Goal: Check status: Check status

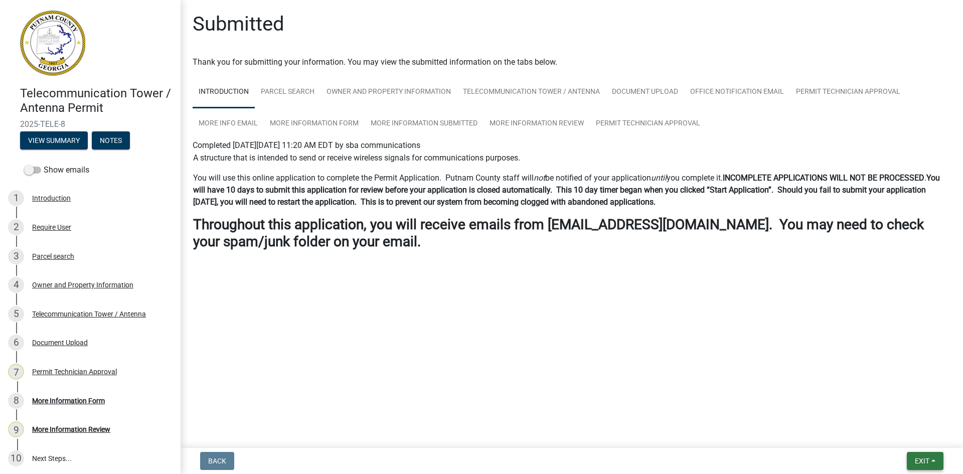
click at [922, 463] on span "Exit" at bounding box center [922, 461] width 15 height 8
click at [909, 435] on button "Save & Exit" at bounding box center [903, 435] width 80 height 24
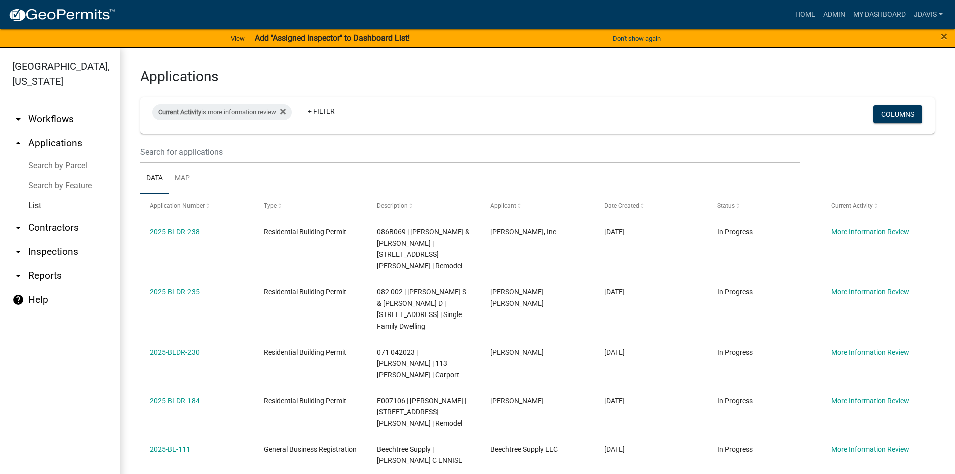
click at [39, 165] on link "Search by Parcel" at bounding box center [60, 165] width 120 height 20
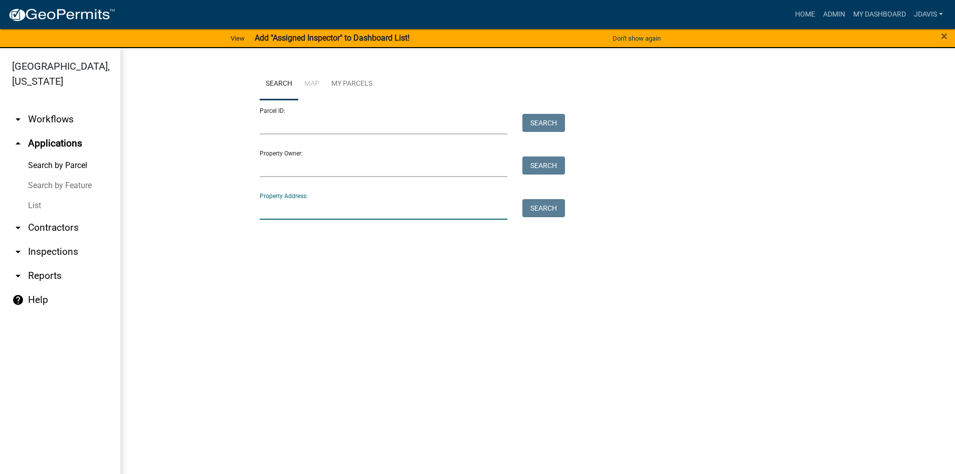
click at [297, 208] on input "Property Address:" at bounding box center [384, 209] width 248 height 21
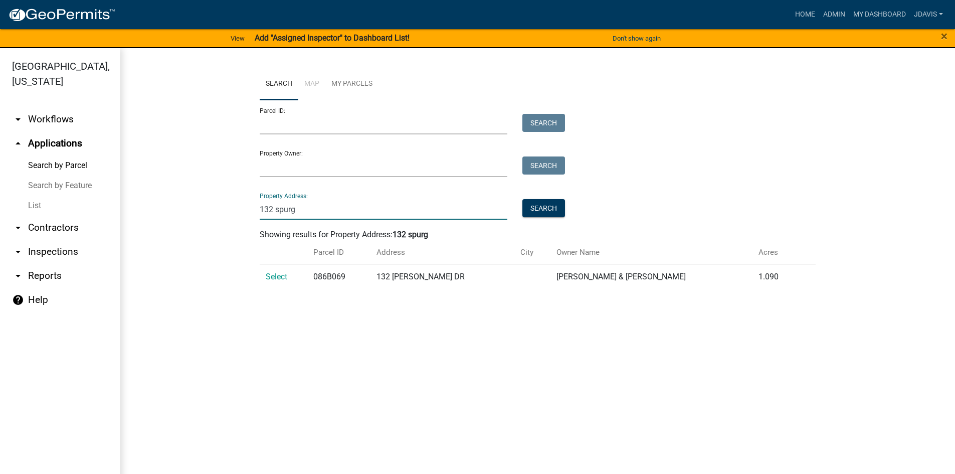
type input "132 spurg"
click at [276, 281] on td "Select" at bounding box center [284, 276] width 48 height 25
click at [271, 273] on span "Select" at bounding box center [277, 277] width 22 height 10
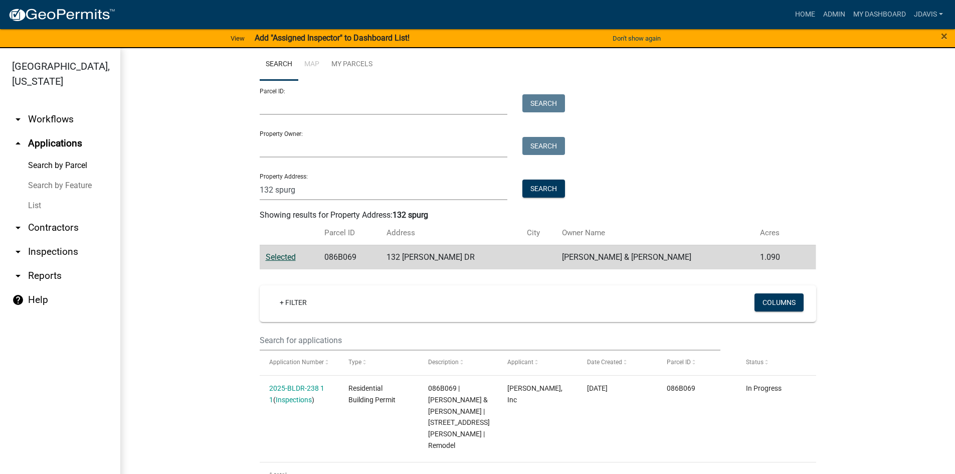
scroll to position [30, 0]
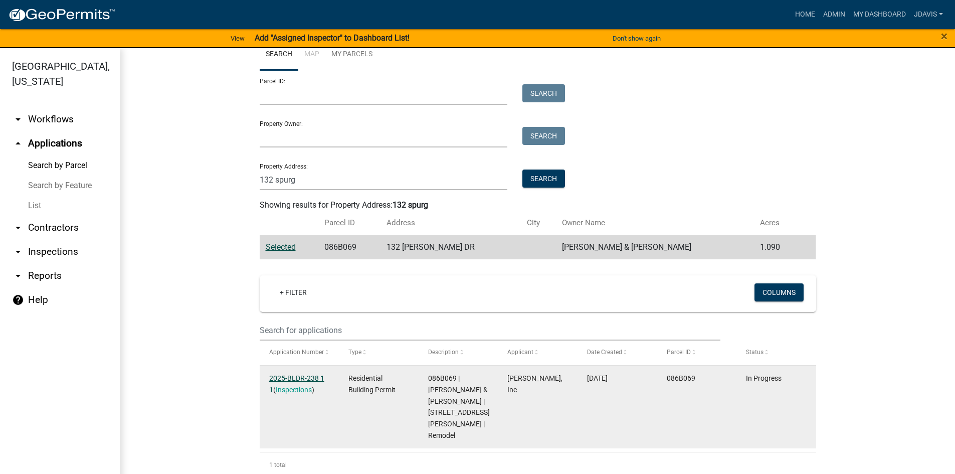
click at [278, 377] on link "2025-BLDR-238 1 1" at bounding box center [296, 384] width 55 height 20
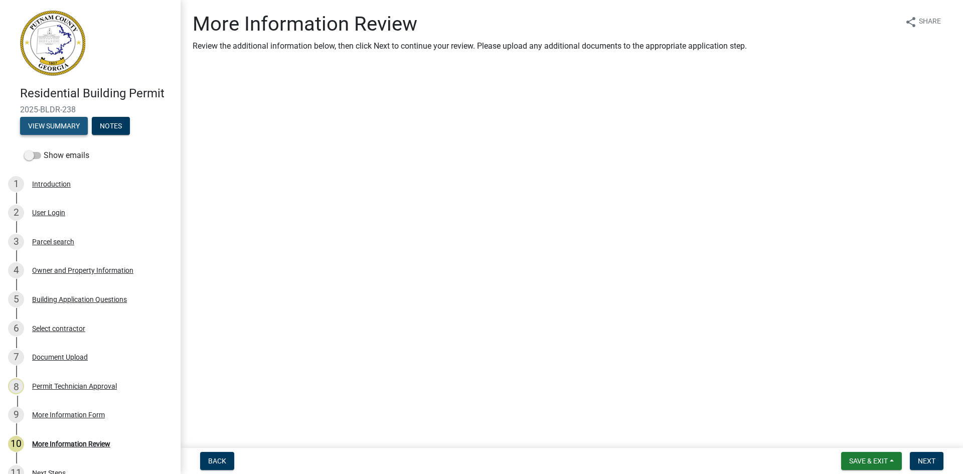
click at [66, 119] on button "View Summary" at bounding box center [54, 126] width 68 height 18
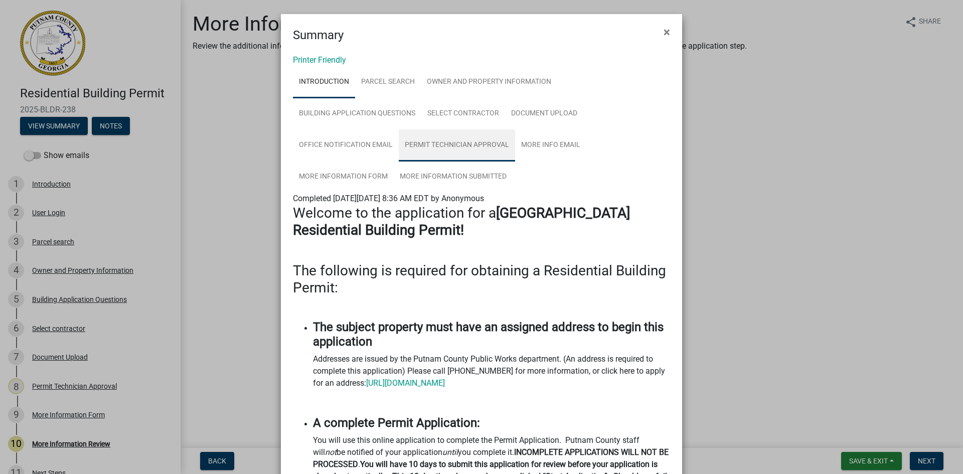
click at [471, 145] on link "Permit Technician Approval" at bounding box center [457, 145] width 116 height 32
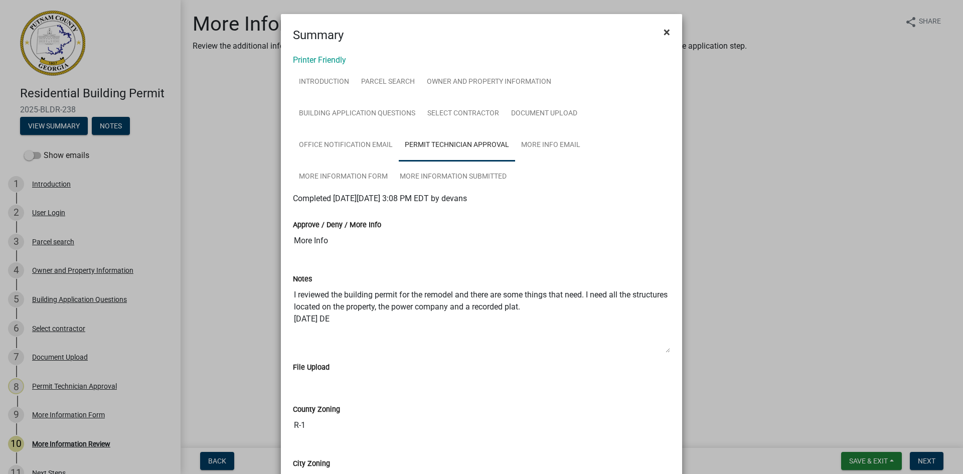
click at [664, 30] on span "×" at bounding box center [667, 32] width 7 height 14
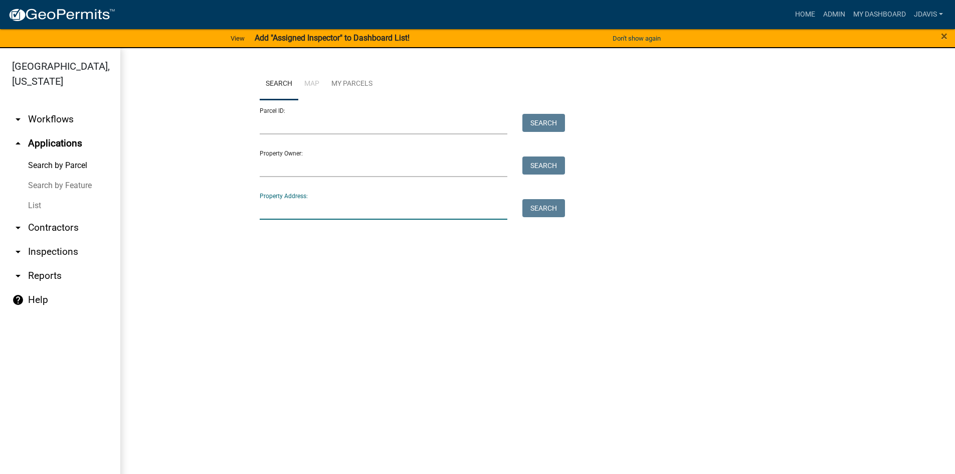
click at [356, 215] on input "Property Address:" at bounding box center [384, 209] width 248 height 21
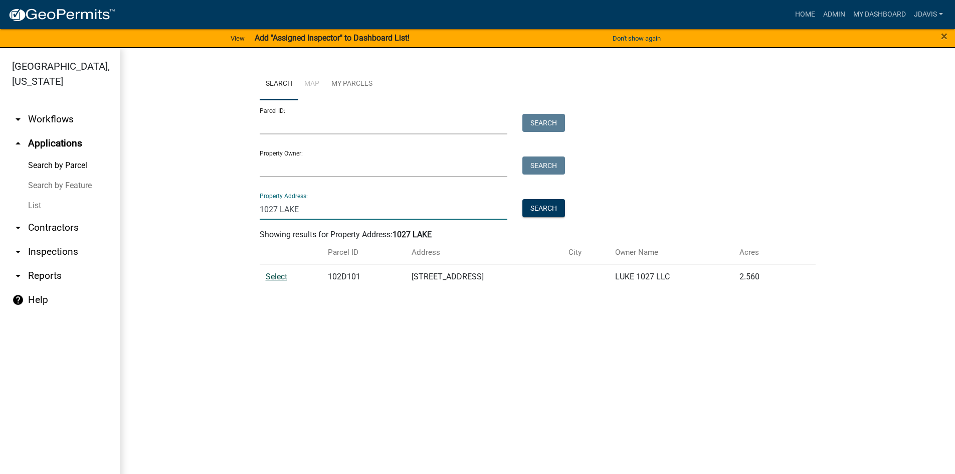
type input "1027 LAKE"
click at [268, 276] on span "Select" at bounding box center [277, 277] width 22 height 10
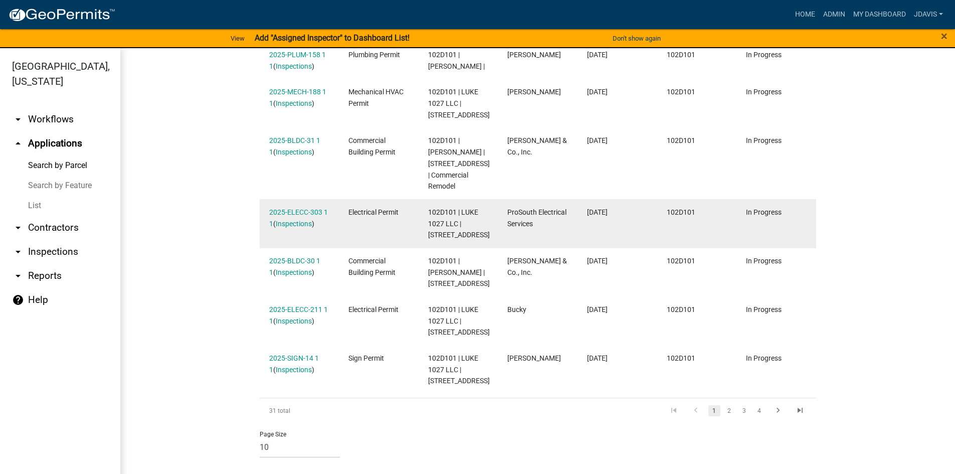
scroll to position [552, 0]
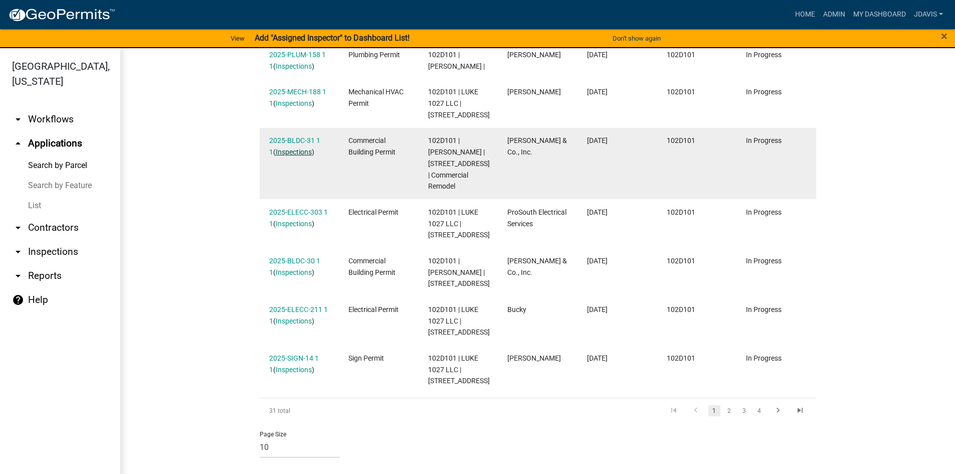
click at [298, 148] on link "Inspections" at bounding box center [294, 152] width 36 height 8
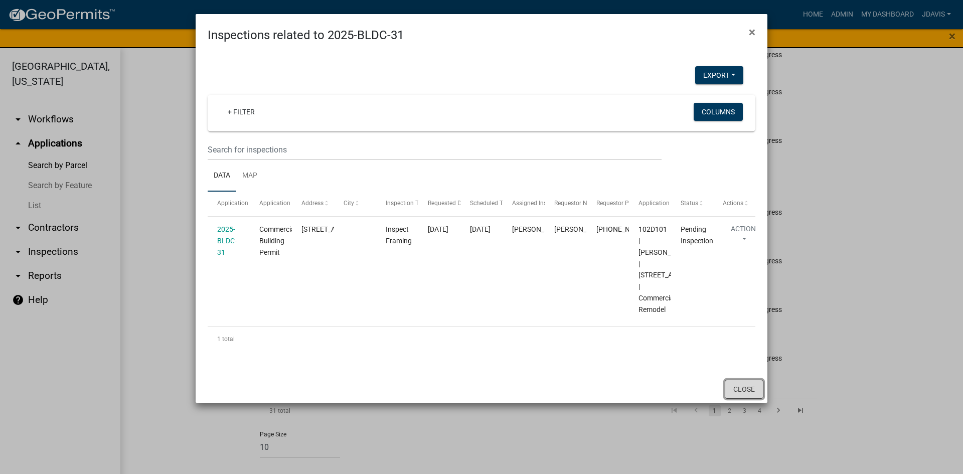
click at [734, 399] on button "Close" at bounding box center [744, 389] width 39 height 19
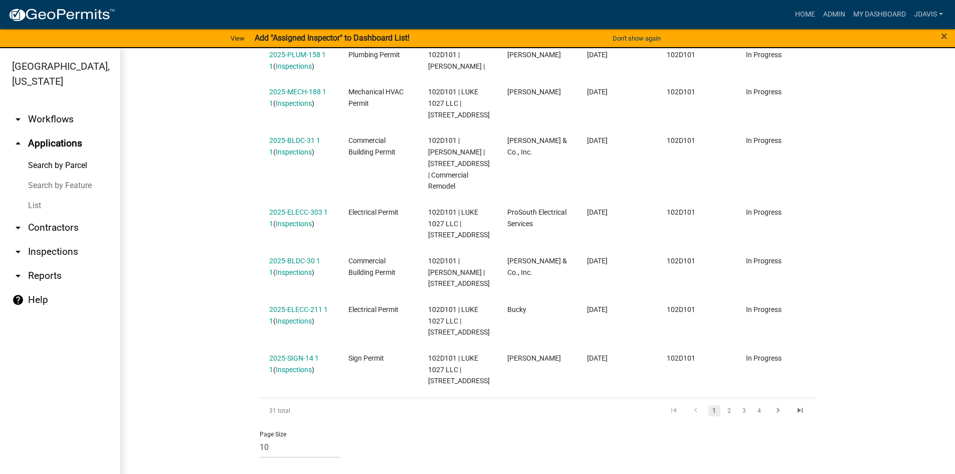
click at [34, 202] on link "List" at bounding box center [60, 206] width 120 height 20
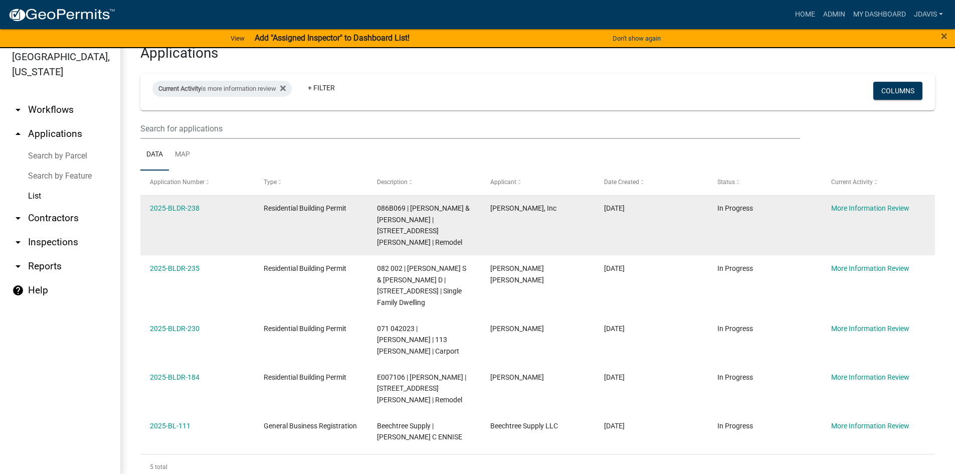
scroll to position [12, 0]
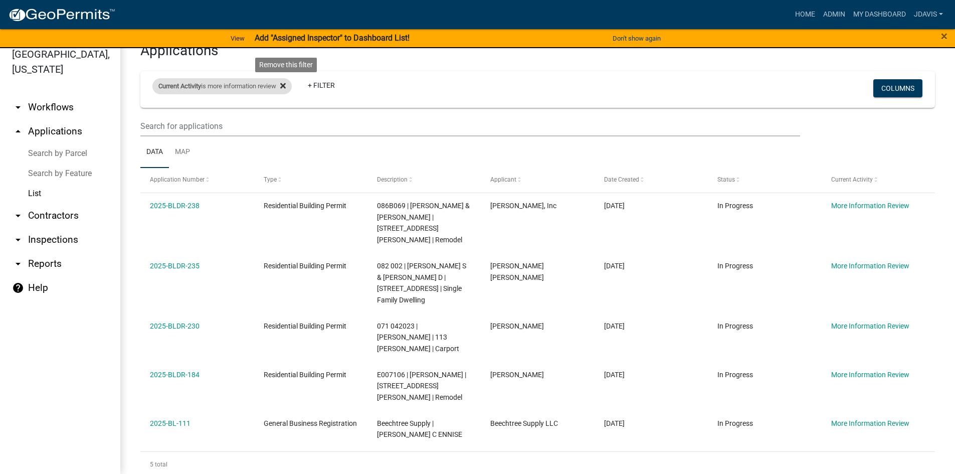
click at [286, 83] on icon at bounding box center [283, 86] width 6 height 8
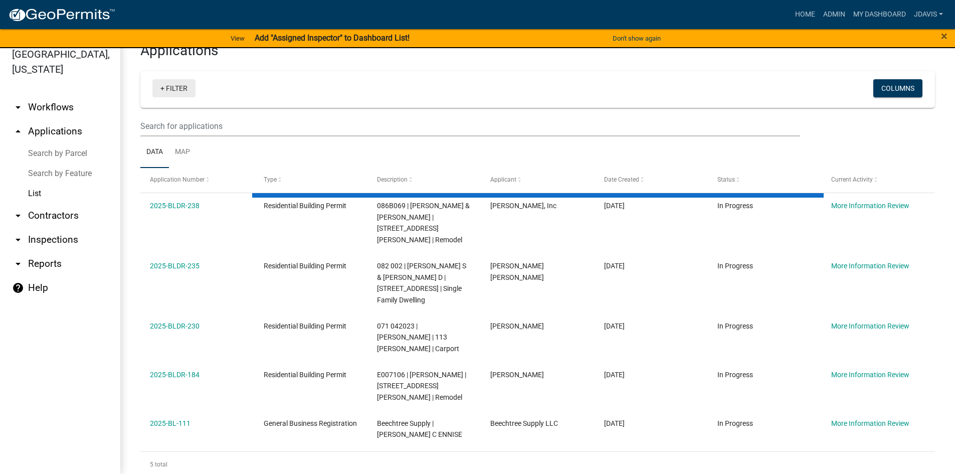
select select "2: 50"
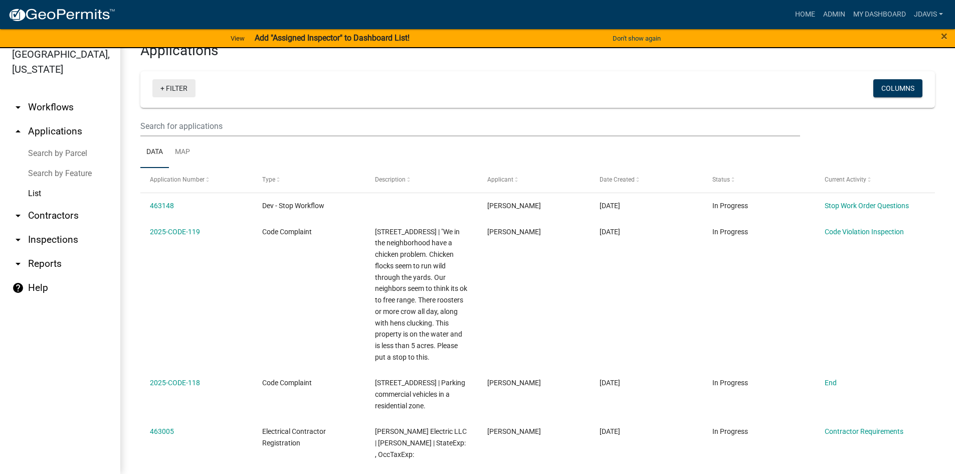
click at [162, 87] on link "+ Filter" at bounding box center [173, 88] width 43 height 18
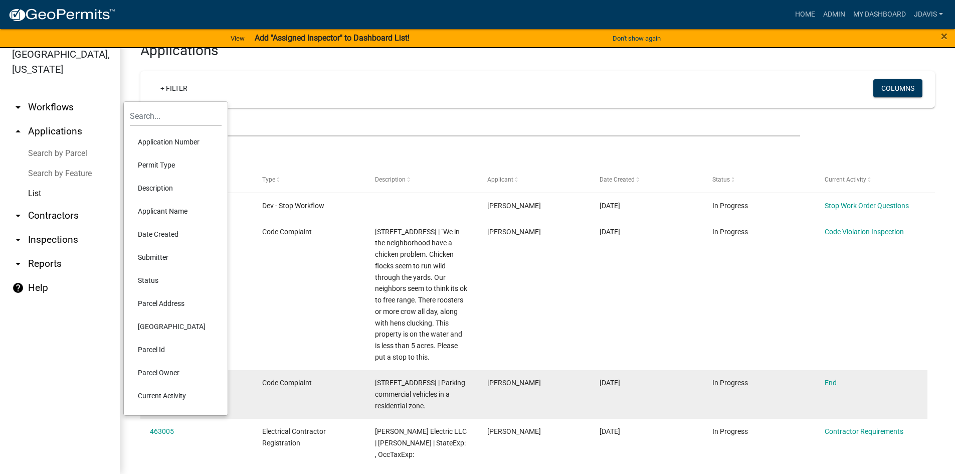
click at [162, 391] on li "Current Activity" at bounding box center [176, 395] width 92 height 23
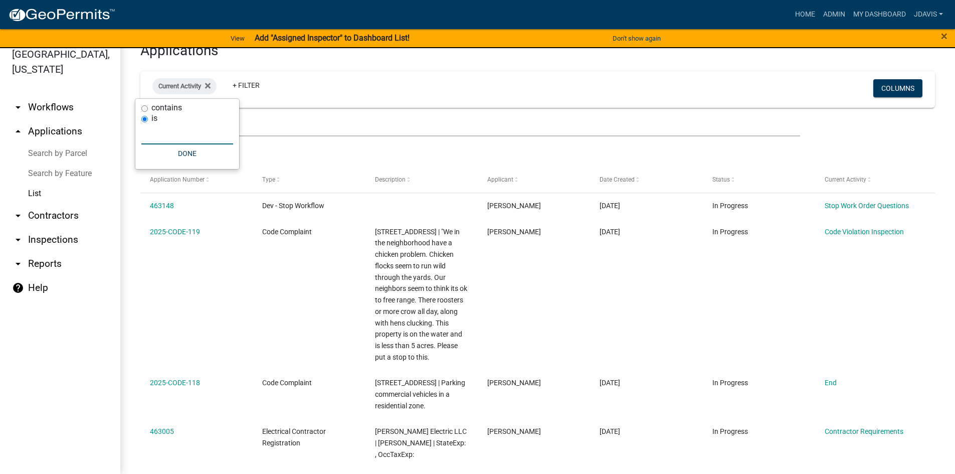
click at [169, 132] on input "text" at bounding box center [187, 134] width 92 height 21
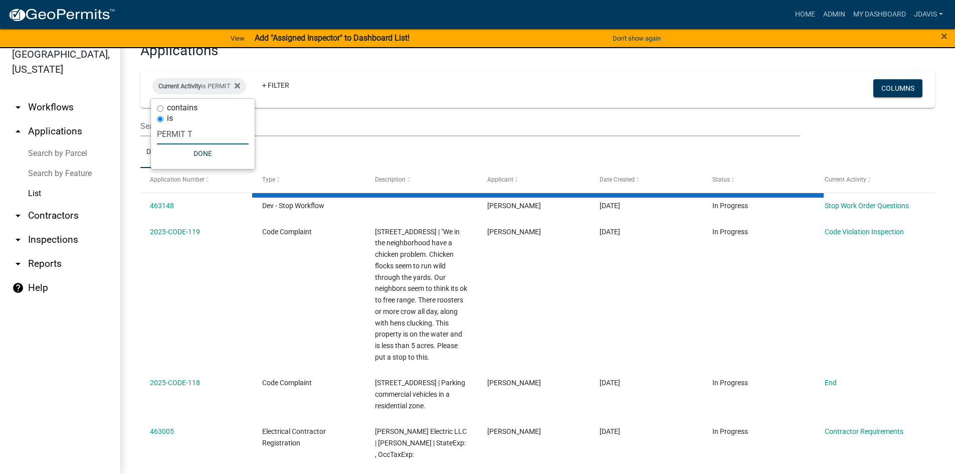
scroll to position [0, 0]
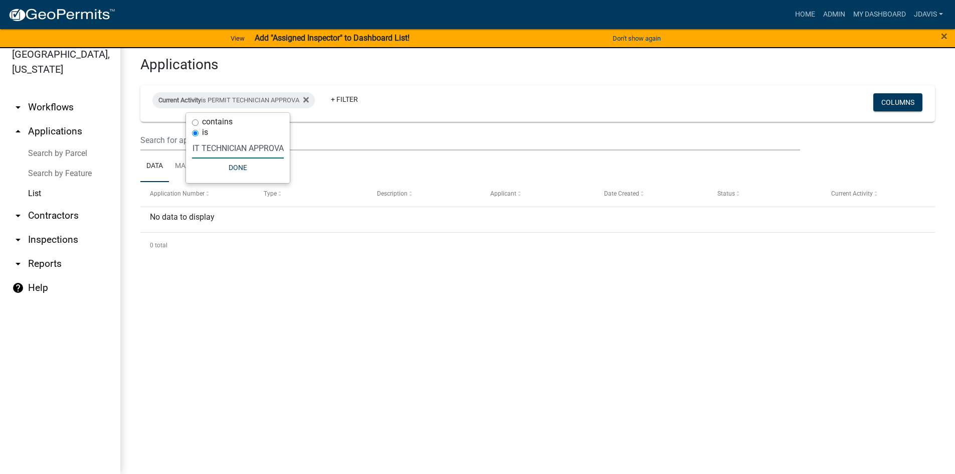
type input "PERMIT TECHNICIAN APPROVAL"
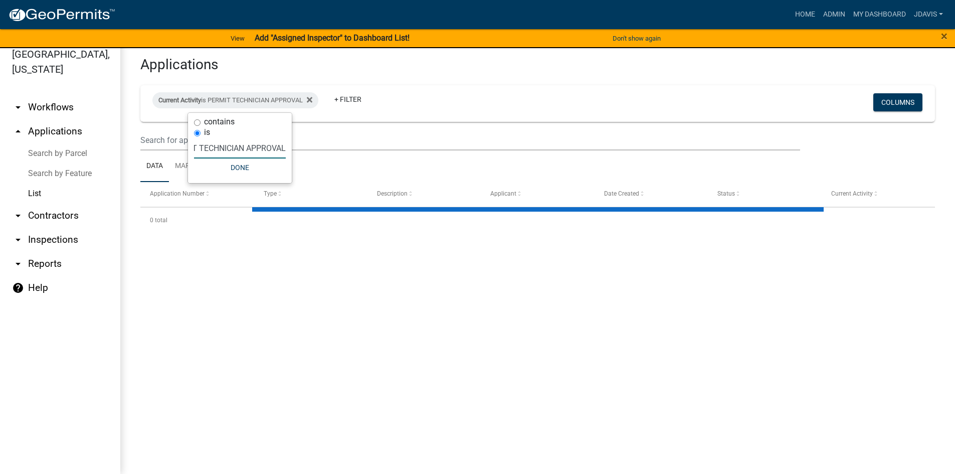
select select "2: 50"
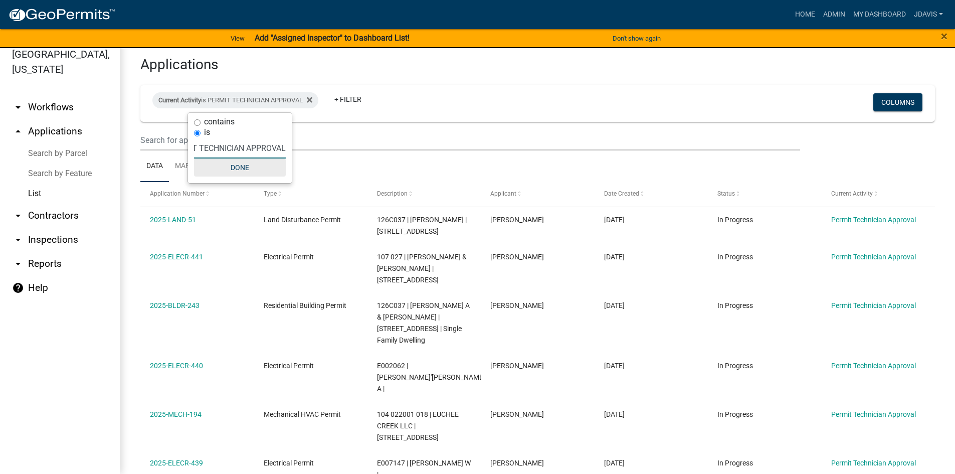
type input "PERMIT TECHNICIAN APPROVAL"
click at [241, 169] on button "Done" at bounding box center [240, 167] width 92 height 18
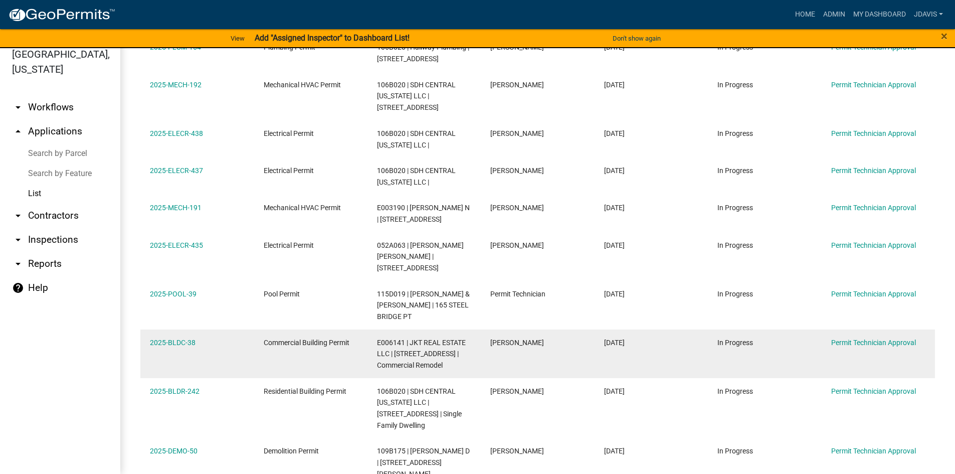
scroll to position [552, 0]
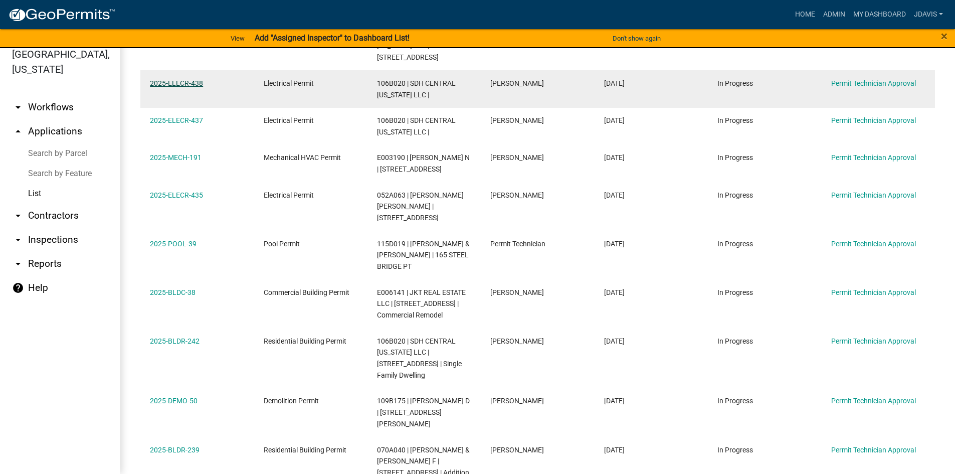
click at [196, 79] on link "2025-ELECR-438" at bounding box center [176, 83] width 53 height 8
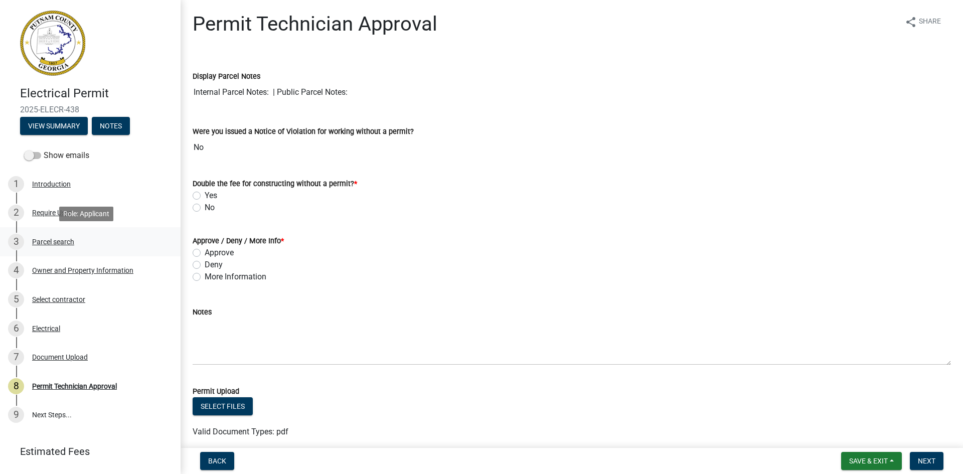
click at [59, 235] on div "3 Parcel search" at bounding box center [86, 242] width 156 height 16
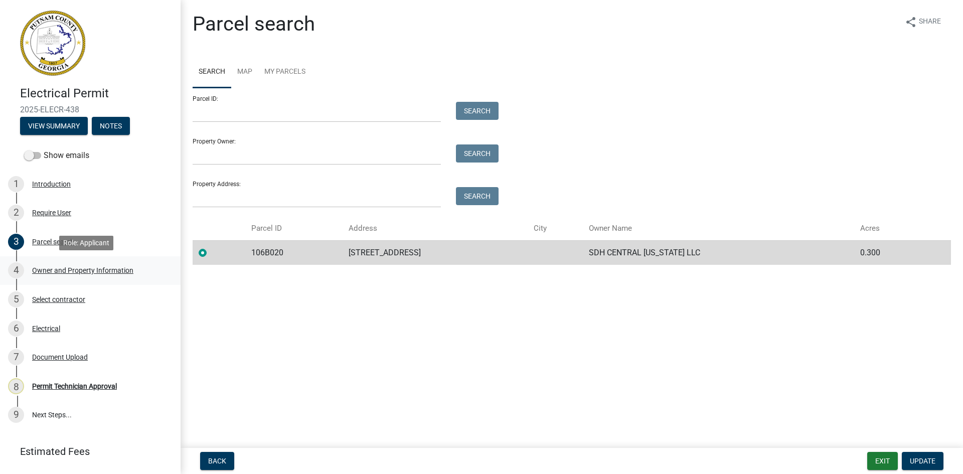
click at [101, 267] on div "Owner and Property Information" at bounding box center [82, 270] width 101 height 7
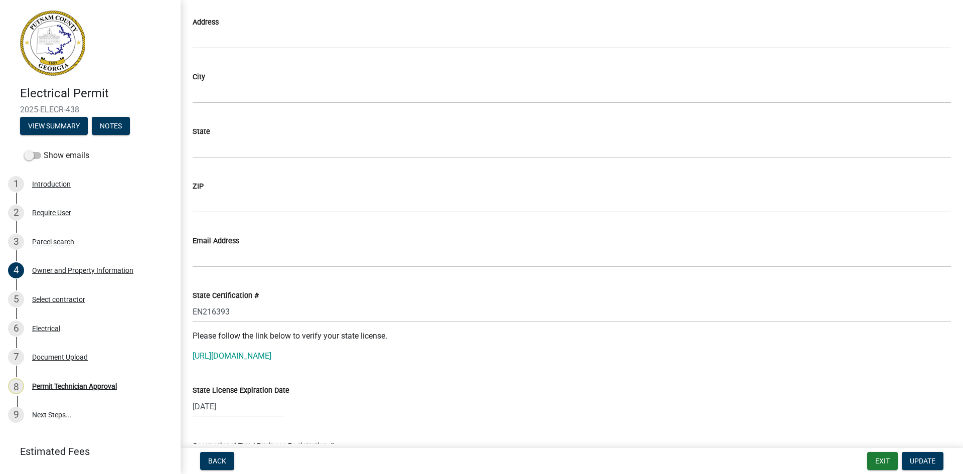
scroll to position [1204, 0]
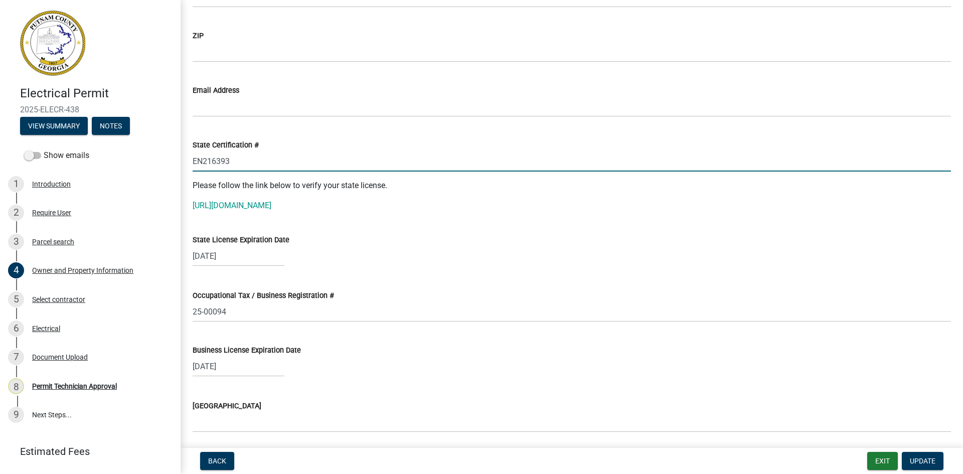
drag, startPoint x: 193, startPoint y: 159, endPoint x: 250, endPoint y: 159, distance: 57.2
click at [250, 159] on input "EN216393" at bounding box center [572, 161] width 758 height 21
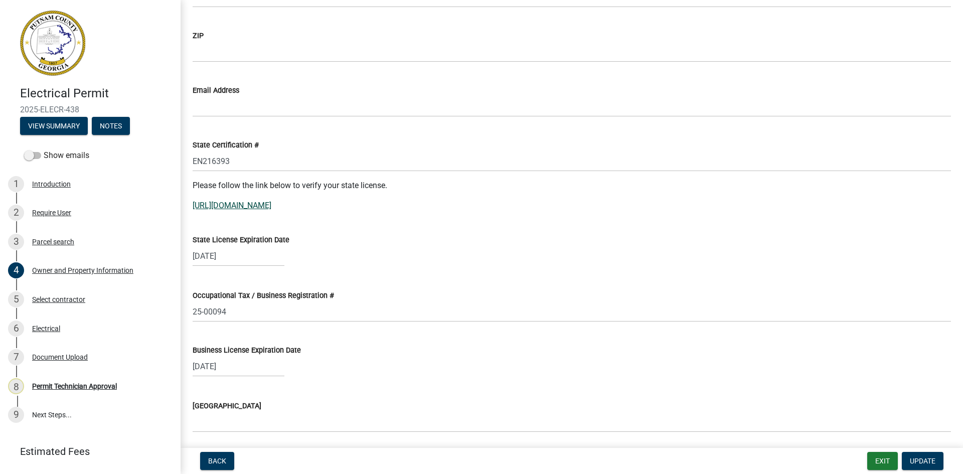
click at [250, 203] on link "[URL][DOMAIN_NAME]" at bounding box center [232, 206] width 79 height 10
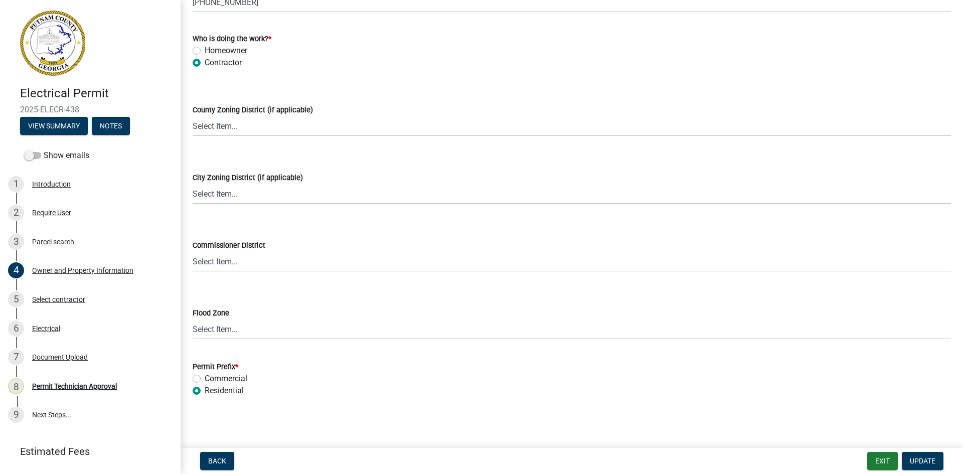
scroll to position [1734, 0]
click at [55, 296] on div "Select contractor" at bounding box center [58, 299] width 53 height 7
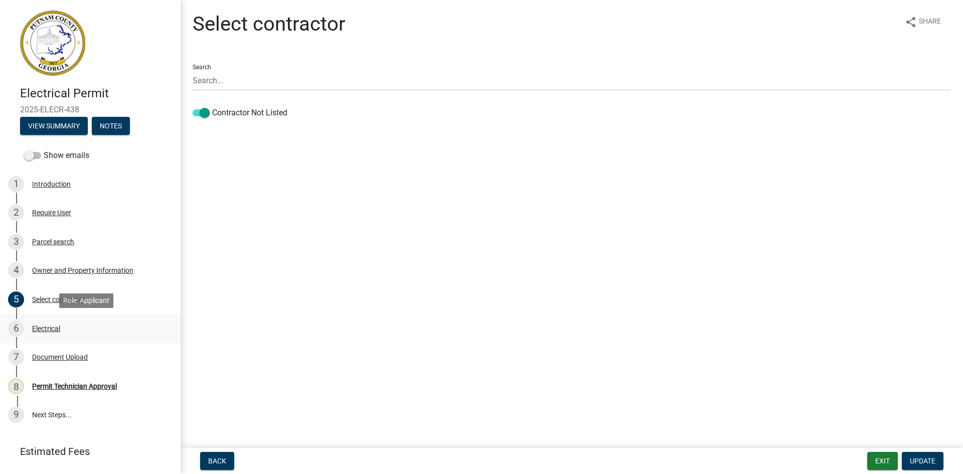
click at [51, 328] on div "Electrical" at bounding box center [46, 328] width 28 height 7
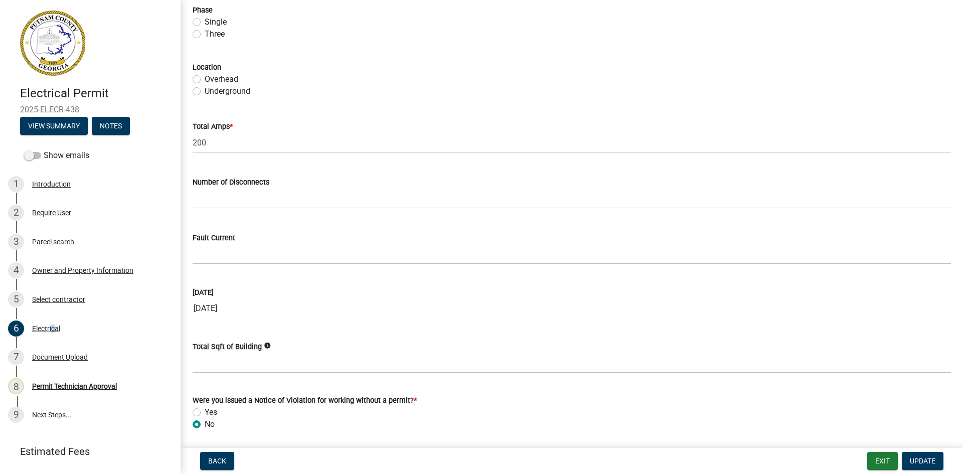
scroll to position [937, 0]
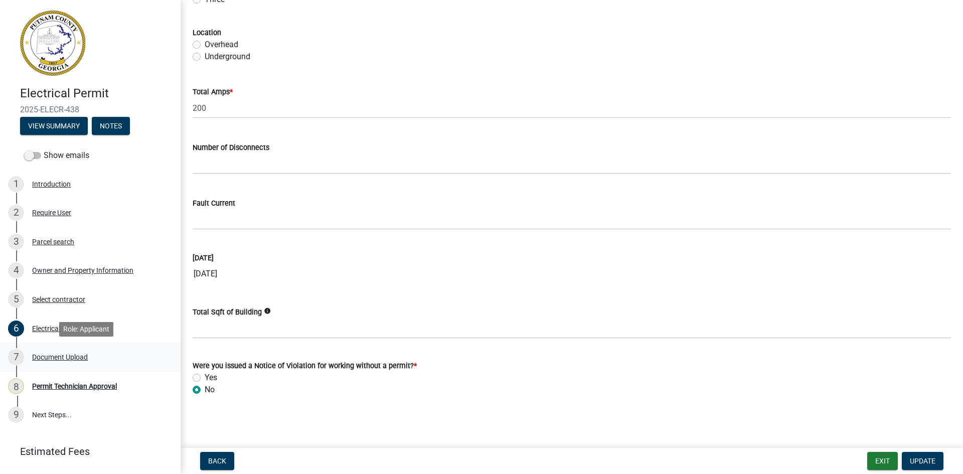
click at [64, 360] on div "Document Upload" at bounding box center [60, 357] width 56 height 7
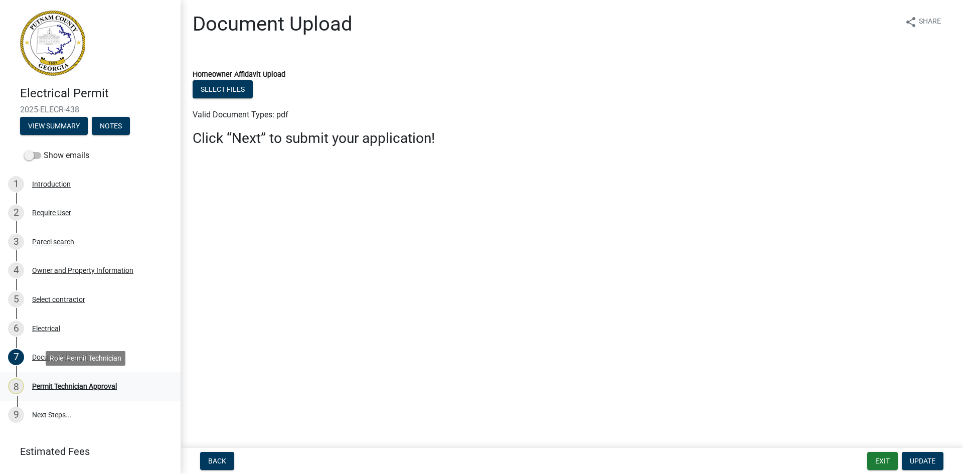
click at [72, 385] on div "Permit Technician Approval" at bounding box center [74, 386] width 85 height 7
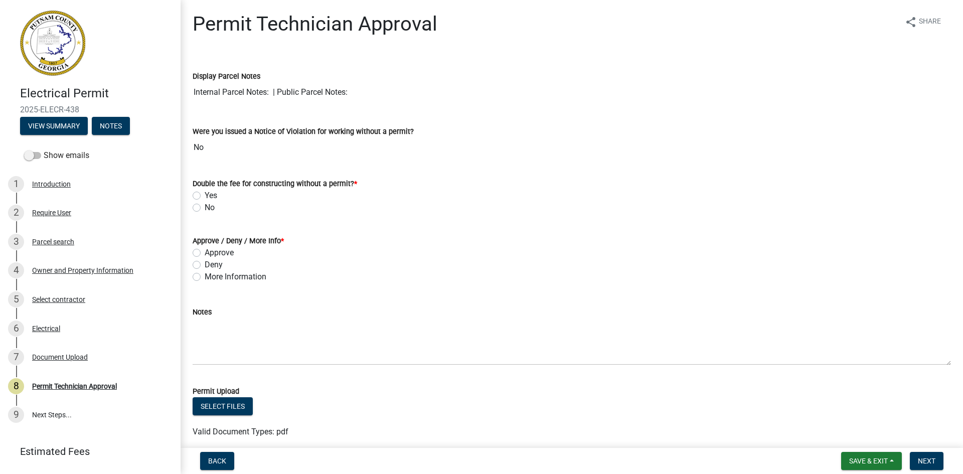
click at [205, 275] on label "More Information" at bounding box center [236, 277] width 62 height 12
click at [205, 275] on input "More Information" at bounding box center [208, 274] width 7 height 7
radio input "true"
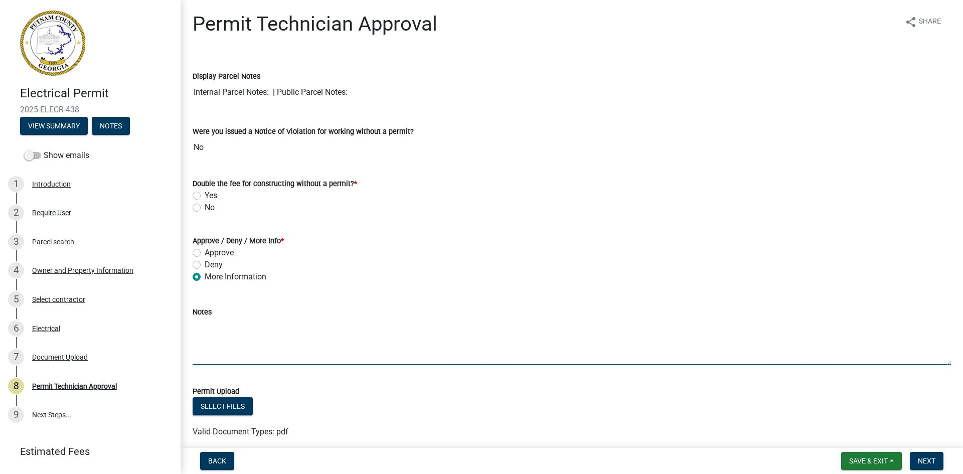
click at [218, 326] on textarea "Notes" at bounding box center [572, 341] width 758 height 47
type textarea "g"
click at [217, 326] on textarea "Notes" at bounding box center [572, 341] width 758 height 47
click at [614, 326] on textarea "Good morning, we received your application but it is incomplete. We need the ma…" at bounding box center [572, 341] width 758 height 47
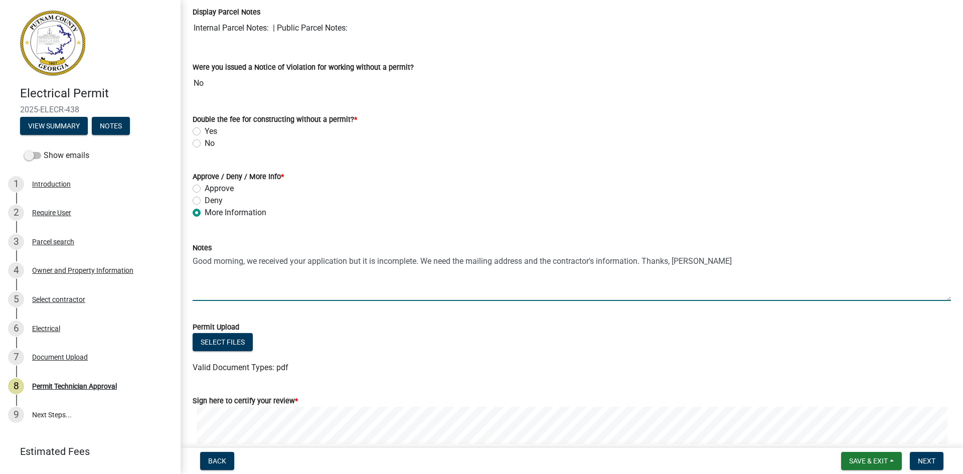
scroll to position [171, 0]
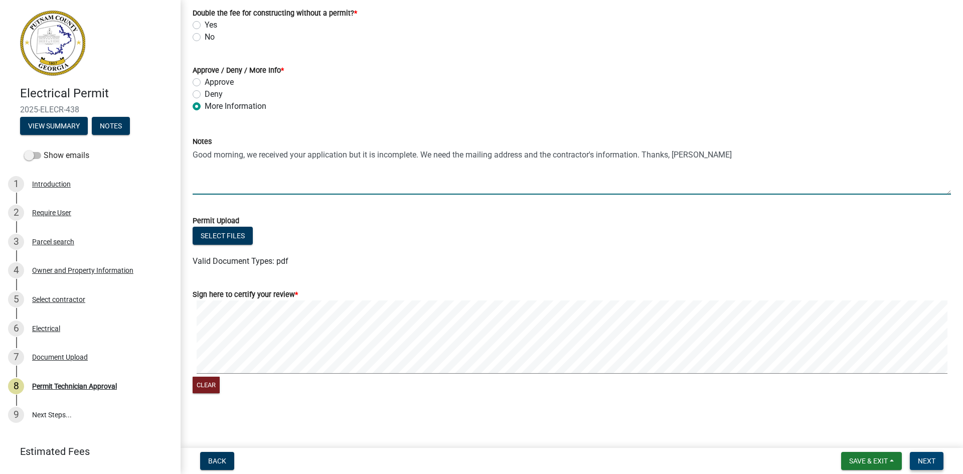
type textarea "Good morning, we received your application but it is incomplete. We need the ma…"
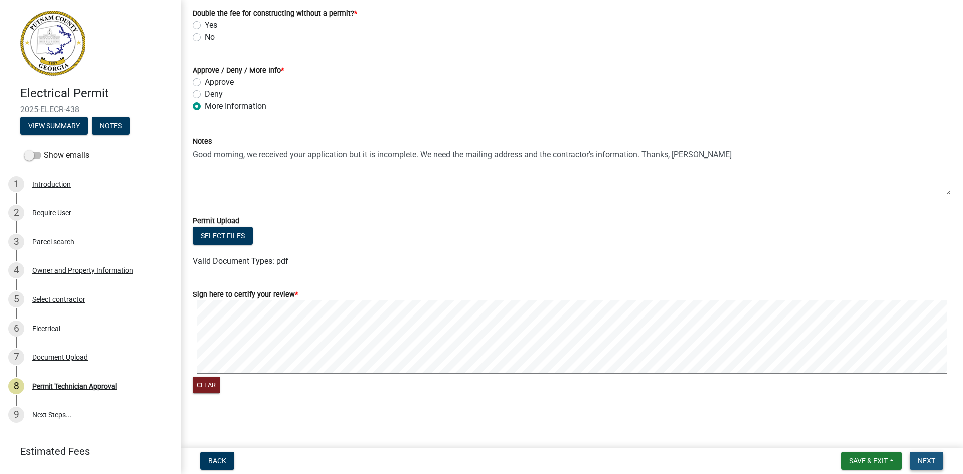
click at [931, 459] on span "Next" at bounding box center [927, 461] width 18 height 8
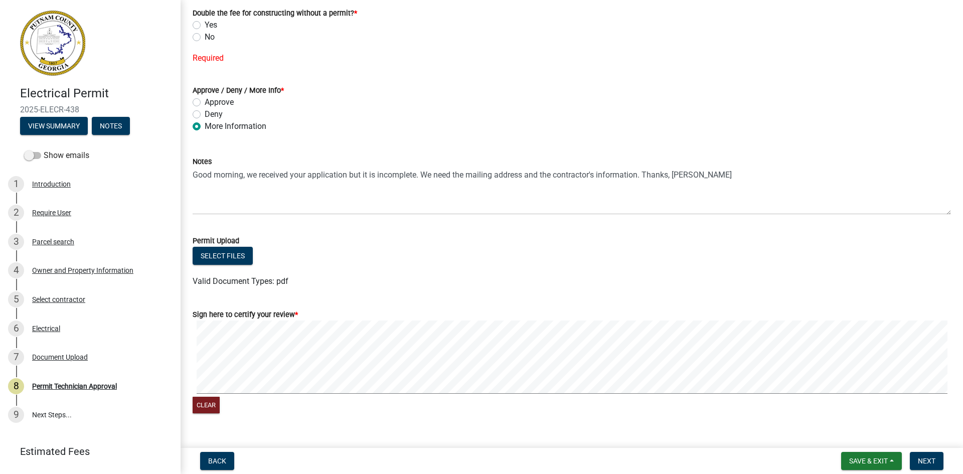
click at [205, 38] on label "No" at bounding box center [210, 37] width 10 height 12
click at [205, 38] on input "No" at bounding box center [208, 34] width 7 height 7
radio input "true"
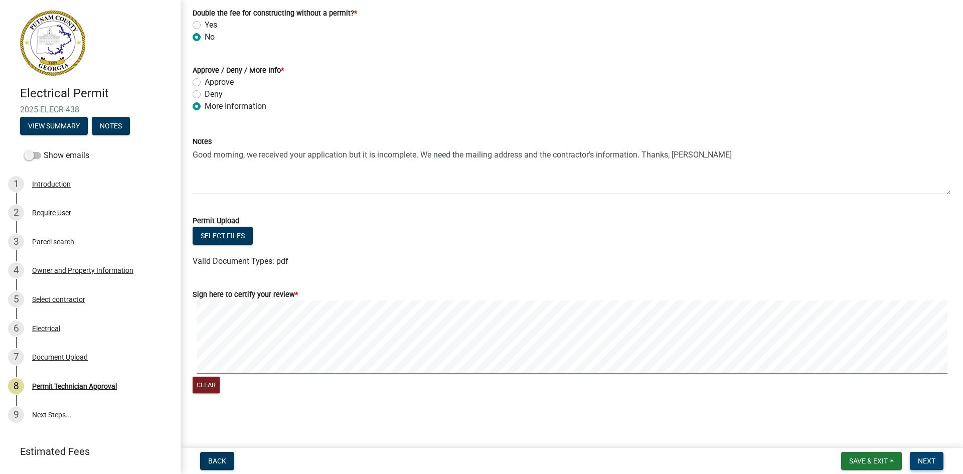
click at [931, 459] on span "Next" at bounding box center [927, 461] width 18 height 8
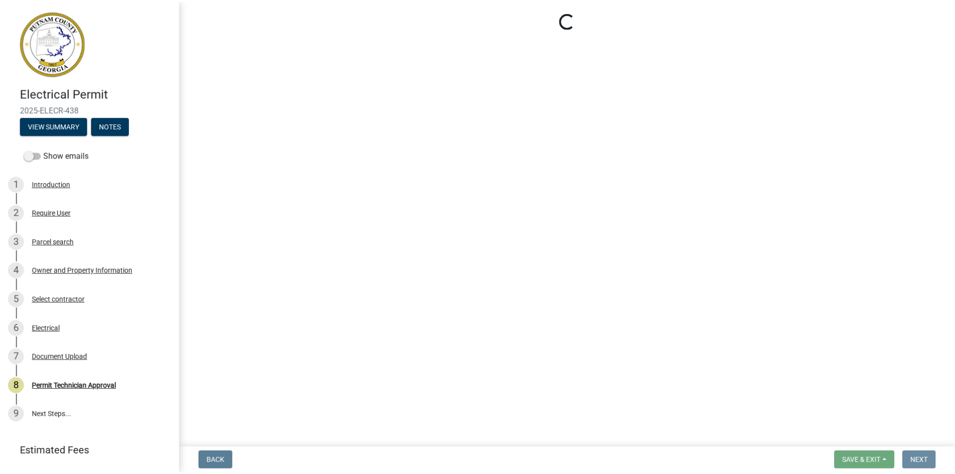
scroll to position [0, 0]
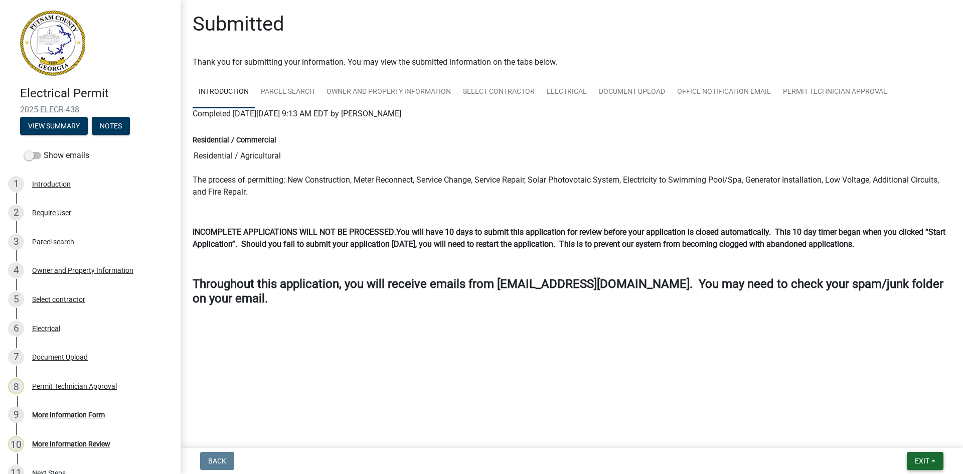
click at [920, 464] on span "Exit" at bounding box center [922, 461] width 15 height 8
click at [917, 439] on button "Save & Exit" at bounding box center [903, 435] width 80 height 24
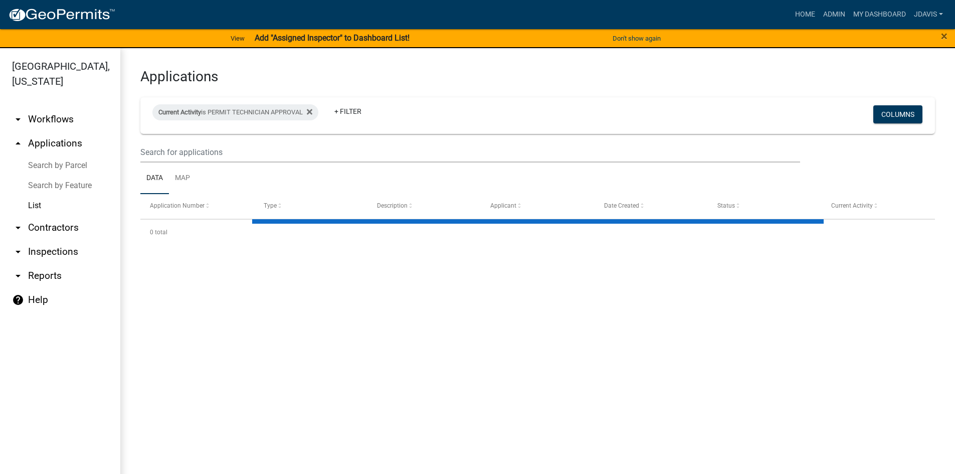
select select "2: 50"
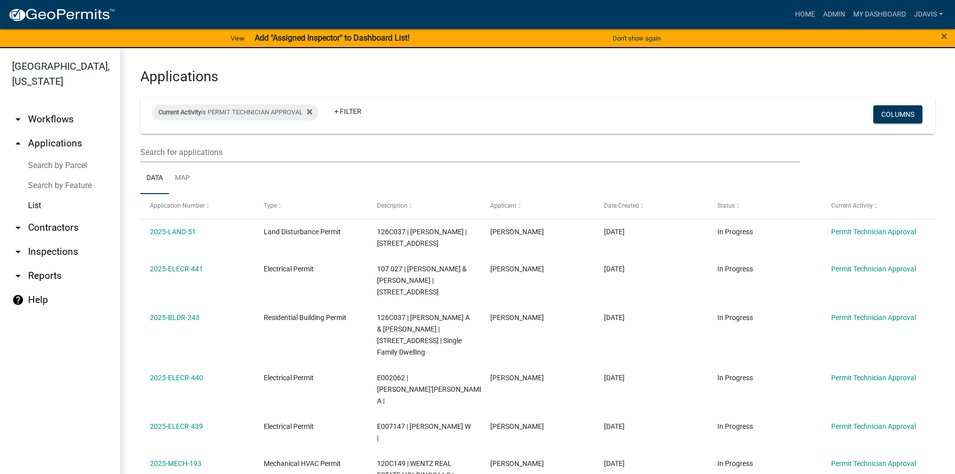
click at [85, 161] on link "Search by Parcel" at bounding box center [60, 165] width 120 height 20
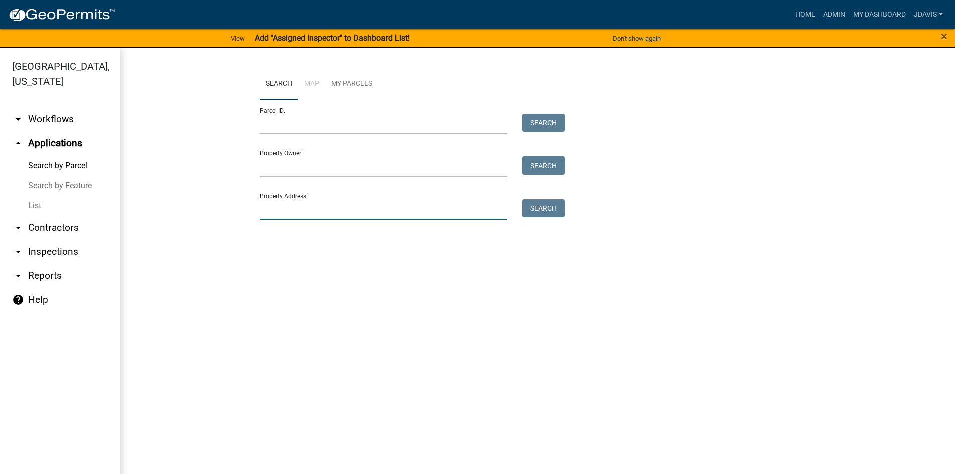
click at [280, 217] on input "Property Address:" at bounding box center [384, 209] width 248 height 21
click at [270, 120] on input "Parcel ID:" at bounding box center [384, 124] width 248 height 21
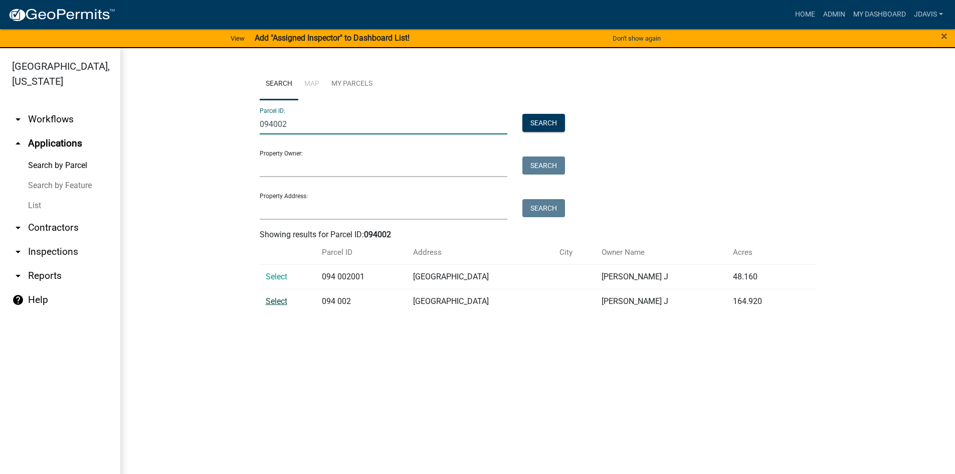
type input "094002"
click at [277, 302] on span "Select" at bounding box center [277, 301] width 22 height 10
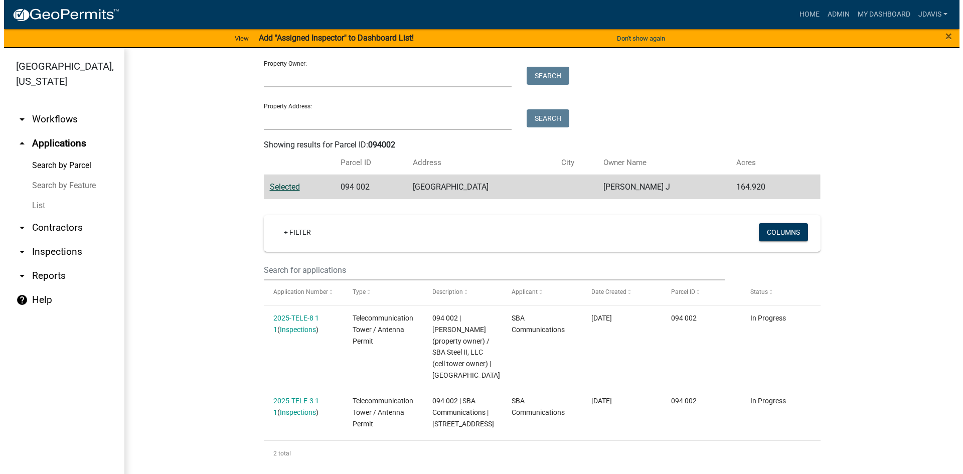
scroll to position [101, 0]
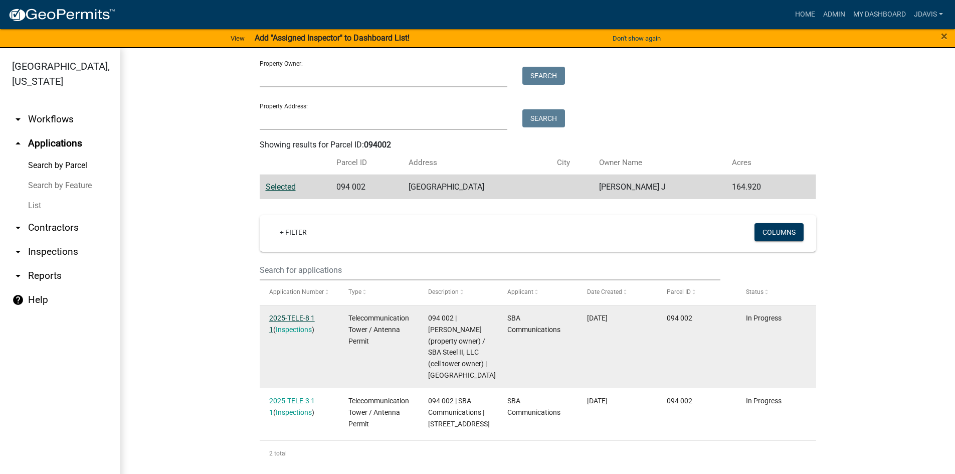
click at [290, 314] on link "2025-TELE-8 1 1" at bounding box center [292, 324] width 46 height 20
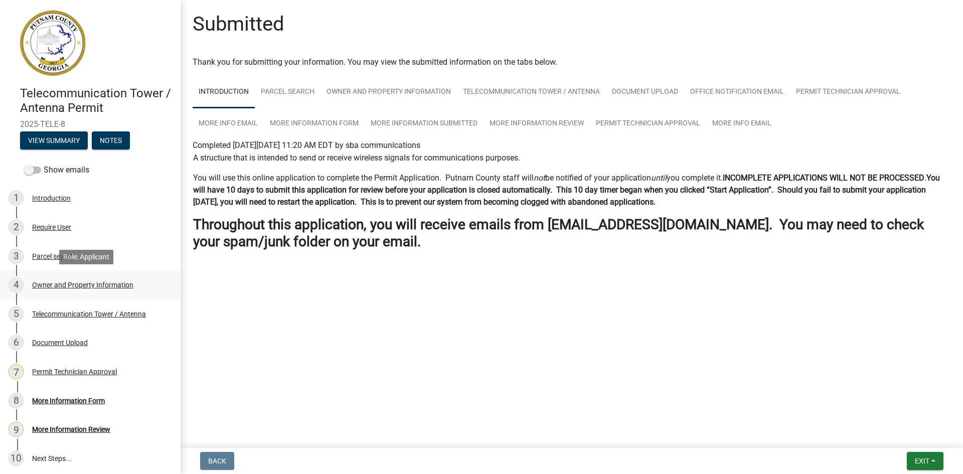
click at [112, 285] on div "Owner and Property Information" at bounding box center [82, 284] width 101 height 7
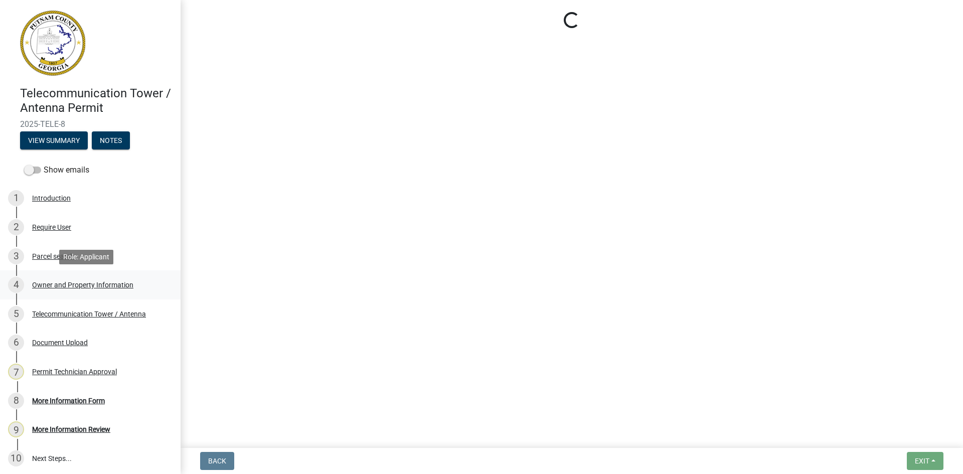
select select "a4366e26-0f82-401b-a682-956e4112ff86"
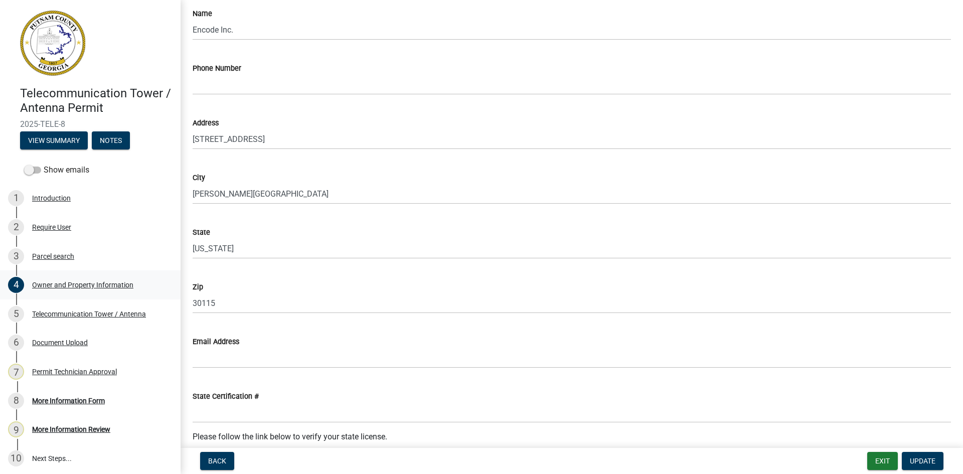
scroll to position [1003, 0]
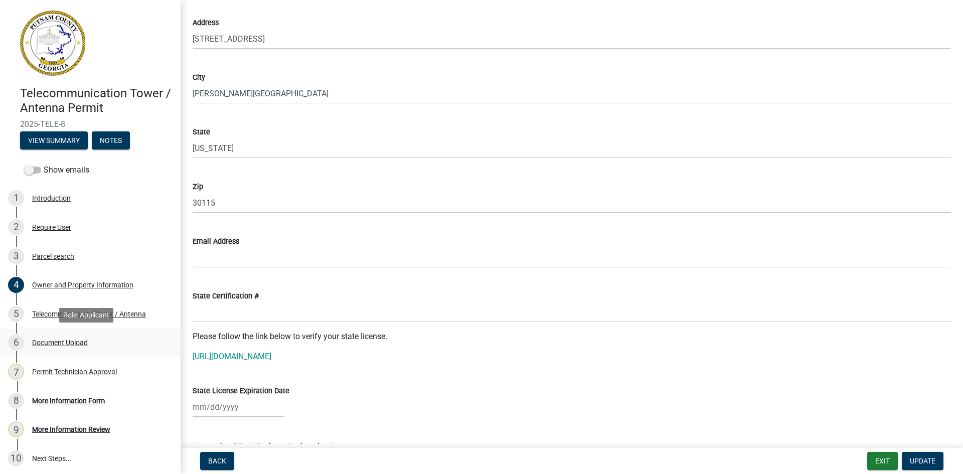
click at [64, 344] on div "Document Upload" at bounding box center [60, 342] width 56 height 7
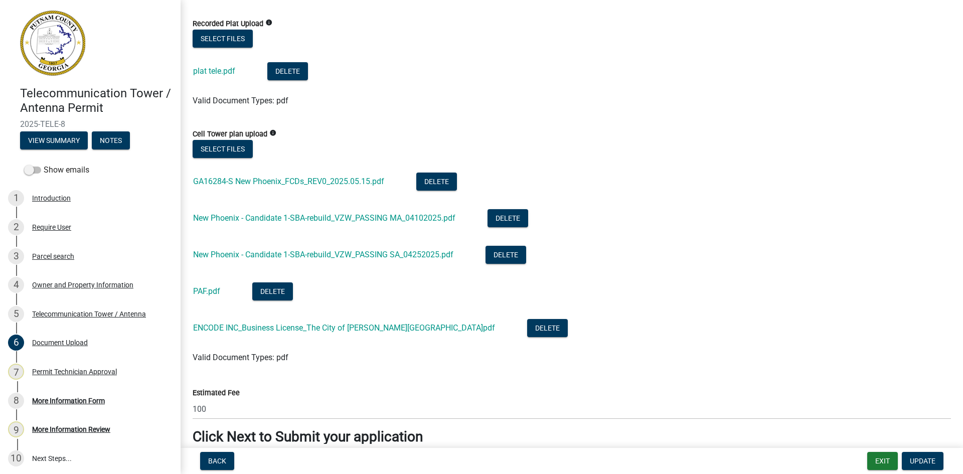
scroll to position [99, 0]
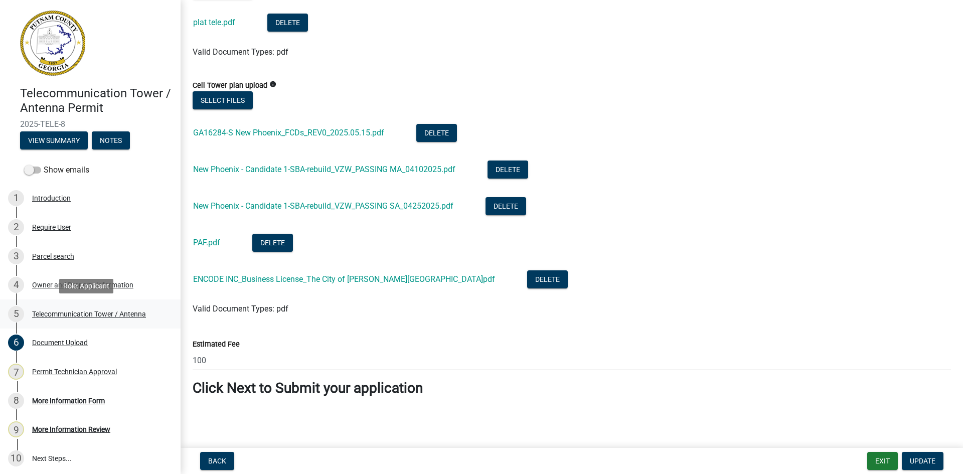
click at [86, 312] on div "Telecommunication Tower / Antenna" at bounding box center [89, 313] width 114 height 7
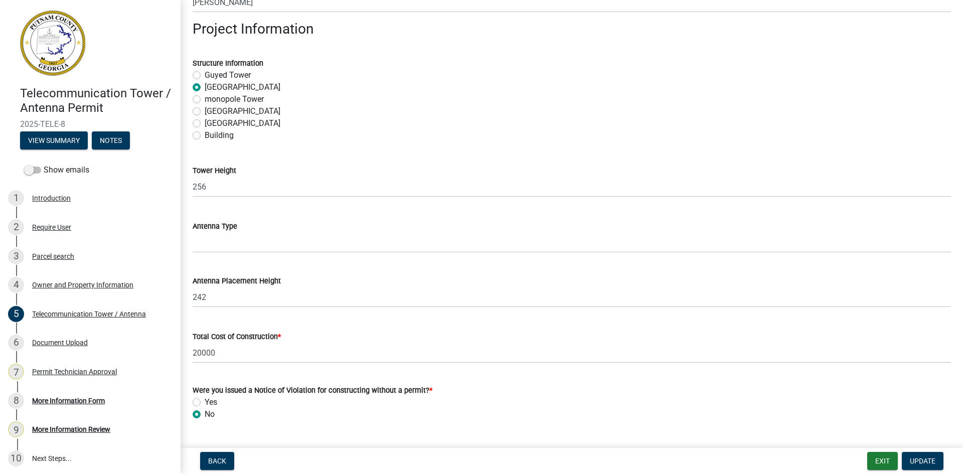
scroll to position [576, 0]
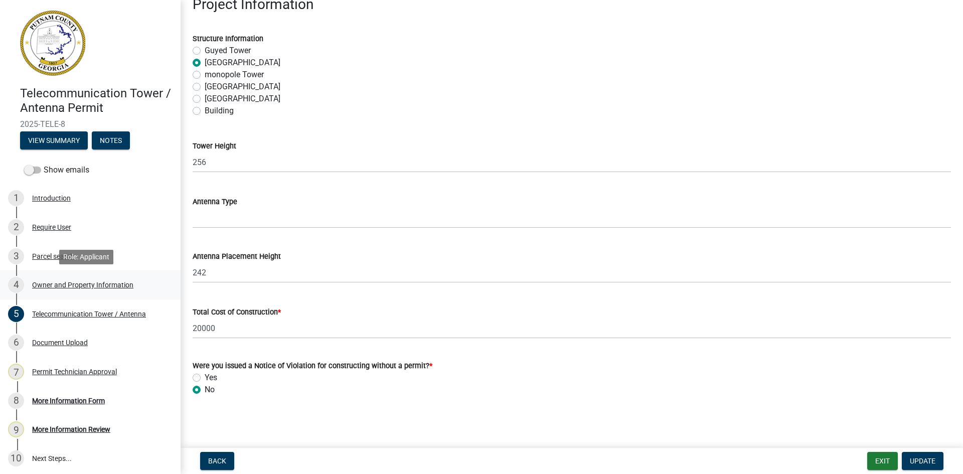
click at [72, 281] on div "Owner and Property Information" at bounding box center [82, 284] width 101 height 7
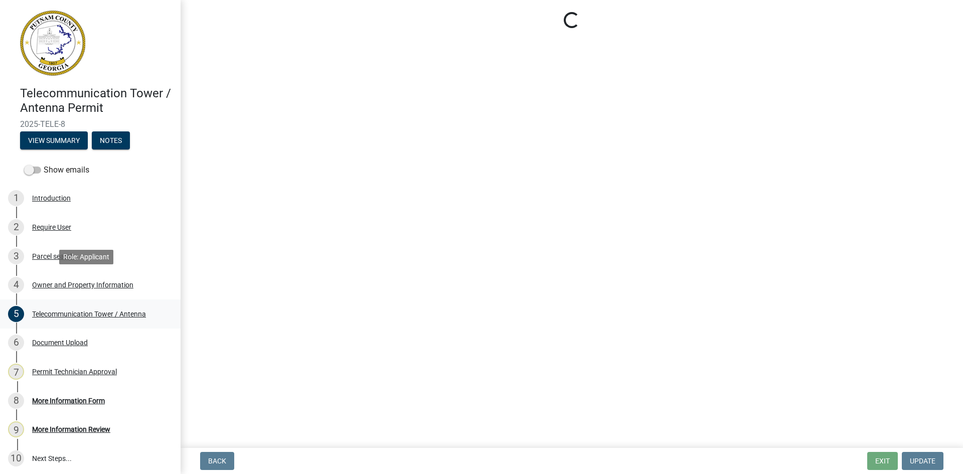
select select "a4366e26-0f82-401b-a682-956e4112ff86"
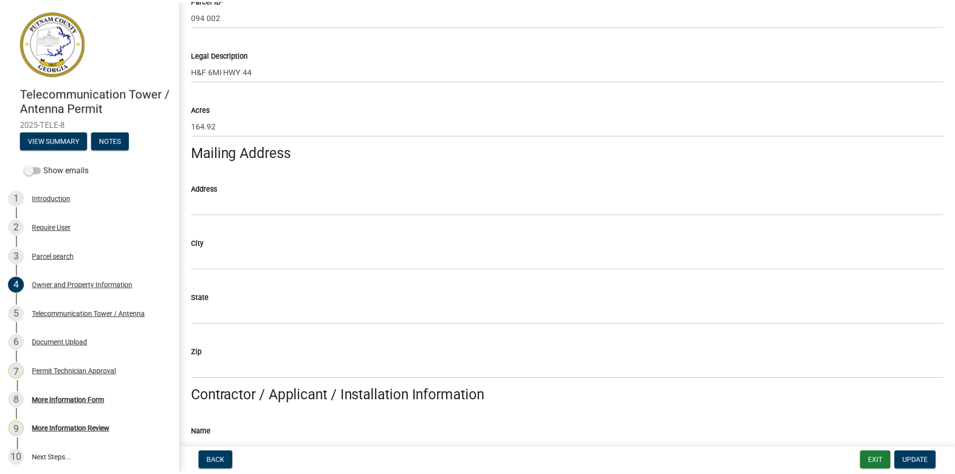
scroll to position [502, 0]
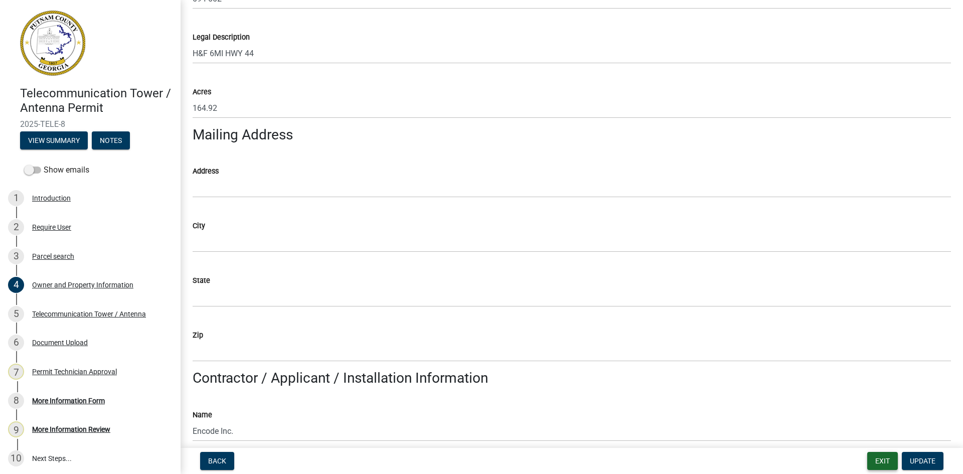
click at [878, 455] on button "Exit" at bounding box center [882, 461] width 31 height 18
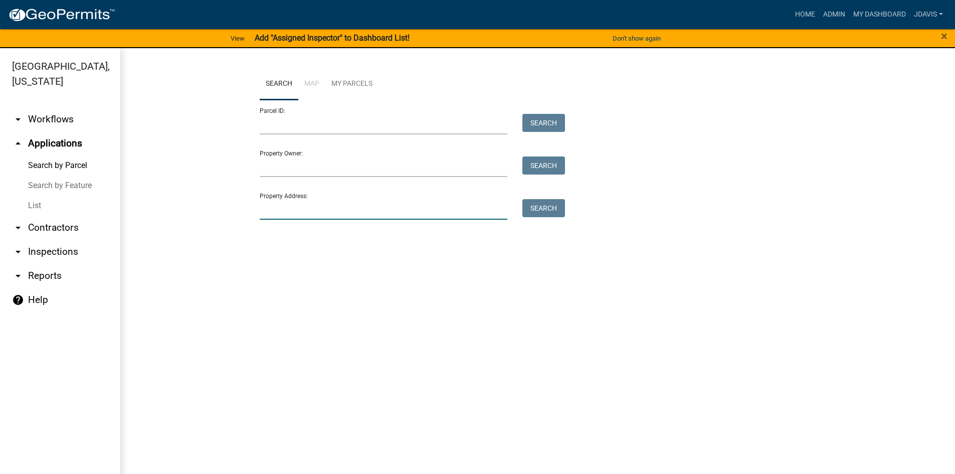
click at [272, 214] on input "Property Address:" at bounding box center [384, 209] width 248 height 21
click at [268, 211] on input "crreksid" at bounding box center [384, 209] width 248 height 21
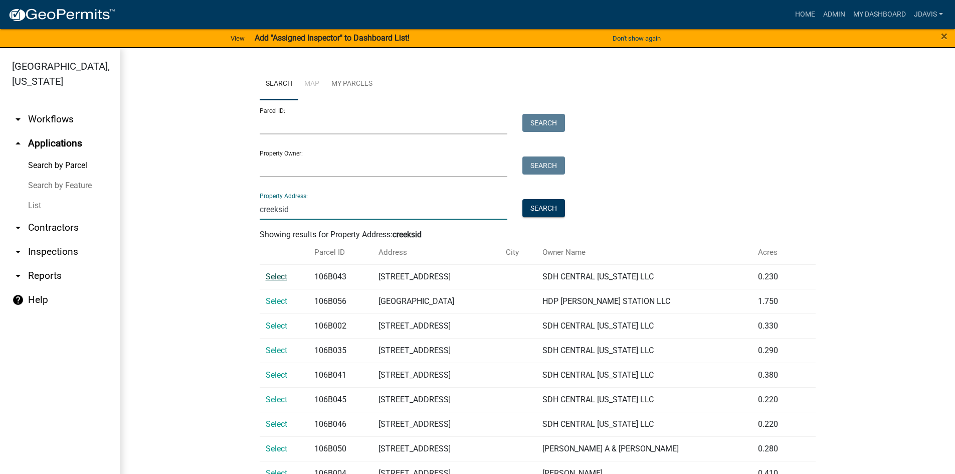
type input "creeksid"
click at [275, 276] on span "Select" at bounding box center [277, 277] width 22 height 10
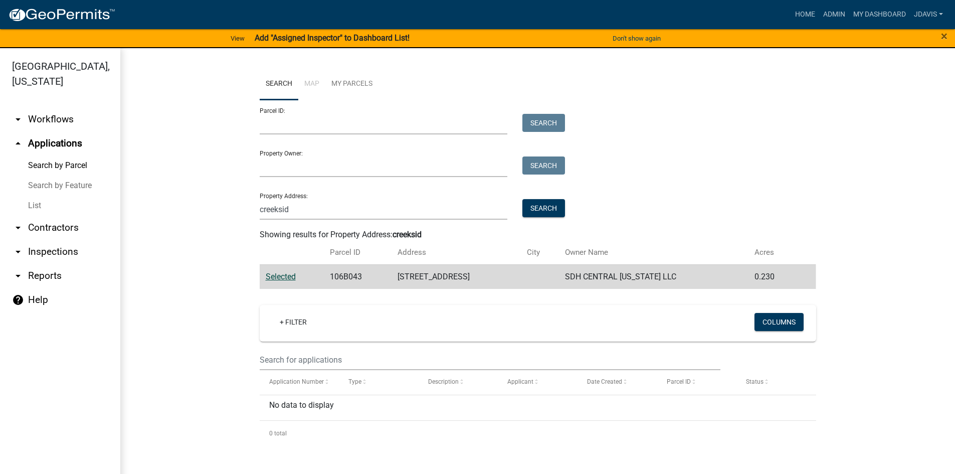
scroll to position [12, 0]
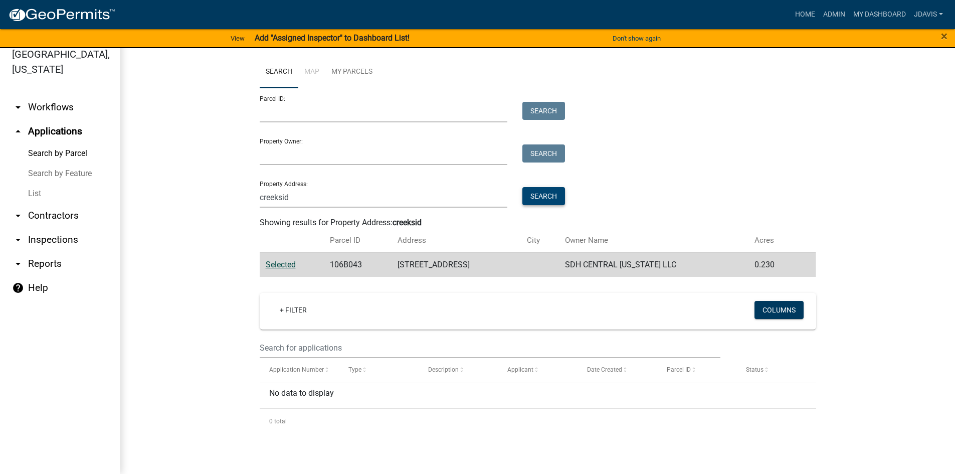
click at [548, 196] on button "Search" at bounding box center [544, 196] width 43 height 18
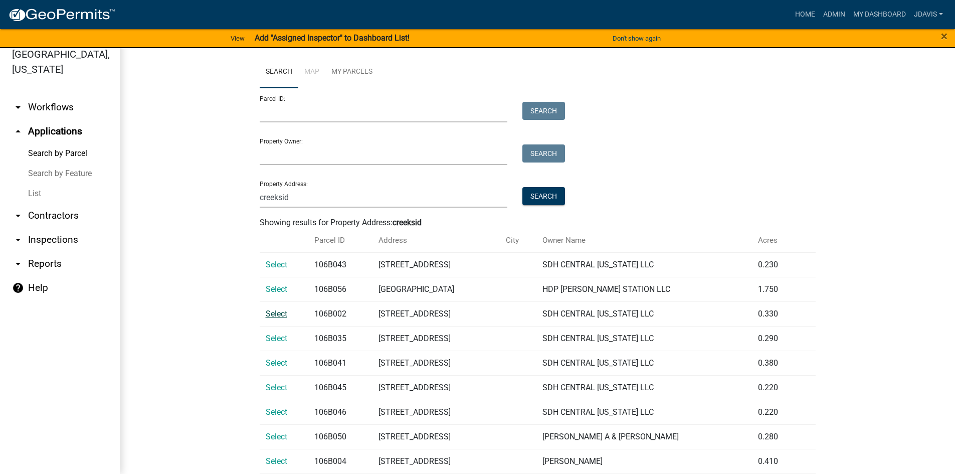
click at [279, 313] on span "Select" at bounding box center [277, 314] width 22 height 10
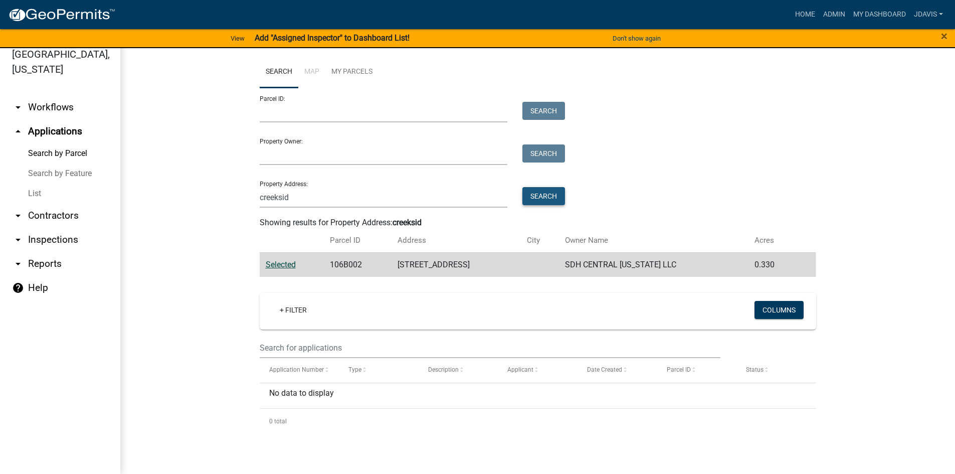
click at [549, 195] on button "Search" at bounding box center [544, 196] width 43 height 18
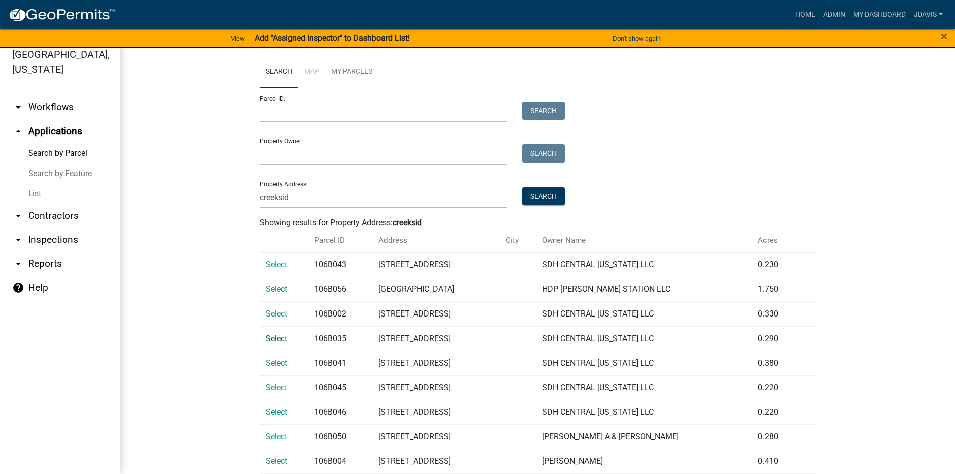
click at [269, 337] on span "Select" at bounding box center [277, 339] width 22 height 10
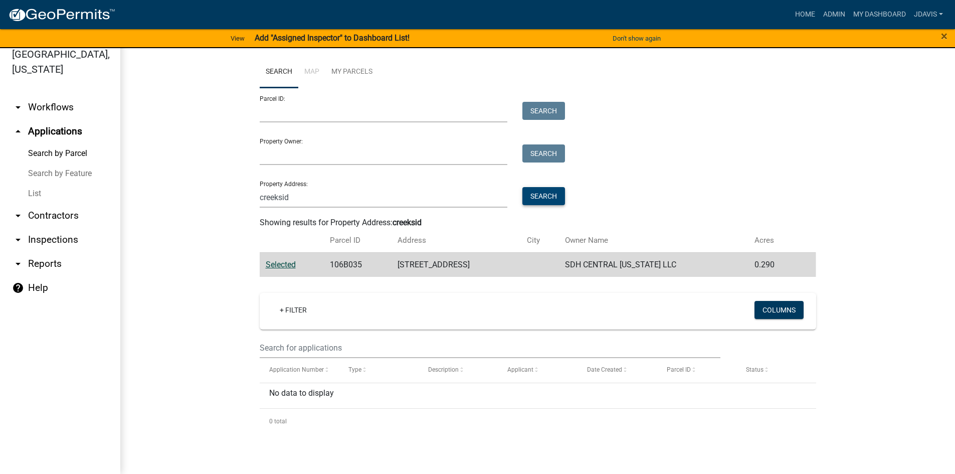
click at [544, 201] on button "Search" at bounding box center [544, 196] width 43 height 18
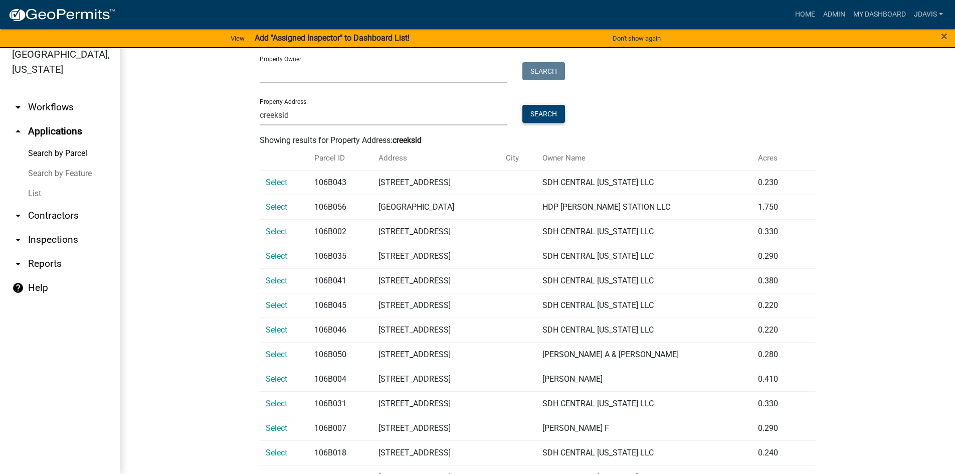
scroll to position [100, 0]
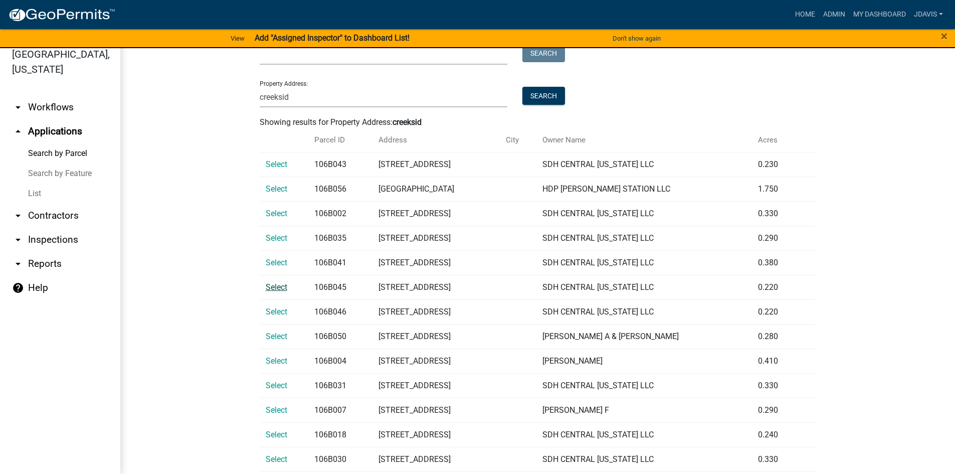
click at [273, 285] on span "Select" at bounding box center [277, 287] width 22 height 10
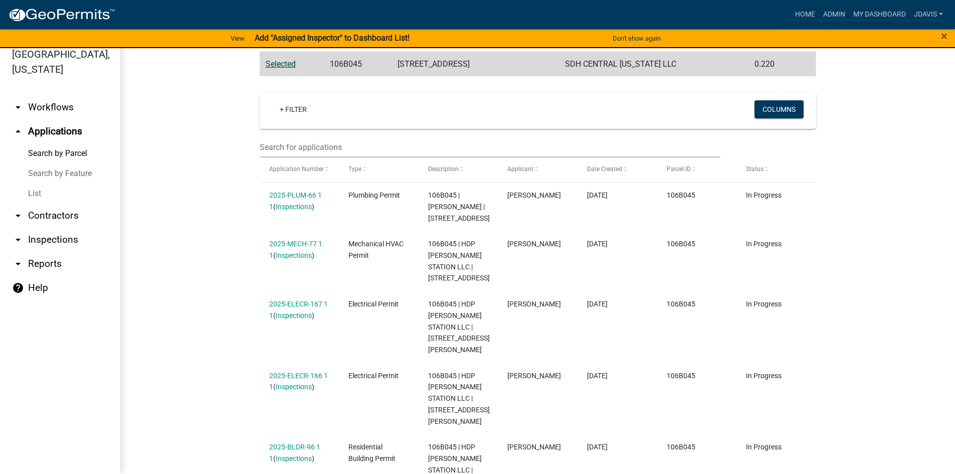
scroll to position [251, 0]
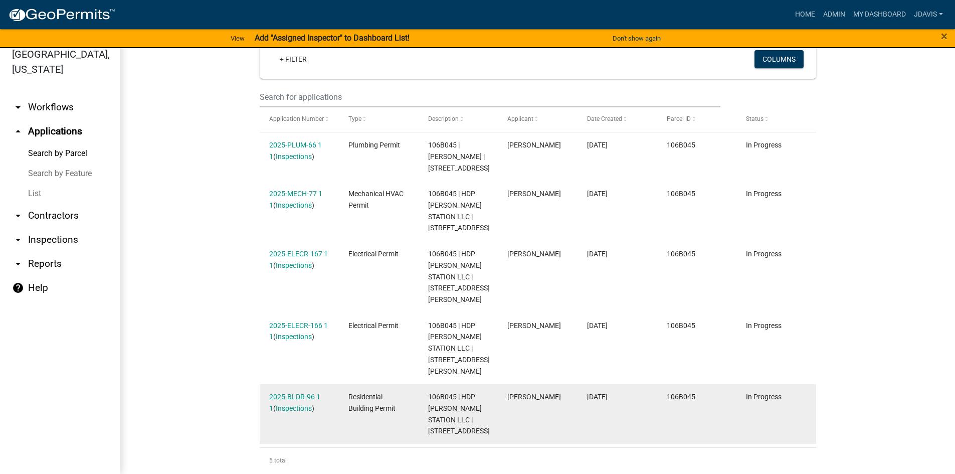
click at [295, 384] on datatable-body-cell "2025-BLDR-96 1 1 ( Inspections )" at bounding box center [300, 414] width 80 height 60
click at [295, 393] on link "2025-BLDR-96 1 1" at bounding box center [294, 403] width 51 height 20
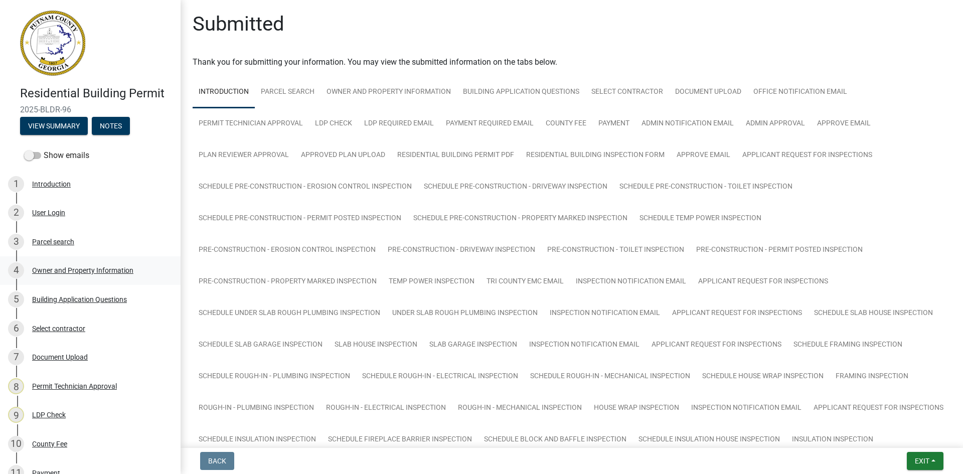
drag, startPoint x: 101, startPoint y: 279, endPoint x: 105, endPoint y: 269, distance: 10.3
click at [105, 269] on div "Owner and Property Information" at bounding box center [82, 270] width 101 height 7
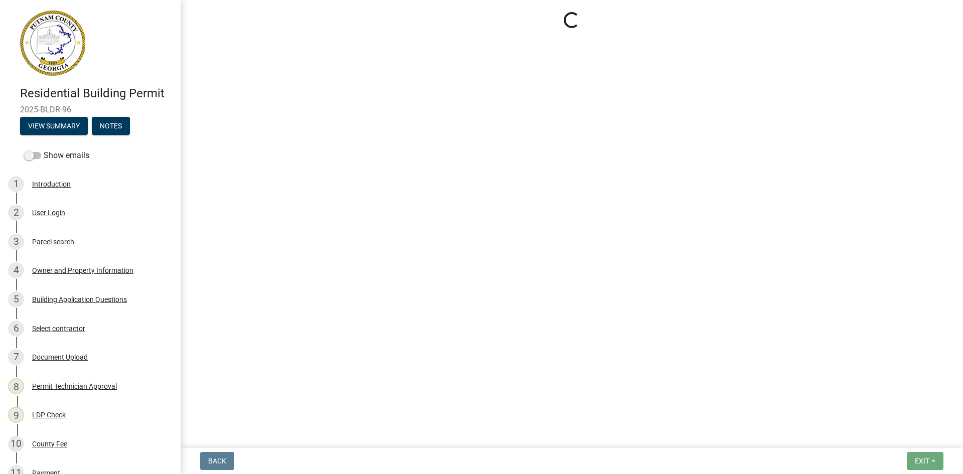
select select "af4fa47c-8bb5-4ba0-9393-e9f4e4358ca2"
select select "83394b22-4a11-496c-8e5c-75ade2e72faf"
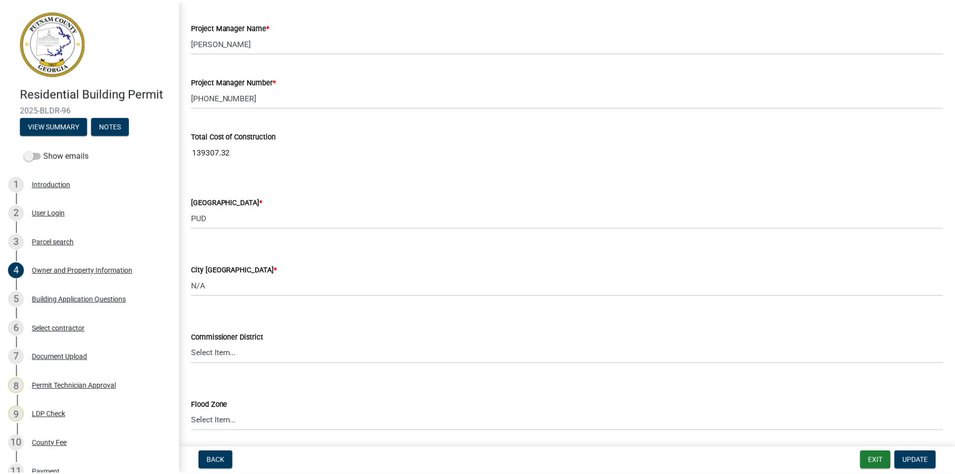
scroll to position [1605, 0]
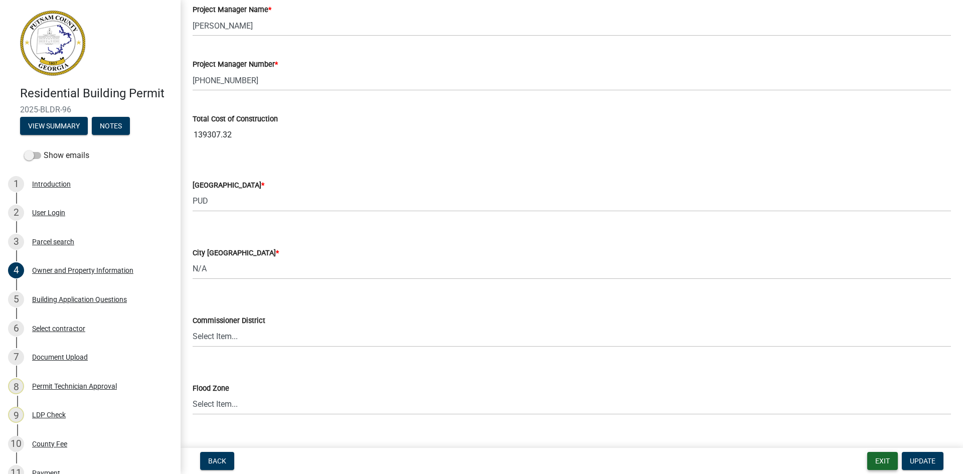
click at [877, 461] on button "Exit" at bounding box center [882, 461] width 31 height 18
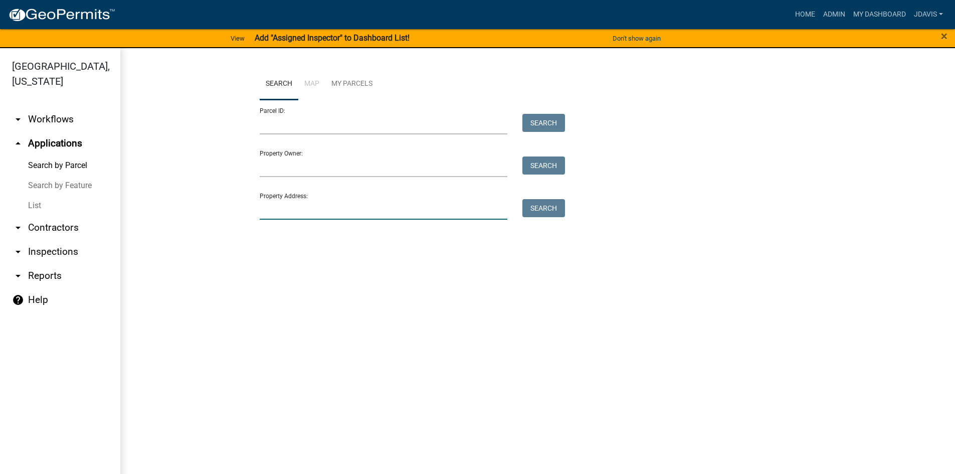
click at [285, 213] on input "Property Address:" at bounding box center [384, 209] width 248 height 21
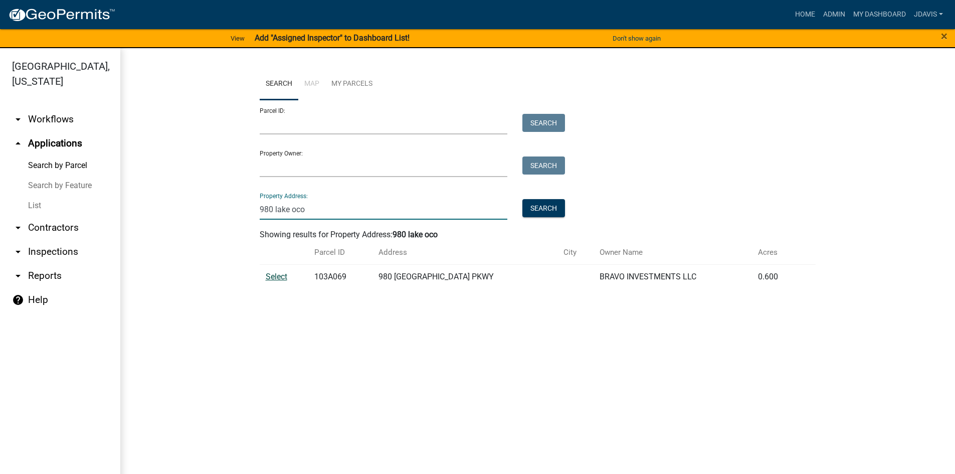
type input "980 lake oco"
click at [278, 276] on span "Select" at bounding box center [277, 277] width 22 height 10
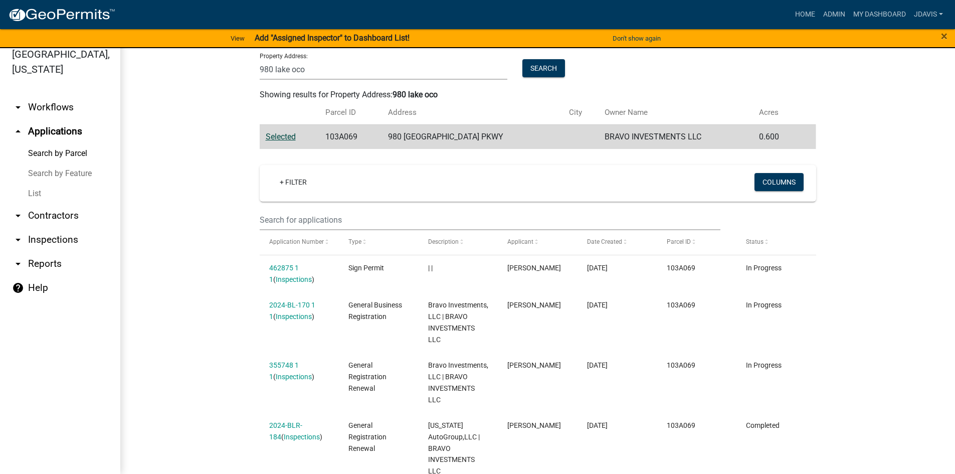
scroll to position [145, 0]
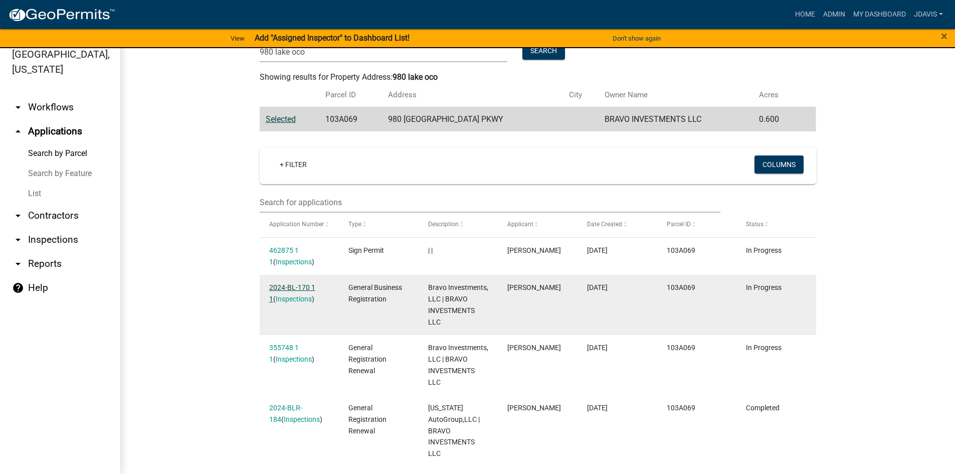
click at [299, 286] on link "2024-BL-170 1 1" at bounding box center [292, 293] width 46 height 20
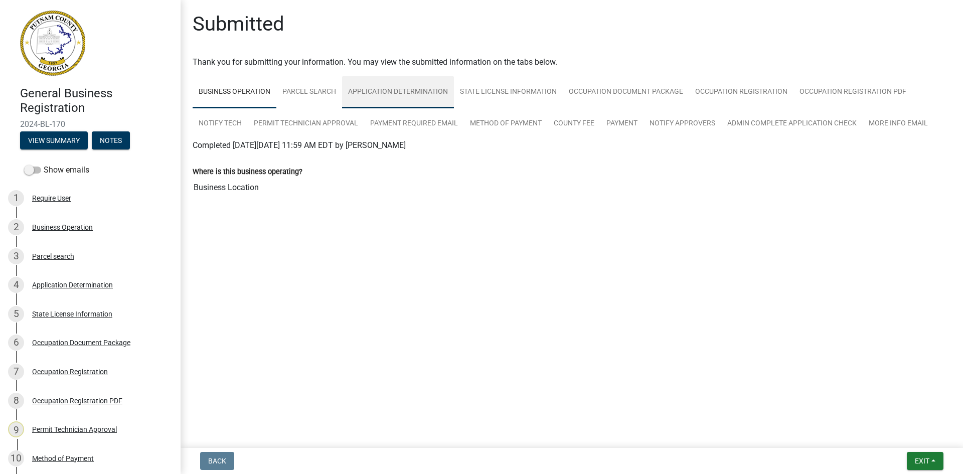
click at [397, 89] on link "Application Determination" at bounding box center [398, 92] width 112 height 32
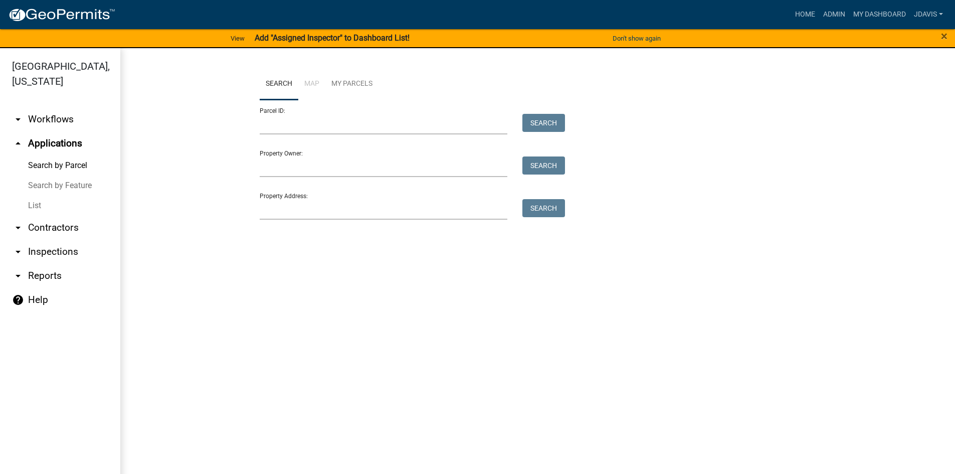
click at [36, 206] on link "List" at bounding box center [60, 206] width 120 height 20
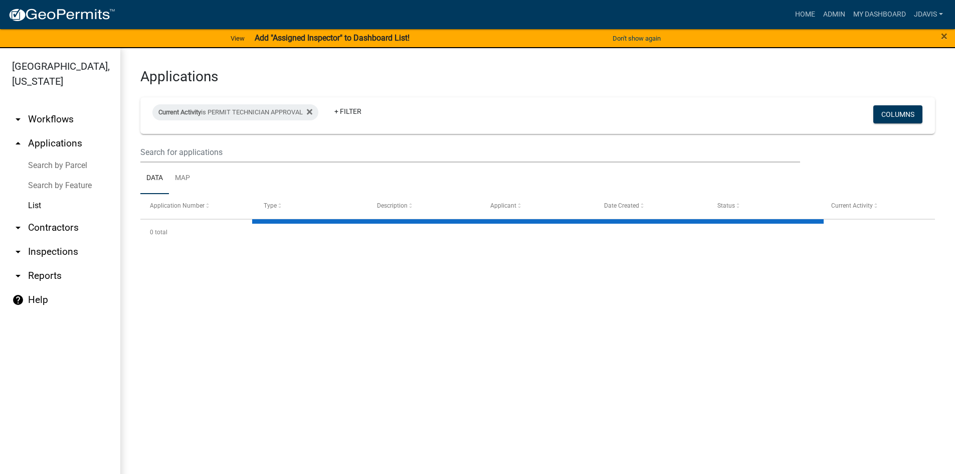
select select "2: 50"
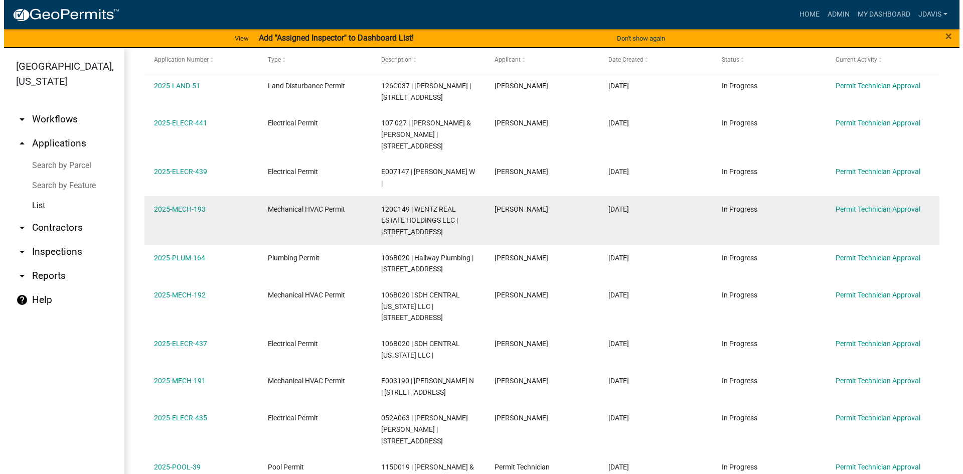
scroll to position [150, 0]
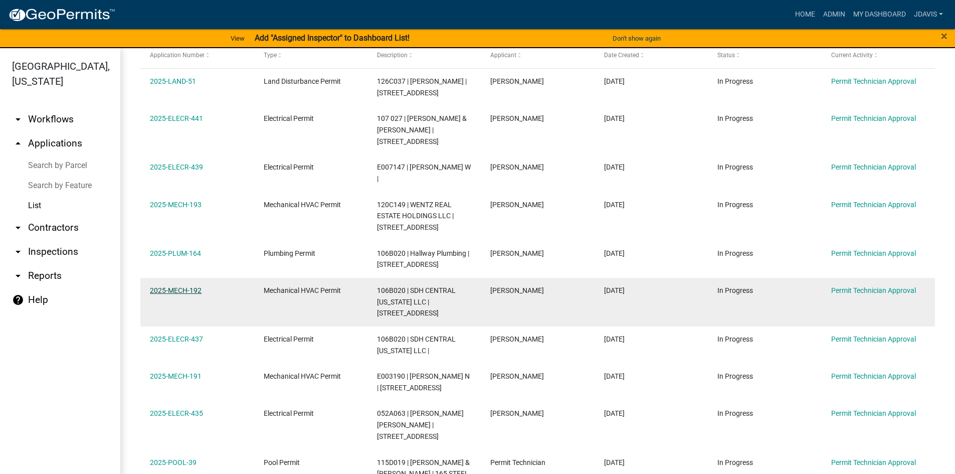
click at [194, 294] on link "2025-MECH-192" at bounding box center [176, 290] width 52 height 8
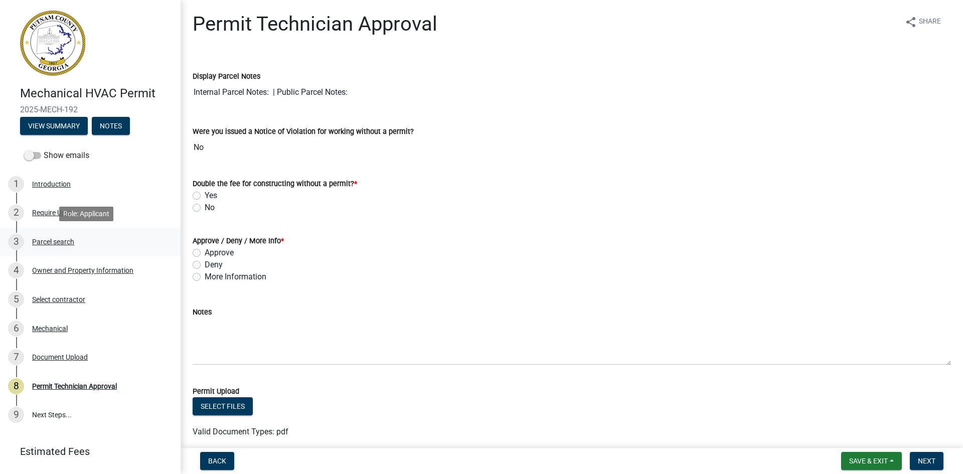
click at [68, 241] on div "Parcel search" at bounding box center [53, 241] width 42 height 7
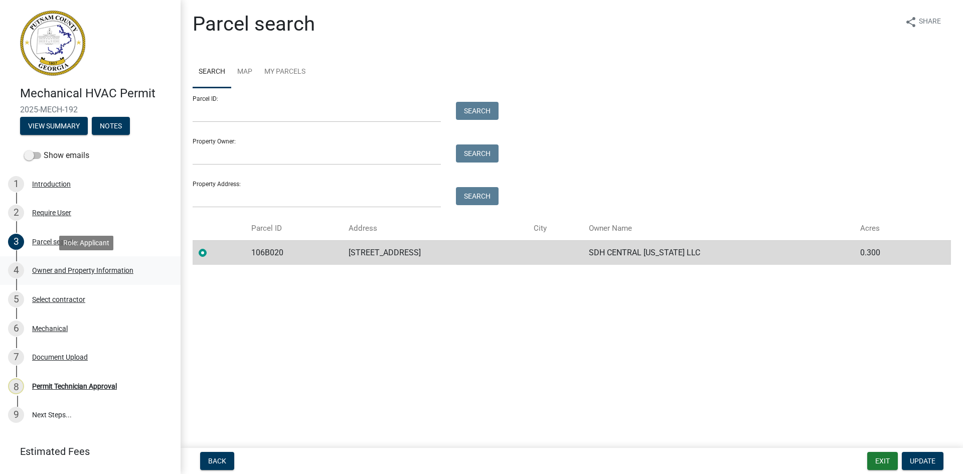
click at [99, 268] on div "Owner and Property Information" at bounding box center [82, 270] width 101 height 7
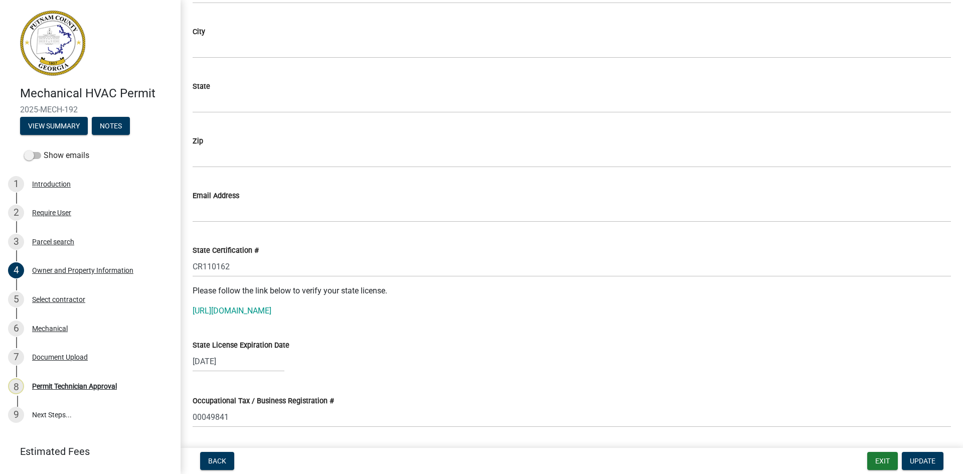
scroll to position [1204, 0]
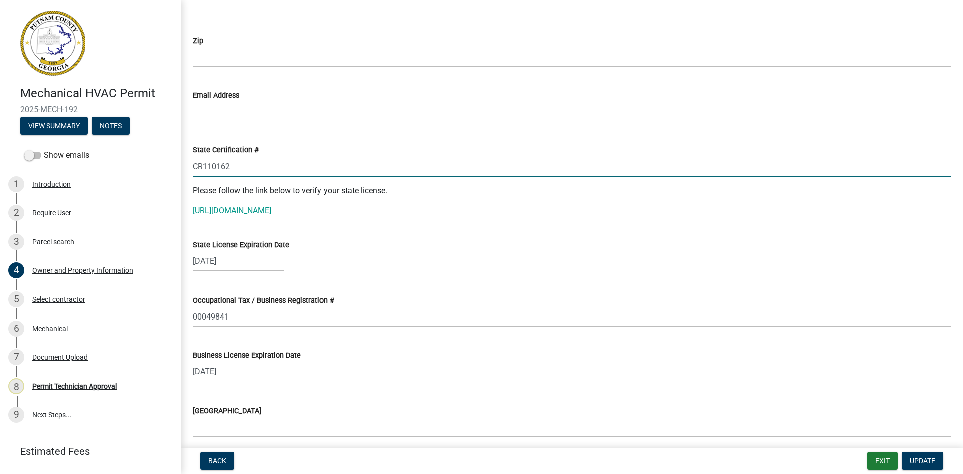
drag, startPoint x: 195, startPoint y: 168, endPoint x: 251, endPoint y: 166, distance: 56.2
click at [251, 166] on input "CR110162" at bounding box center [572, 166] width 758 height 21
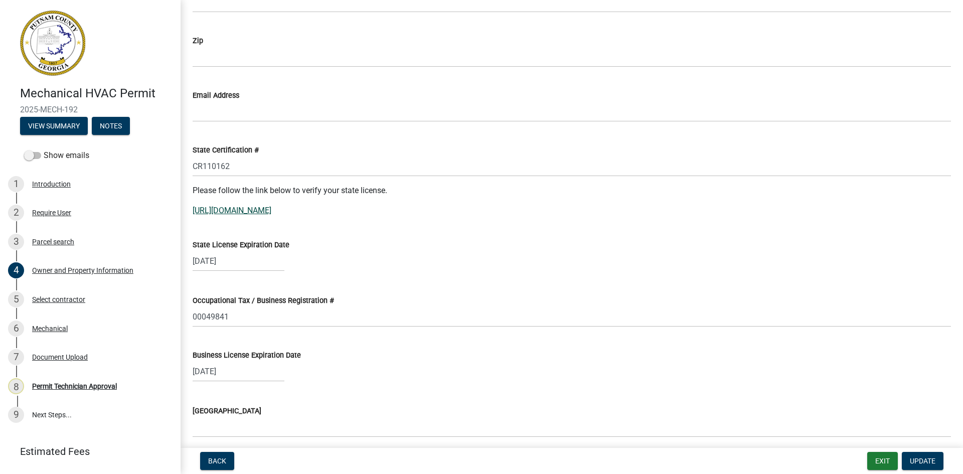
click at [248, 211] on link "[URL][DOMAIN_NAME]" at bounding box center [232, 211] width 79 height 10
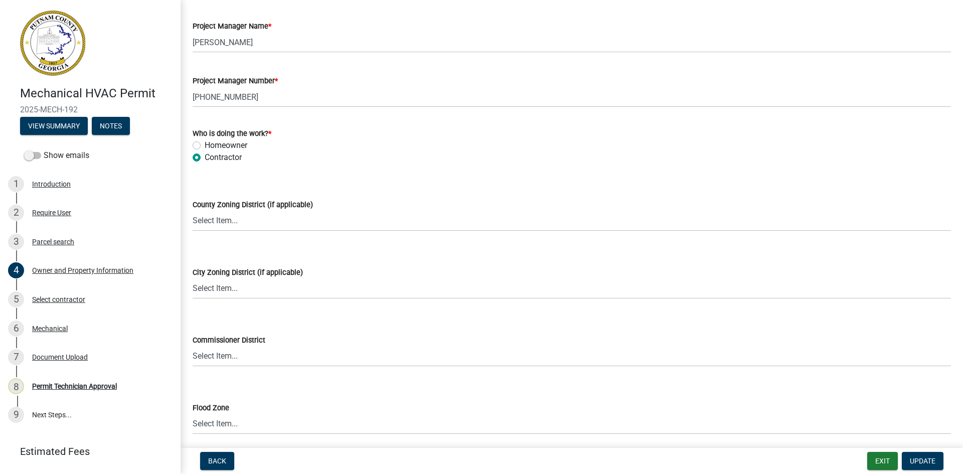
scroll to position [1682, 0]
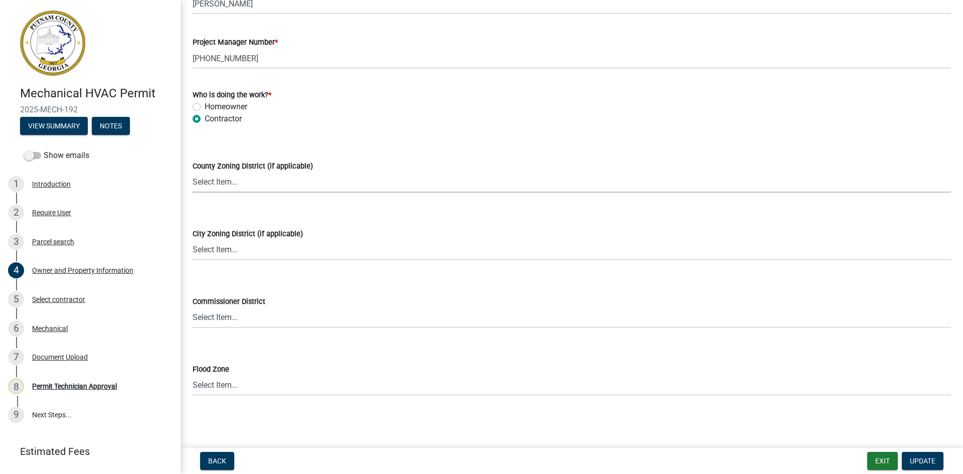
click at [258, 184] on select "Select Item... AG-1 R-1R R-1 R-2 MHP RM-1 RM-3 C-1 C-2 I-M PUD N/A" at bounding box center [572, 182] width 758 height 21
click at [193, 172] on select "Select Item... AG-1 R-1R R-1 R-2 MHP RM-1 RM-3 C-1 C-2 I-M PUD N/A" at bounding box center [572, 182] width 758 height 21
select select "af4fa47c-8bb5-4ba0-9393-e9f4e4358ca2"
click at [933, 457] on span "Update" at bounding box center [923, 461] width 26 height 8
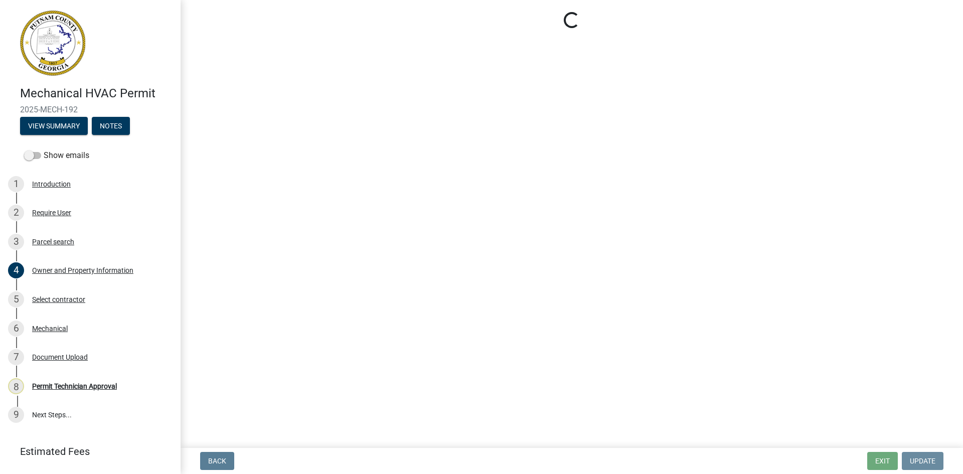
scroll to position [0, 0]
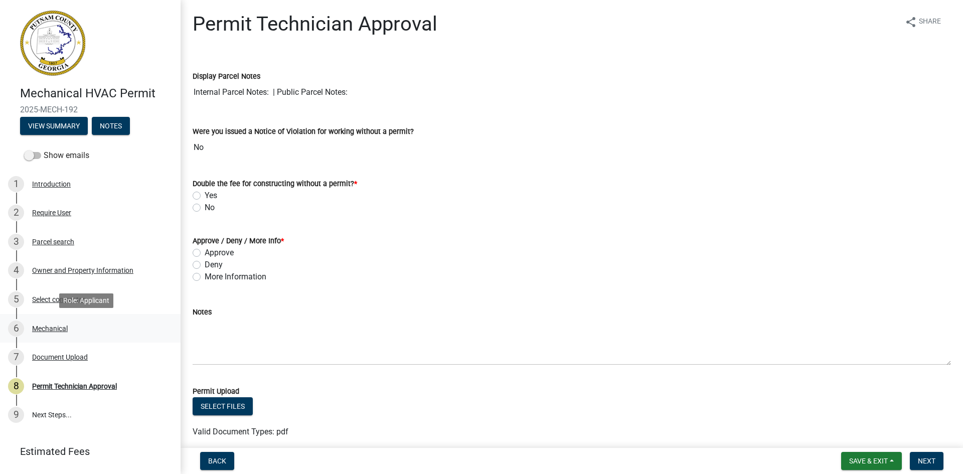
click at [55, 328] on div "Mechanical" at bounding box center [50, 328] width 36 height 7
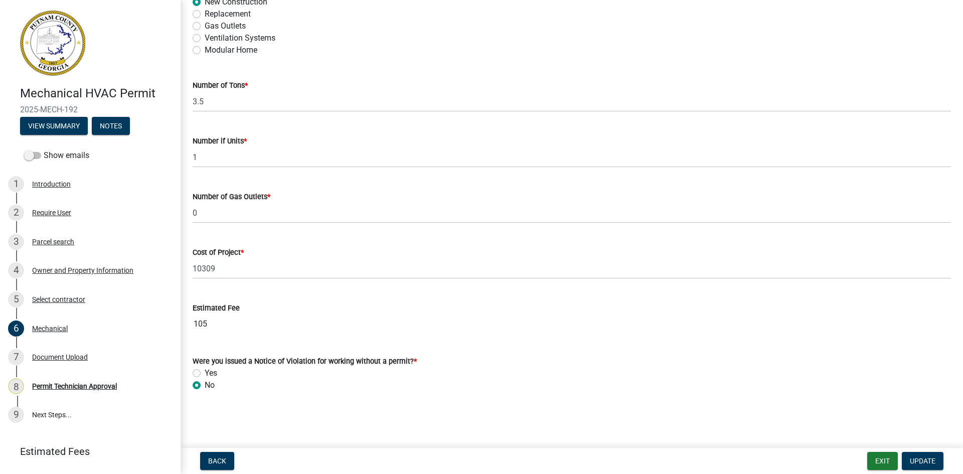
scroll to position [605, 0]
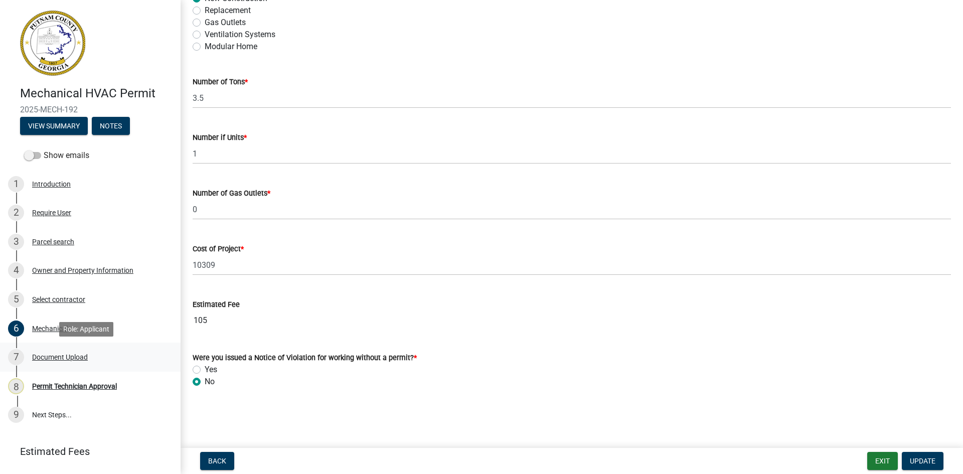
click at [48, 354] on div "Document Upload" at bounding box center [60, 357] width 56 height 7
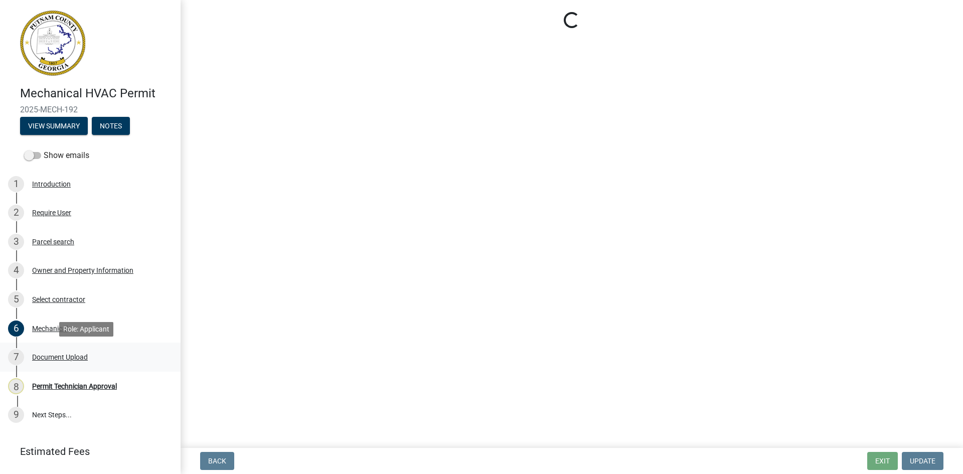
scroll to position [0, 0]
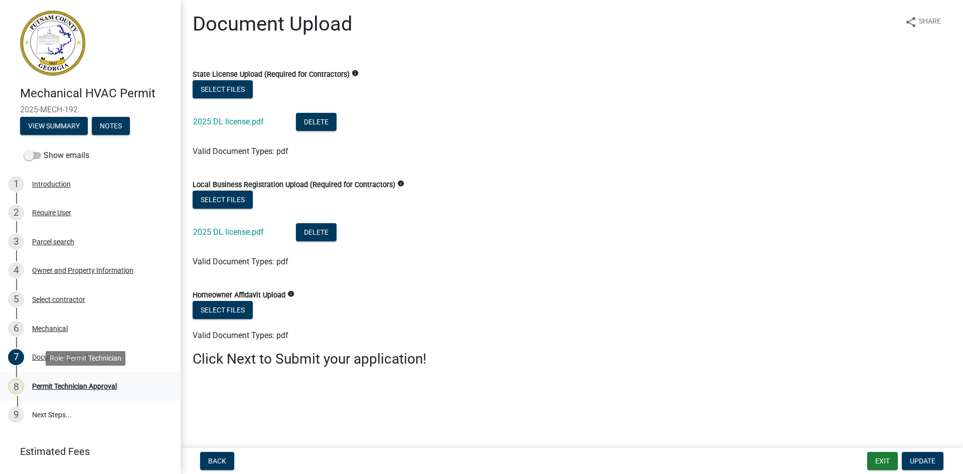
click at [96, 385] on div "Permit Technician Approval" at bounding box center [74, 386] width 85 height 7
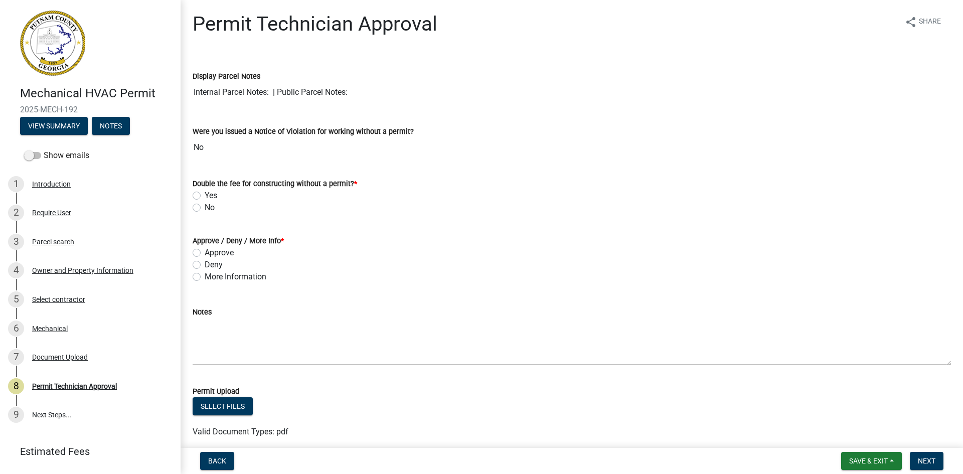
click at [205, 209] on label "No" at bounding box center [210, 208] width 10 height 12
click at [205, 208] on input "No" at bounding box center [208, 205] width 7 height 7
radio input "true"
click at [205, 276] on label "More Information" at bounding box center [236, 277] width 62 height 12
click at [205, 276] on input "More Information" at bounding box center [208, 274] width 7 height 7
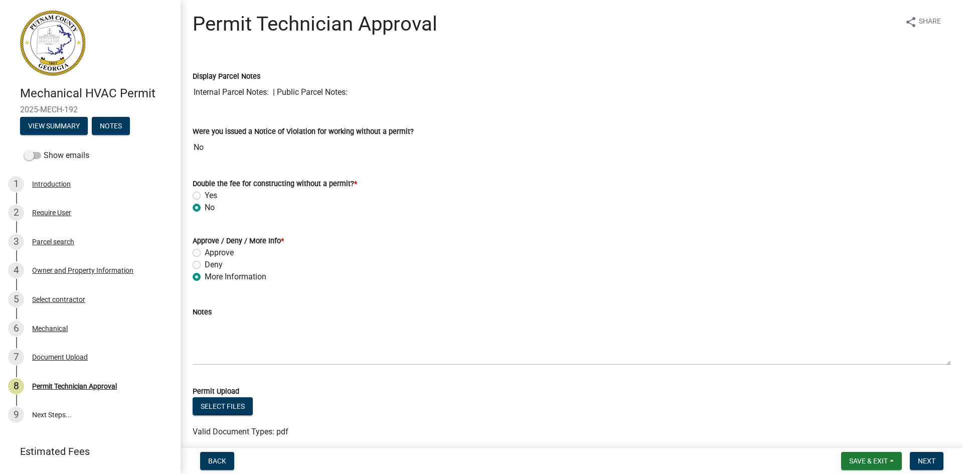
radio input "true"
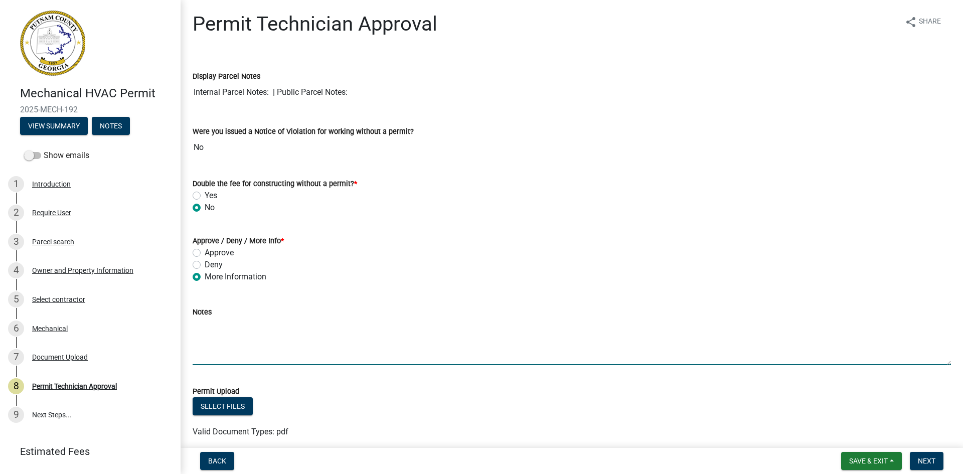
click at [210, 331] on textarea "Notes" at bounding box center [572, 341] width 758 height 47
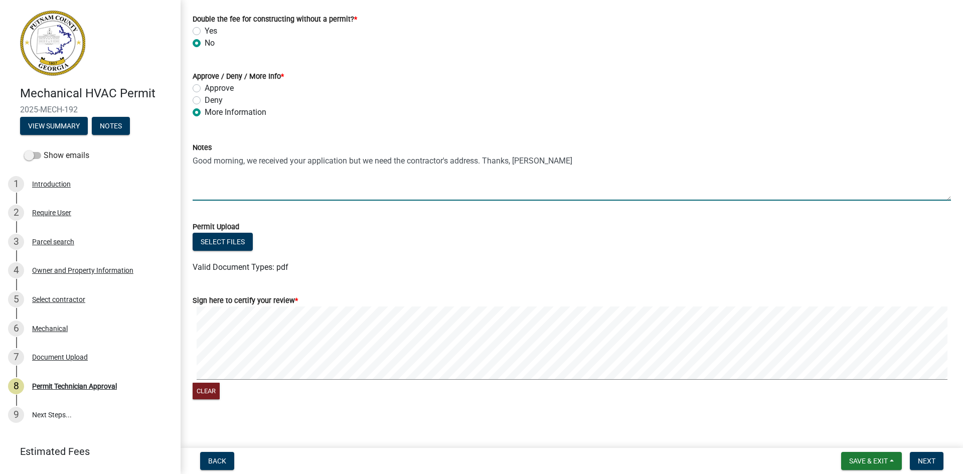
scroll to position [171, 0]
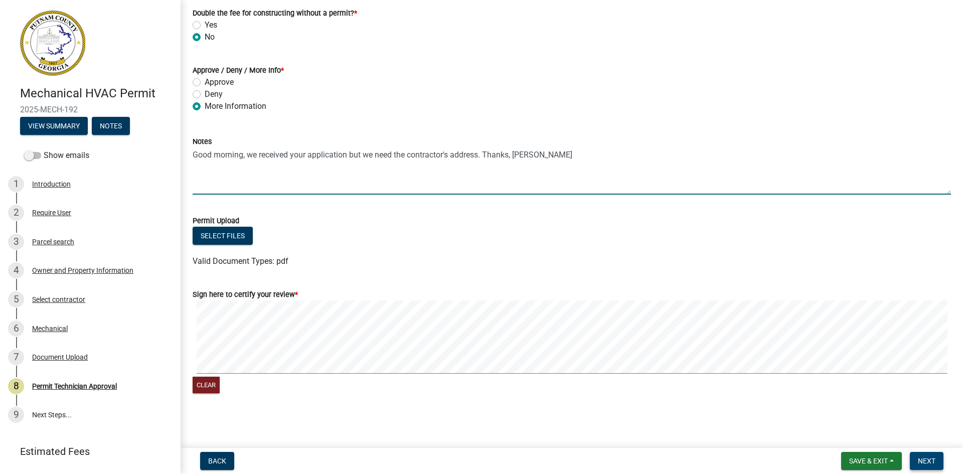
type textarea "Good morning, we received your application but we need the contractor's address…"
click at [928, 461] on span "Next" at bounding box center [927, 461] width 18 height 8
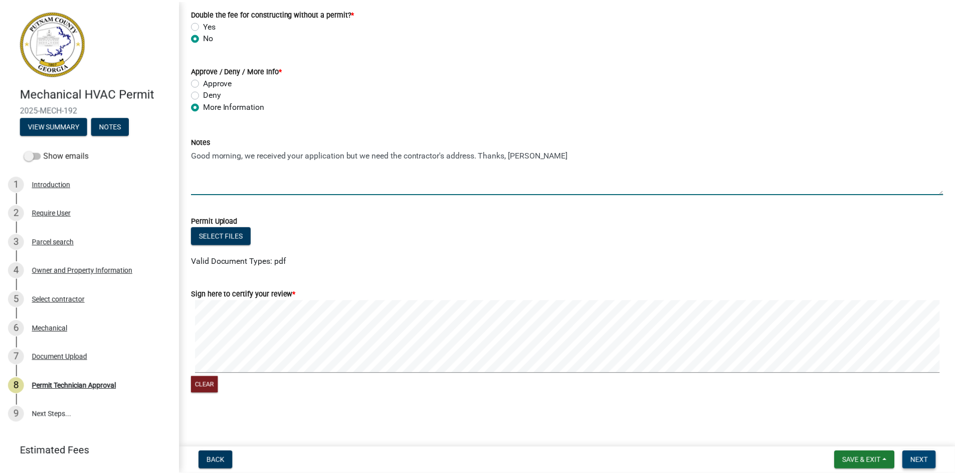
scroll to position [0, 0]
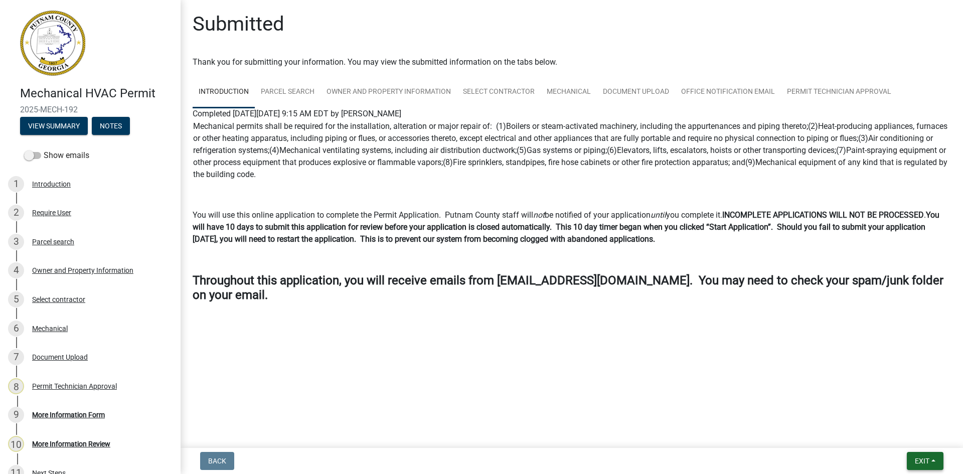
click at [911, 457] on button "Exit" at bounding box center [925, 461] width 37 height 18
click at [923, 435] on button "Save & Exit" at bounding box center [903, 435] width 80 height 24
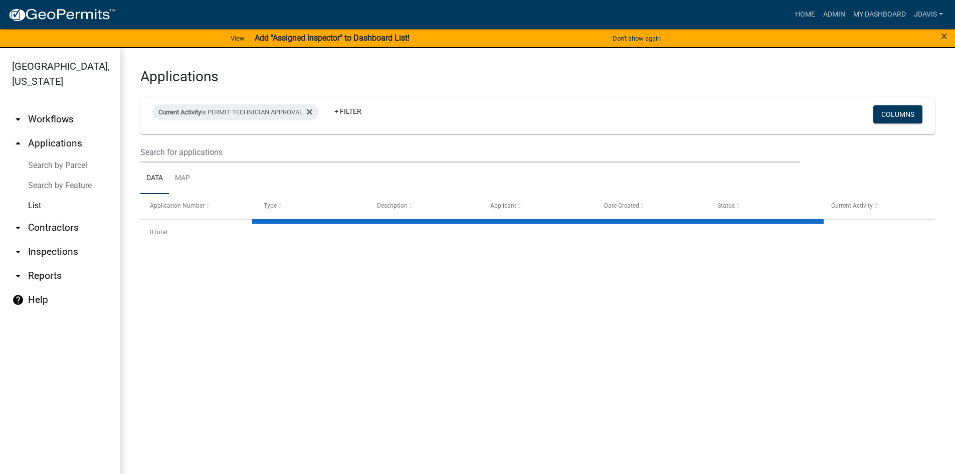
select select "2: 50"
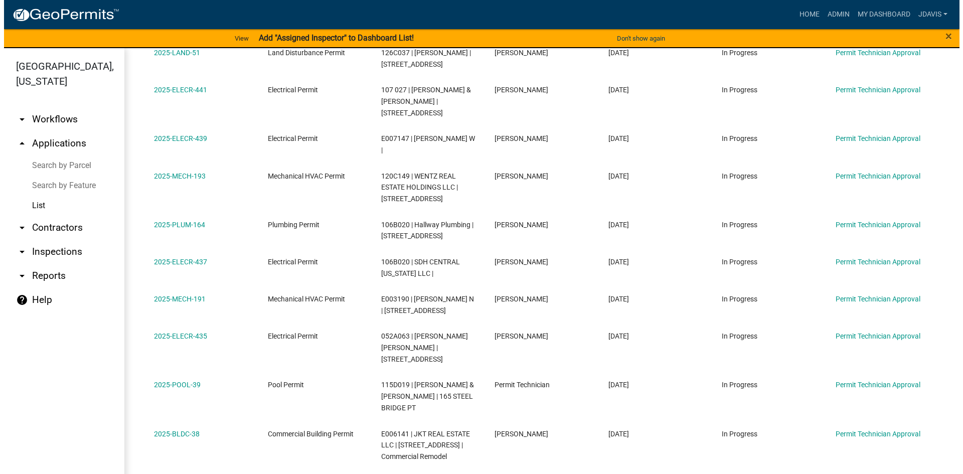
scroll to position [137, 0]
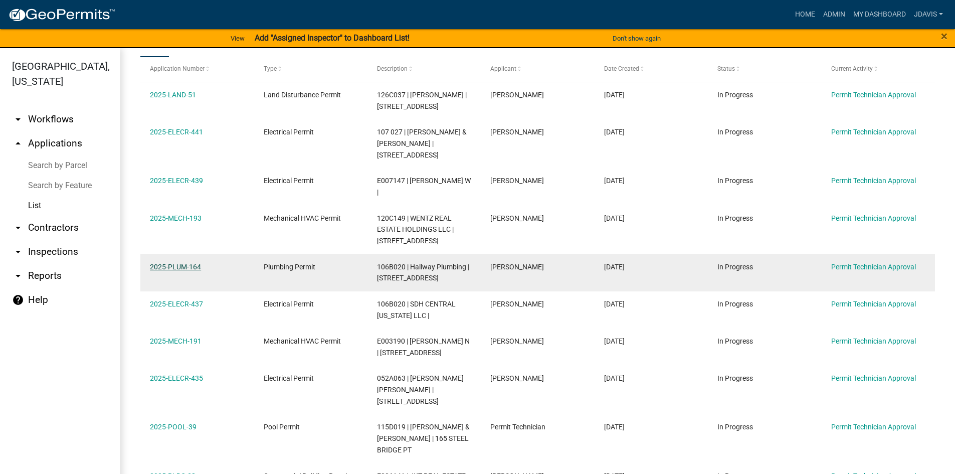
click at [194, 264] on link "2025-PLUM-164" at bounding box center [175, 267] width 51 height 8
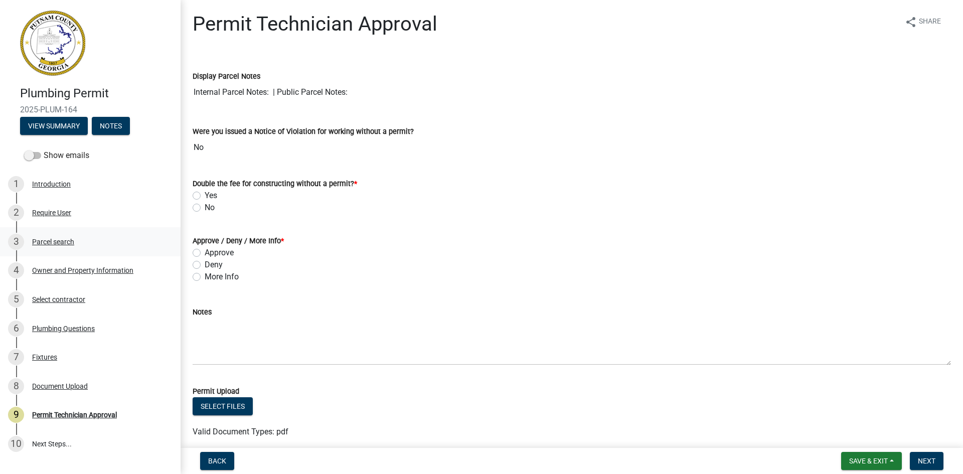
click at [56, 242] on div "Parcel search" at bounding box center [53, 241] width 42 height 7
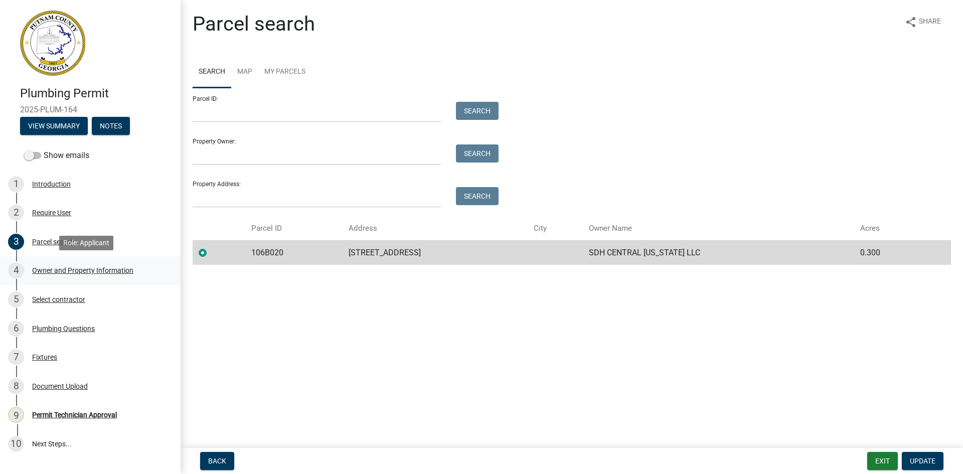
click at [71, 273] on div "Owner and Property Information" at bounding box center [82, 270] width 101 height 7
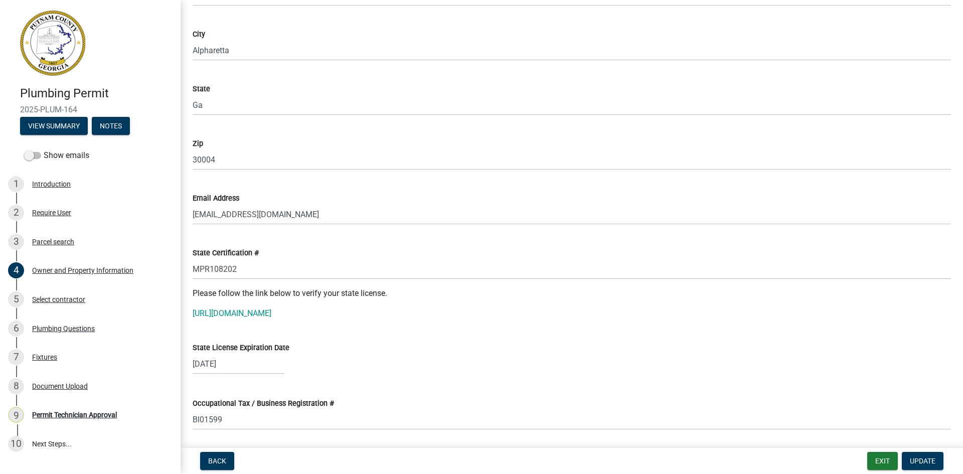
scroll to position [1103, 0]
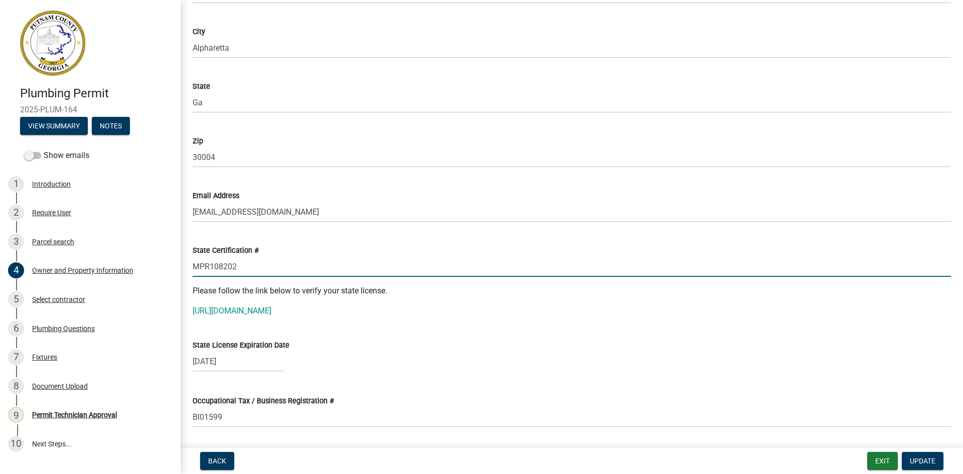
drag, startPoint x: 193, startPoint y: 264, endPoint x: 241, endPoint y: 266, distance: 48.2
click at [241, 266] on input "MPR108202" at bounding box center [572, 266] width 758 height 21
click at [254, 308] on link "[URL][DOMAIN_NAME]" at bounding box center [232, 311] width 79 height 10
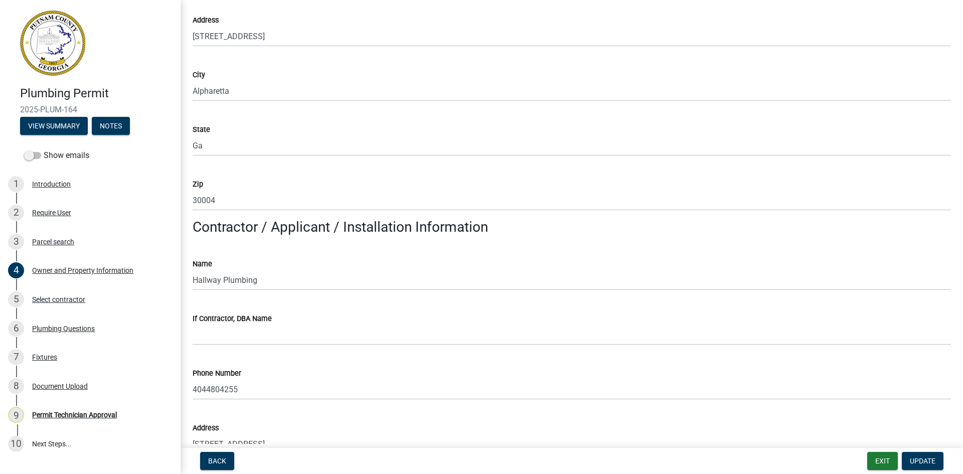
scroll to position [628, 0]
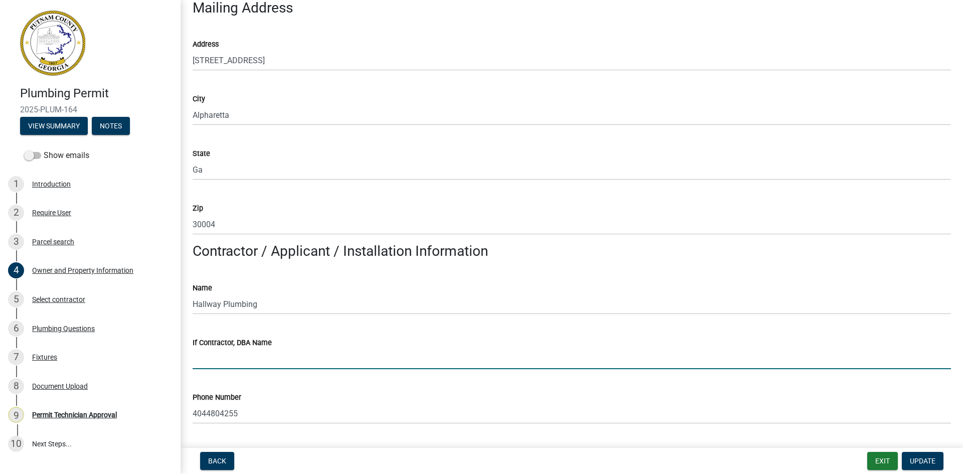
click at [240, 349] on input "If Contractor, DBA Name" at bounding box center [572, 359] width 758 height 21
type input "[PERSON_NAME]"
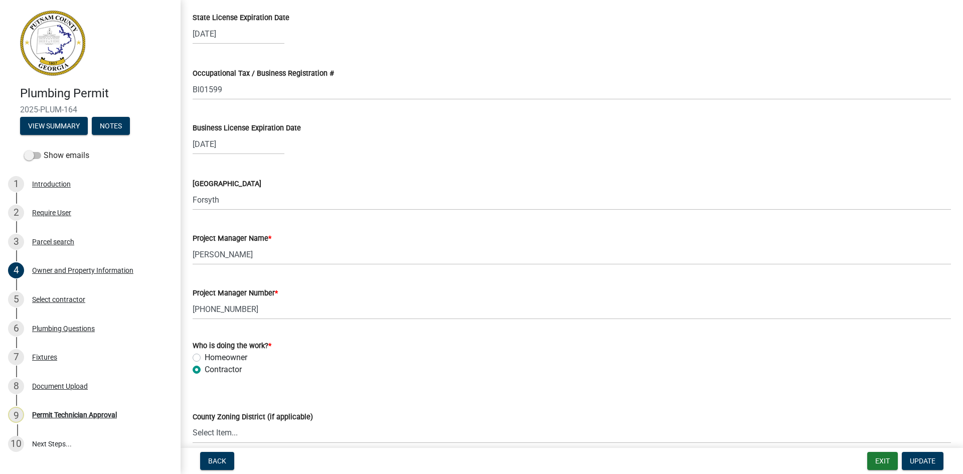
scroll to position [1581, 0]
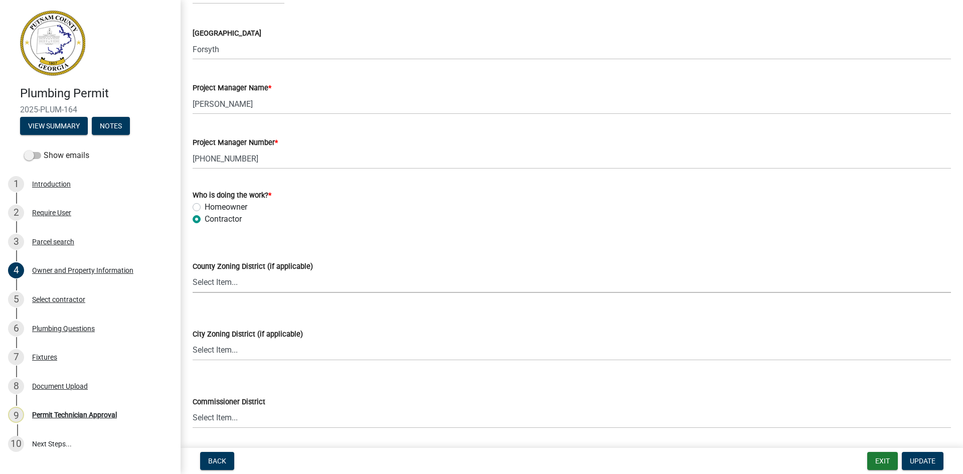
click at [250, 276] on select "Select Item... AG-1 R-1R R-1 R-2 MHP RM-1 RM-3 C-1 C-2 I-M PUD N/A" at bounding box center [572, 282] width 758 height 21
click at [193, 272] on select "Select Item... AG-1 R-1R R-1 R-2 MHP RM-1 RM-3 C-1 C-2 I-M PUD N/A" at bounding box center [572, 282] width 758 height 21
select select "af4fa47c-8bb5-4ba0-9393-e9f4e4358ca2"
click at [922, 458] on span "Update" at bounding box center [923, 461] width 26 height 8
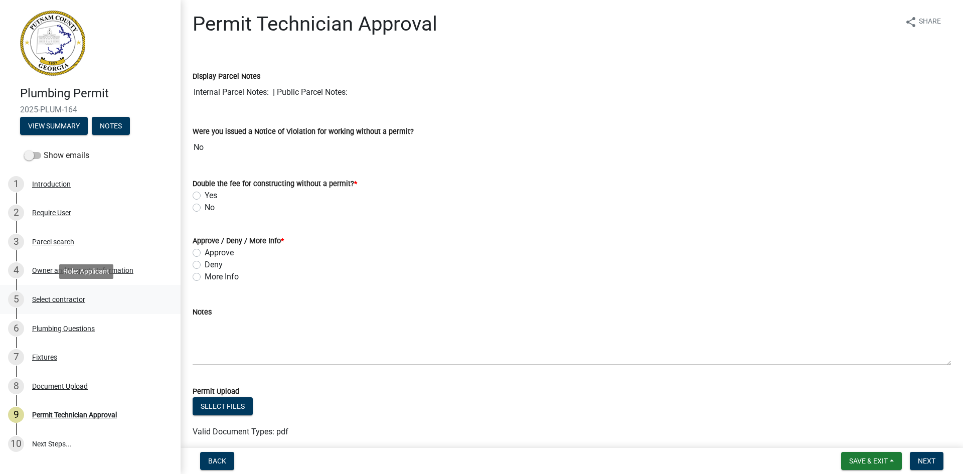
click at [72, 301] on div "Select contractor" at bounding box center [58, 299] width 53 height 7
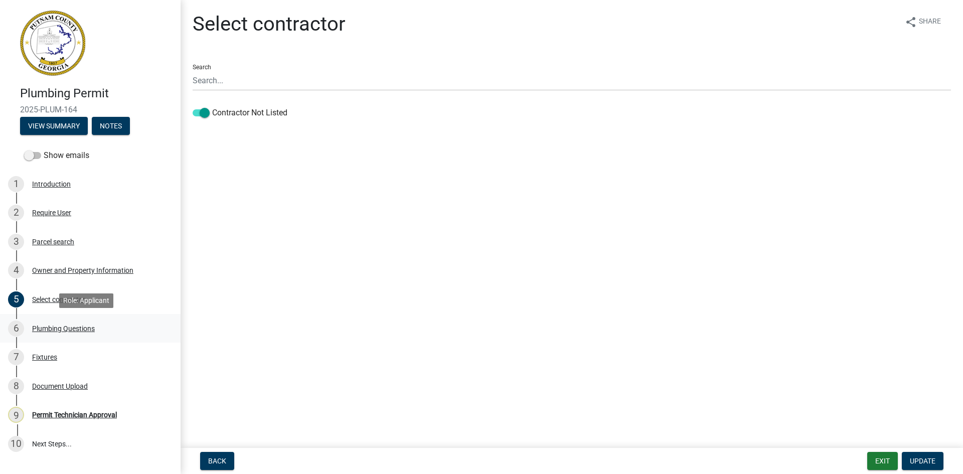
click at [70, 332] on div "Plumbing Questions" at bounding box center [63, 328] width 63 height 7
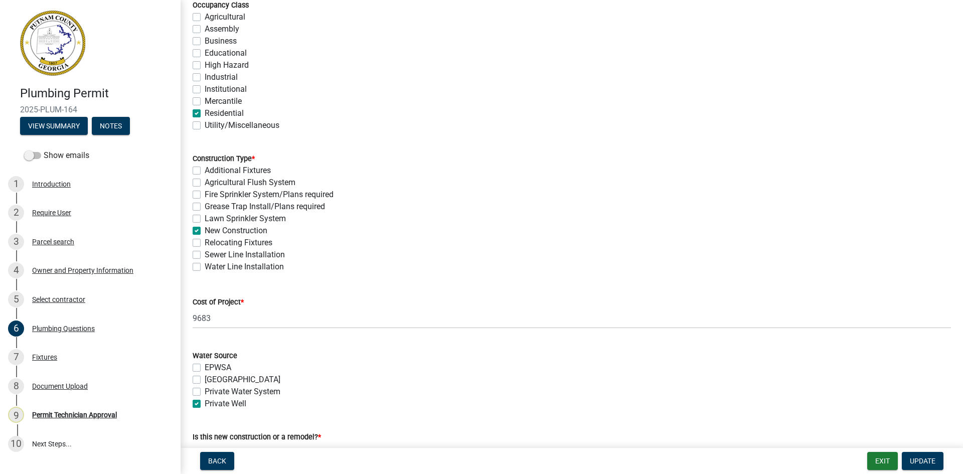
scroll to position [279, 0]
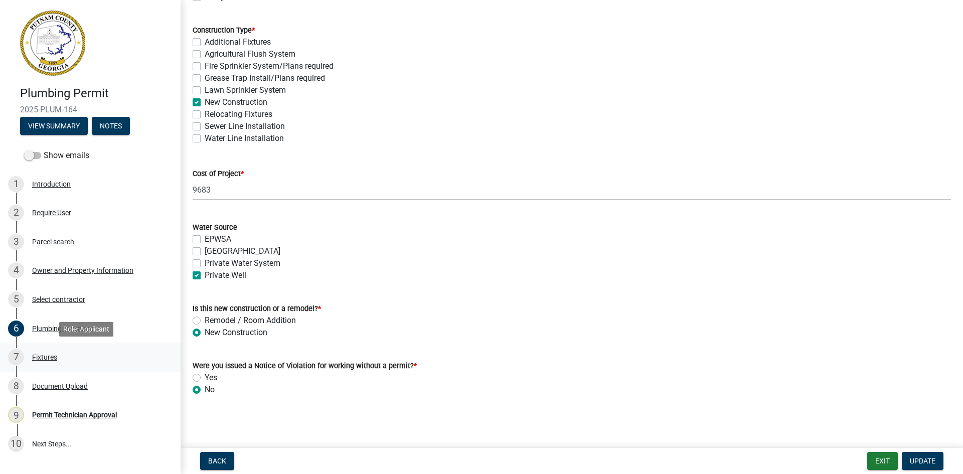
click at [40, 354] on div "Fixtures" at bounding box center [44, 357] width 25 height 7
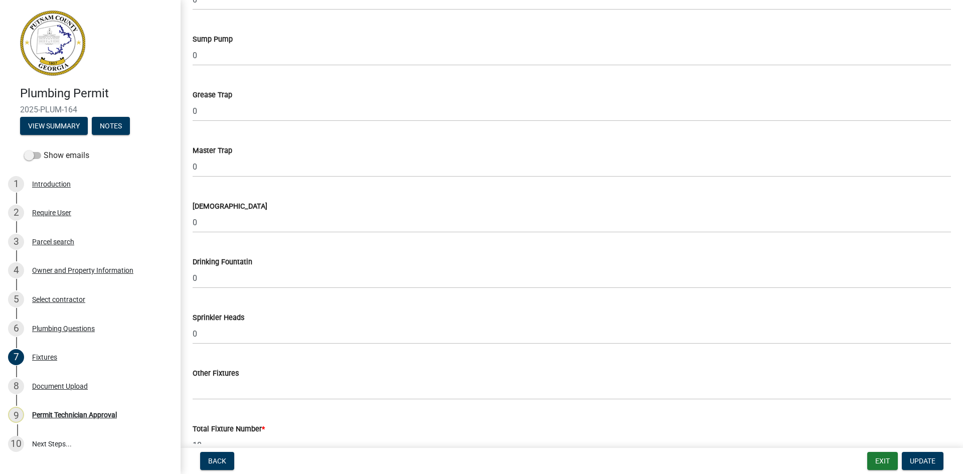
scroll to position [1013, 0]
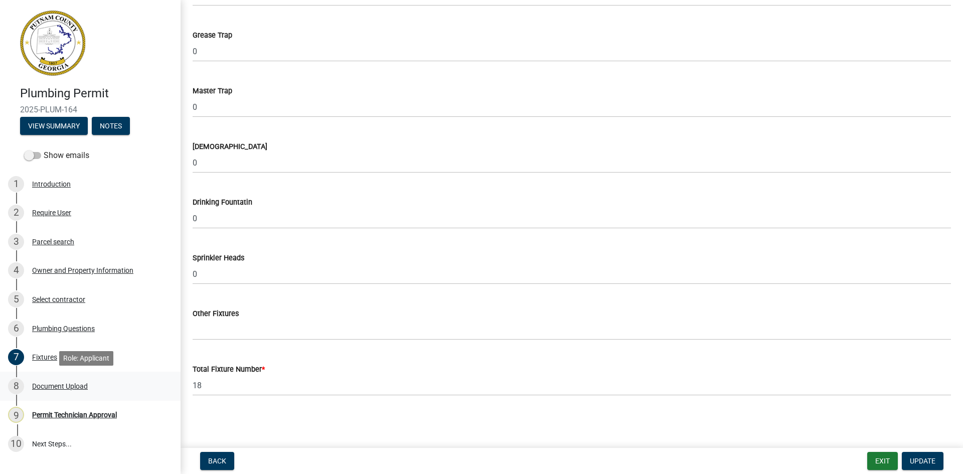
click at [68, 388] on div "Document Upload" at bounding box center [60, 386] width 56 height 7
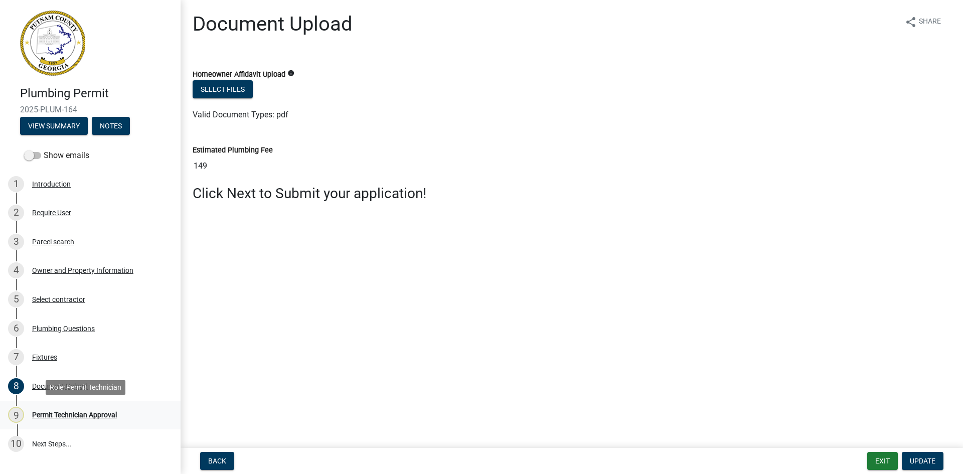
click at [69, 411] on div "Permit Technician Approval" at bounding box center [74, 414] width 85 height 7
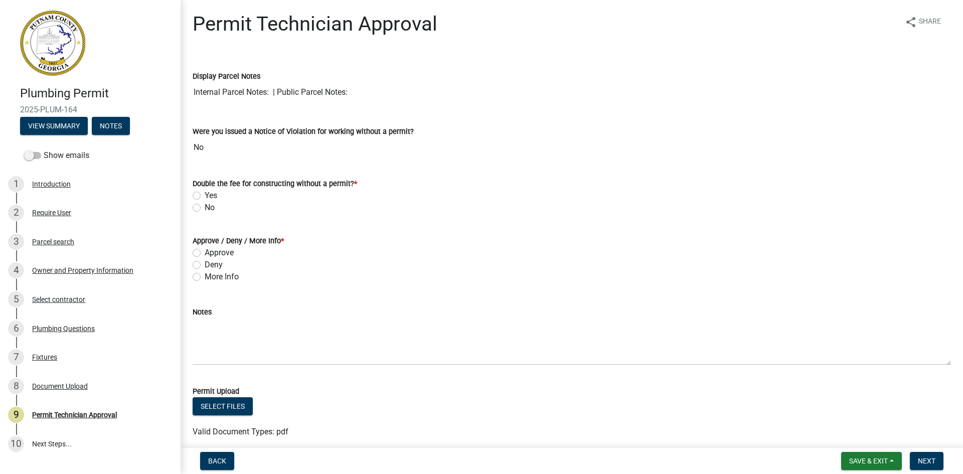
click at [205, 211] on label "No" at bounding box center [210, 208] width 10 height 12
click at [205, 208] on input "No" at bounding box center [208, 205] width 7 height 7
radio input "true"
click at [205, 254] on label "Approve" at bounding box center [219, 253] width 29 height 12
click at [205, 253] on input "Approve" at bounding box center [208, 250] width 7 height 7
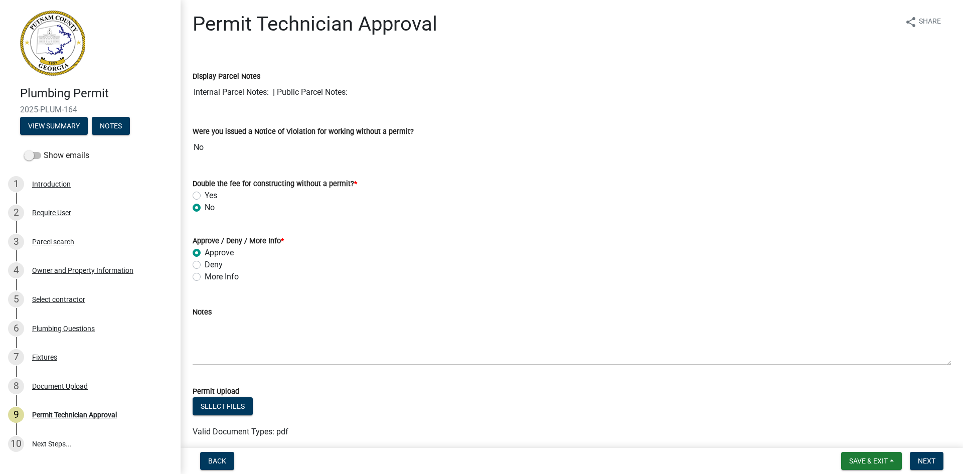
radio input "true"
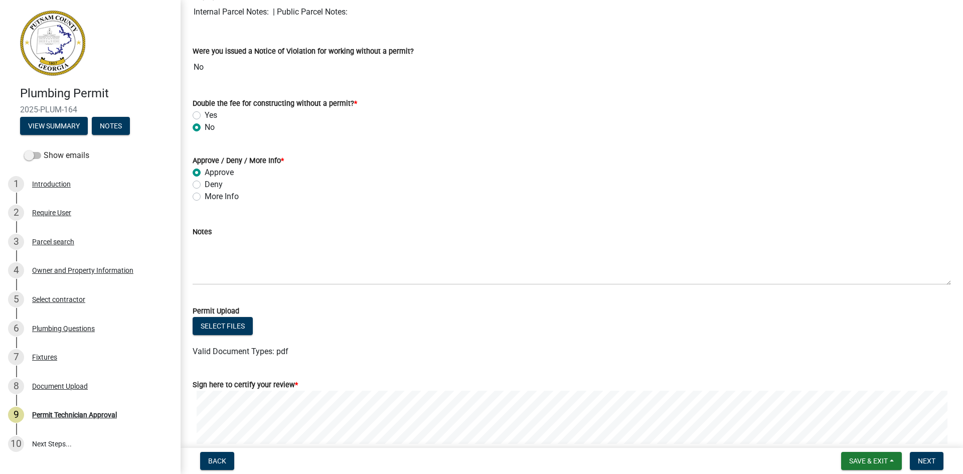
scroll to position [171, 0]
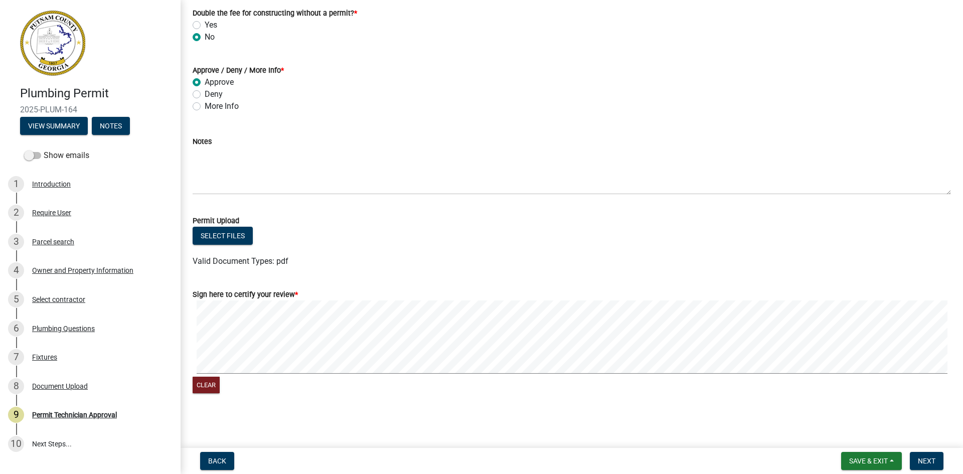
click at [565, 392] on div "Clear" at bounding box center [572, 347] width 758 height 95
click at [935, 463] on span "Next" at bounding box center [927, 461] width 18 height 8
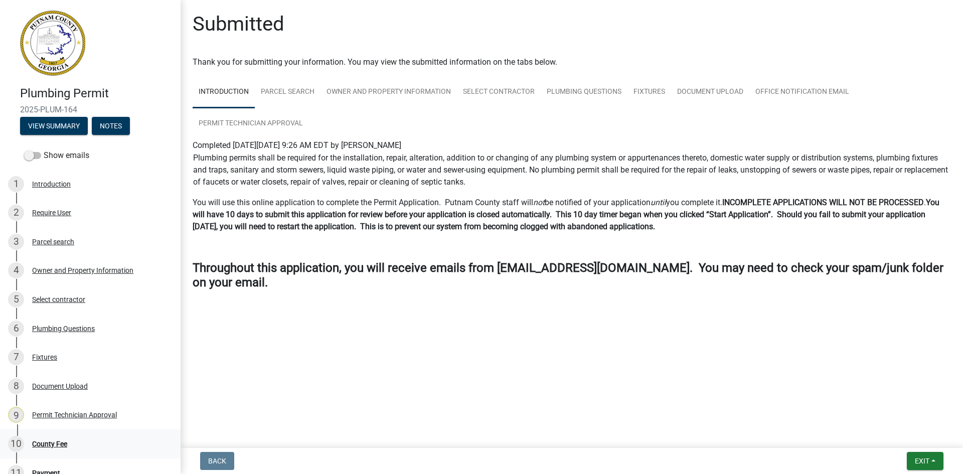
click at [43, 442] on div "County Fee" at bounding box center [49, 443] width 35 height 7
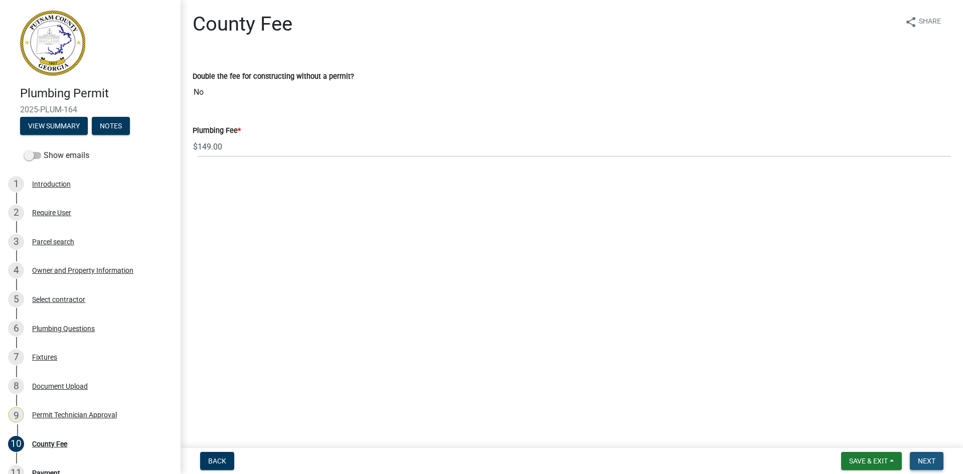
click at [942, 465] on button "Next" at bounding box center [927, 461] width 34 height 18
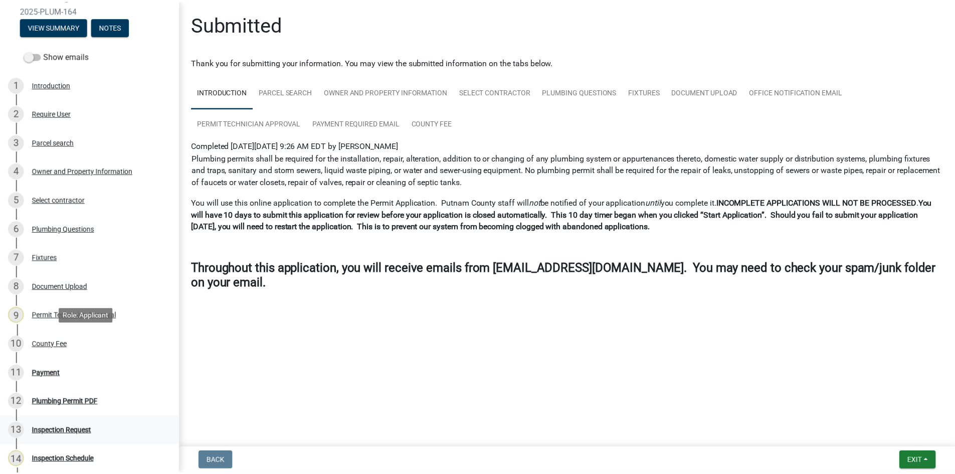
scroll to position [100, 0]
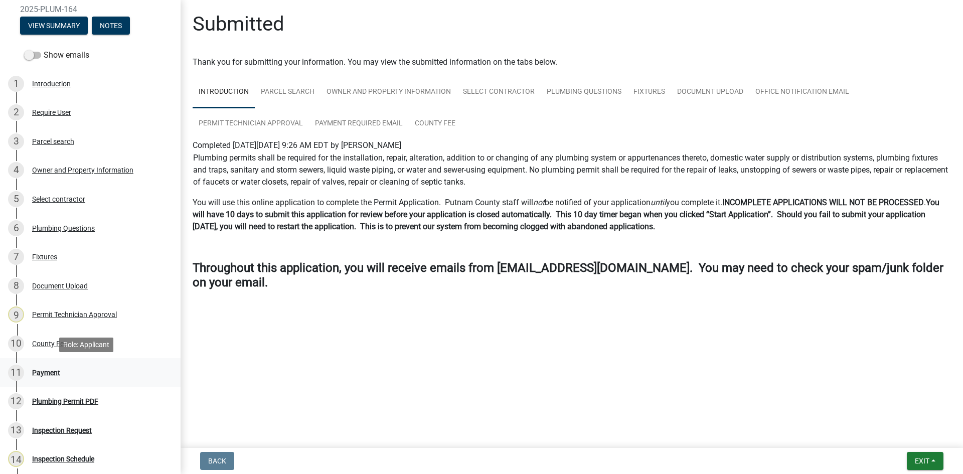
click at [49, 370] on div "Payment" at bounding box center [46, 372] width 28 height 7
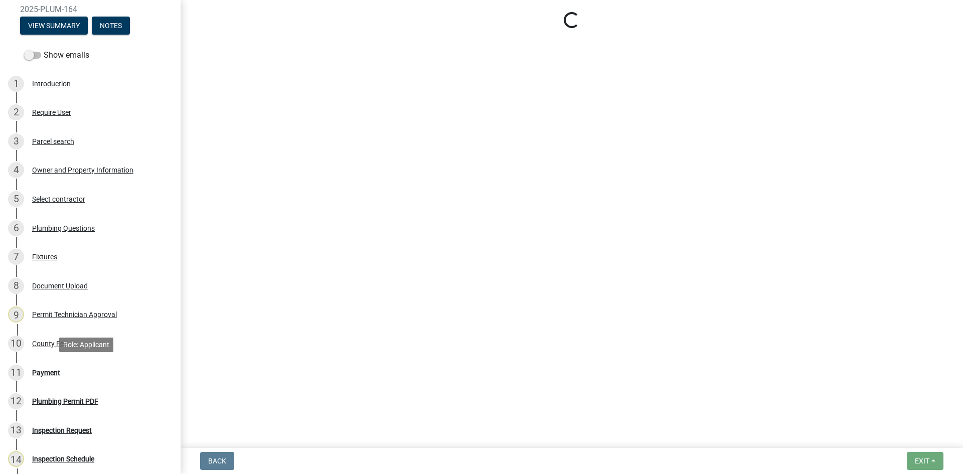
select select "3: 3"
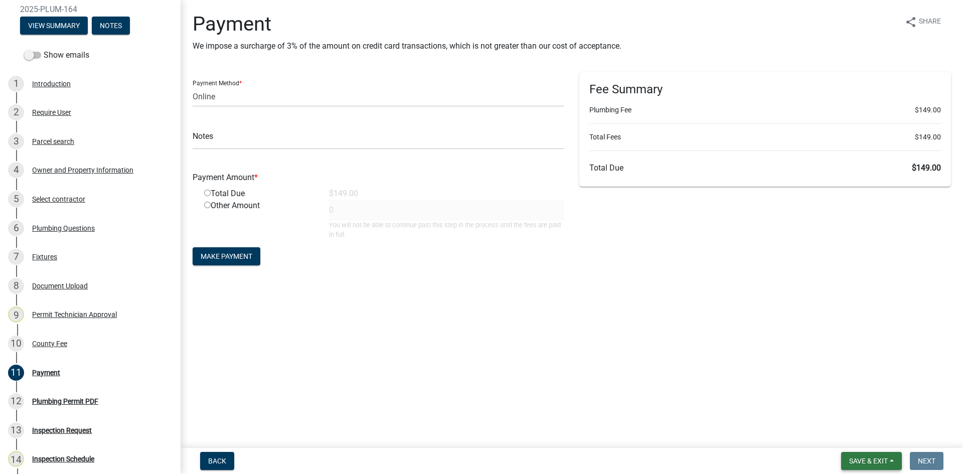
click at [865, 458] on span "Save & Exit" at bounding box center [868, 461] width 39 height 8
click at [860, 424] on button "Save & Exit" at bounding box center [862, 435] width 80 height 24
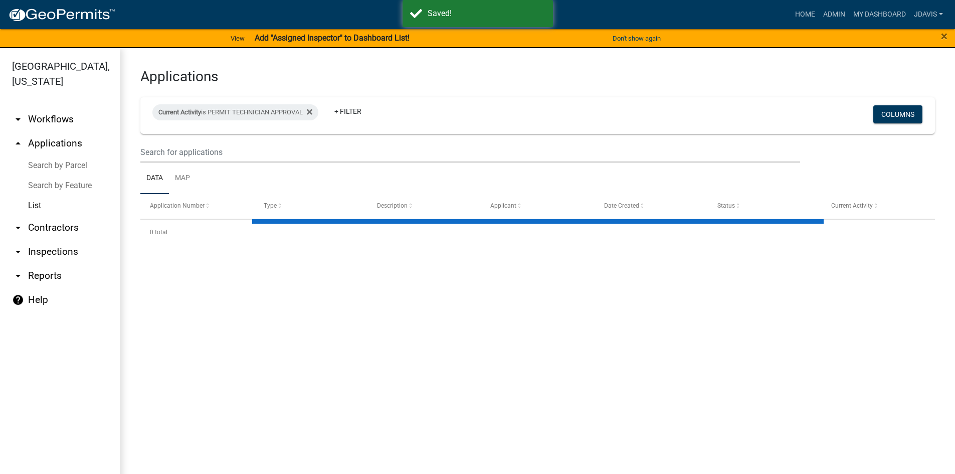
select select "2: 50"
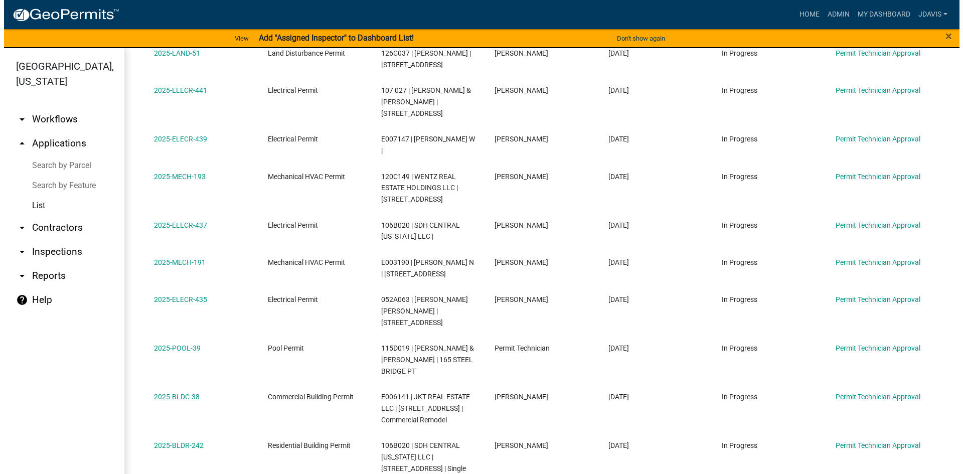
scroll to position [138, 0]
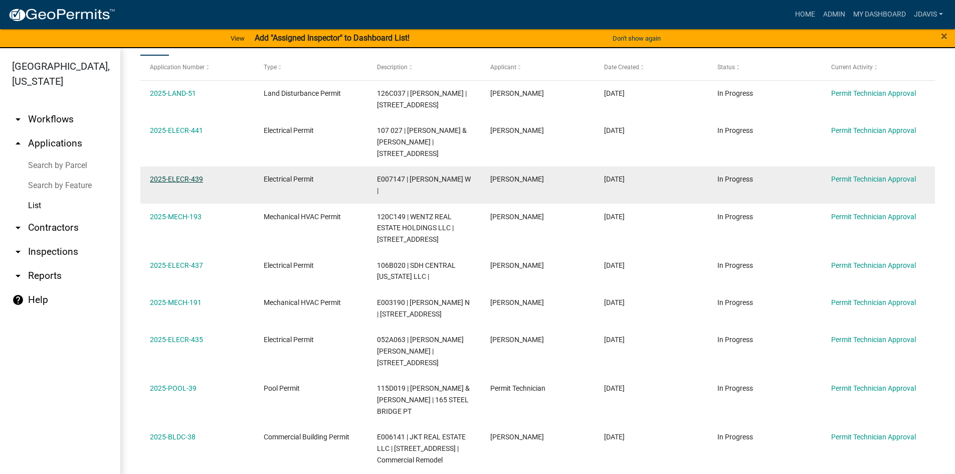
click at [187, 178] on link "2025-ELECR-439" at bounding box center [176, 179] width 53 height 8
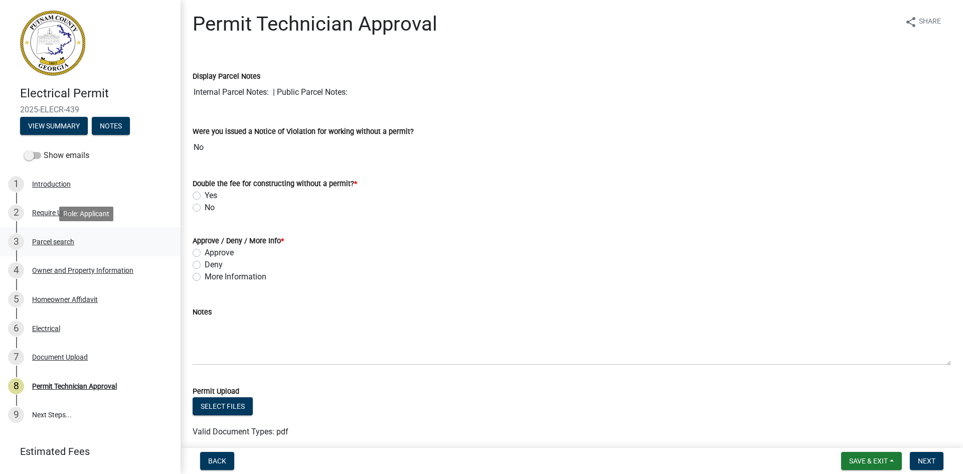
click at [57, 238] on div "Parcel search" at bounding box center [53, 241] width 42 height 7
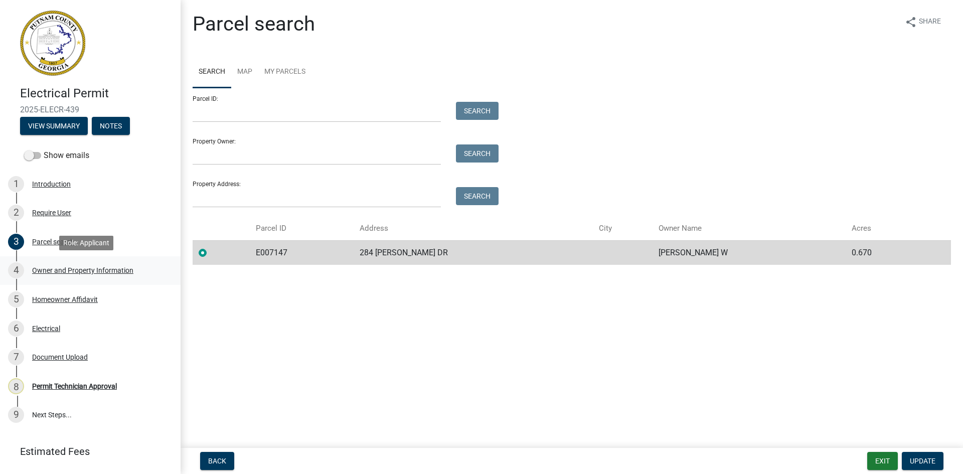
click at [93, 267] on div "Owner and Property Information" at bounding box center [82, 270] width 101 height 7
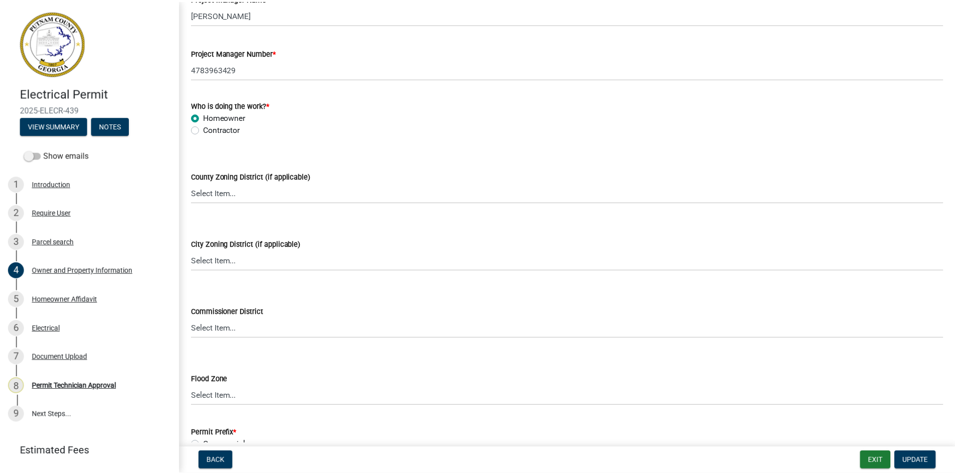
scroll to position [1734, 0]
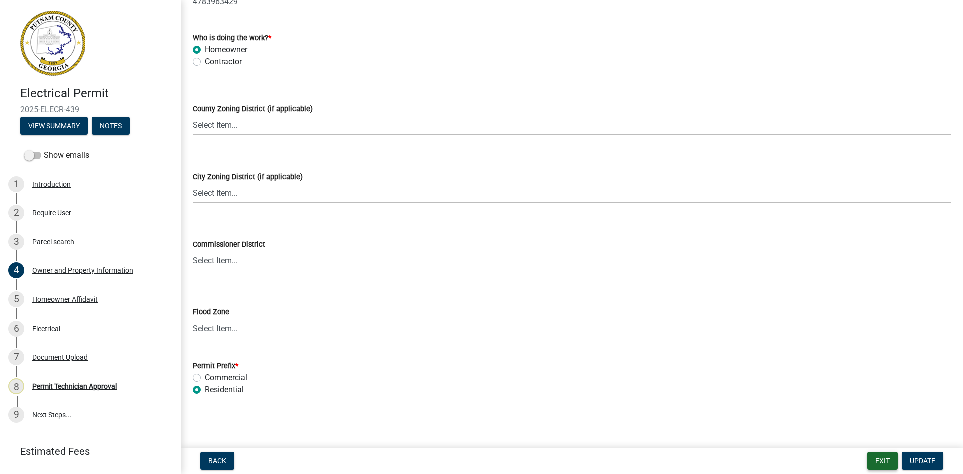
click at [879, 458] on button "Exit" at bounding box center [882, 461] width 31 height 18
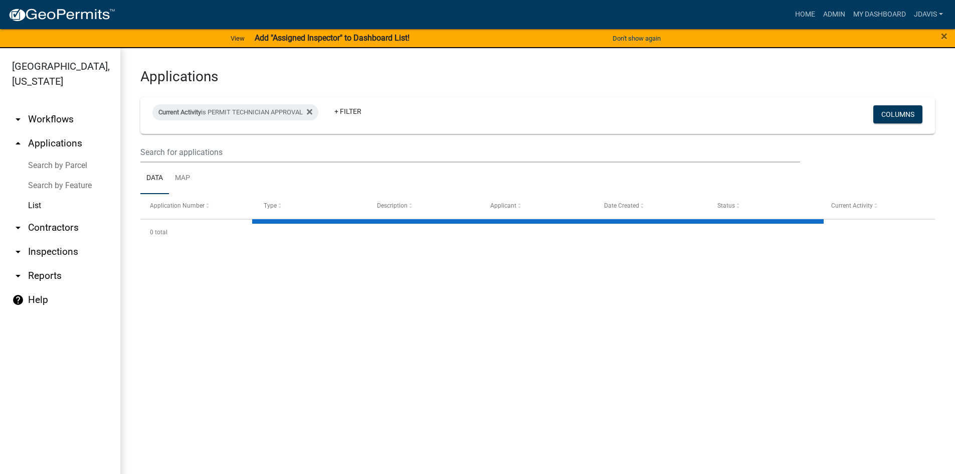
select select "2: 50"
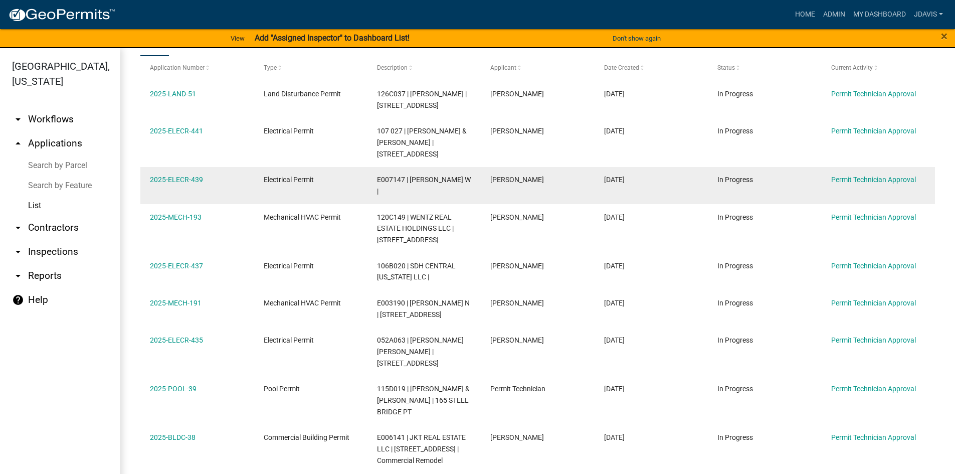
scroll to position [150, 0]
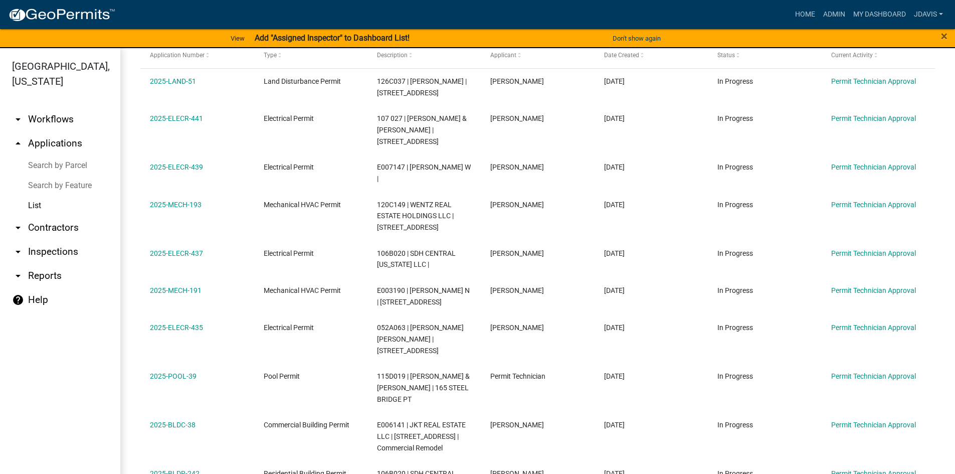
click at [68, 165] on link "Search by Parcel" at bounding box center [60, 165] width 120 height 20
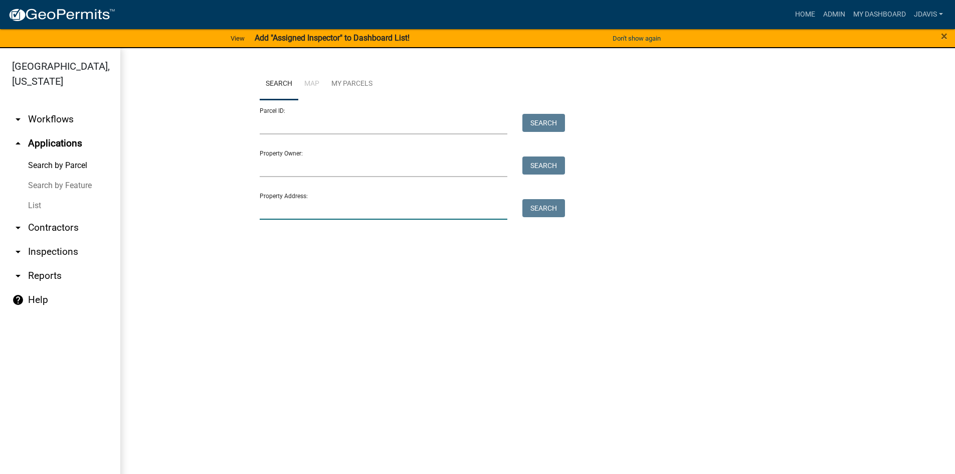
click at [310, 212] on input "Property Address:" at bounding box center [384, 209] width 248 height 21
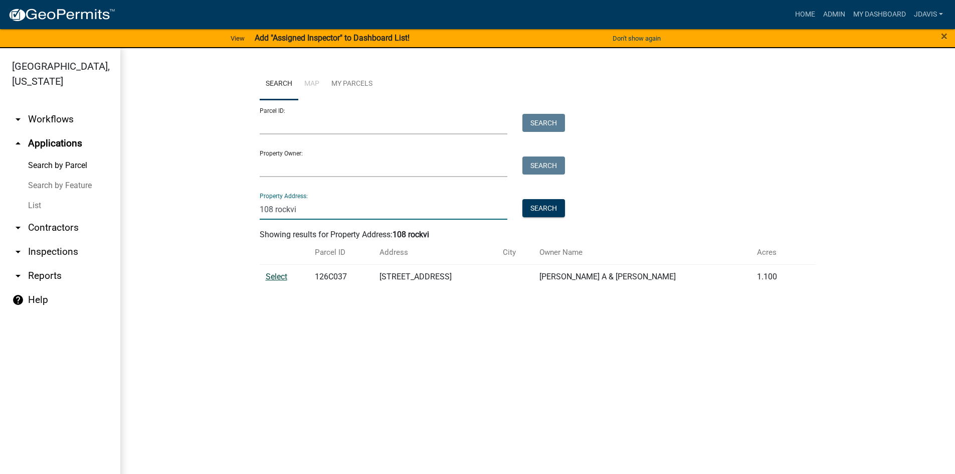
type input "108 rockvi"
click at [279, 276] on span "Select" at bounding box center [277, 277] width 22 height 10
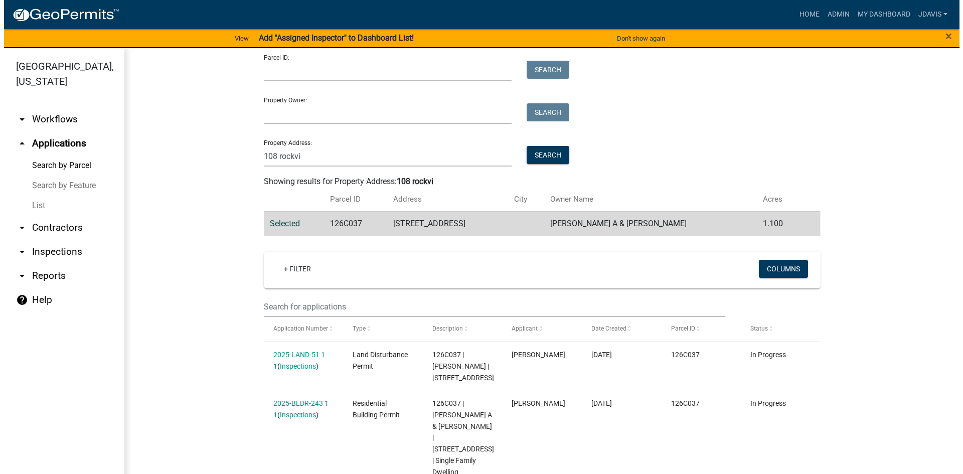
scroll to position [101, 0]
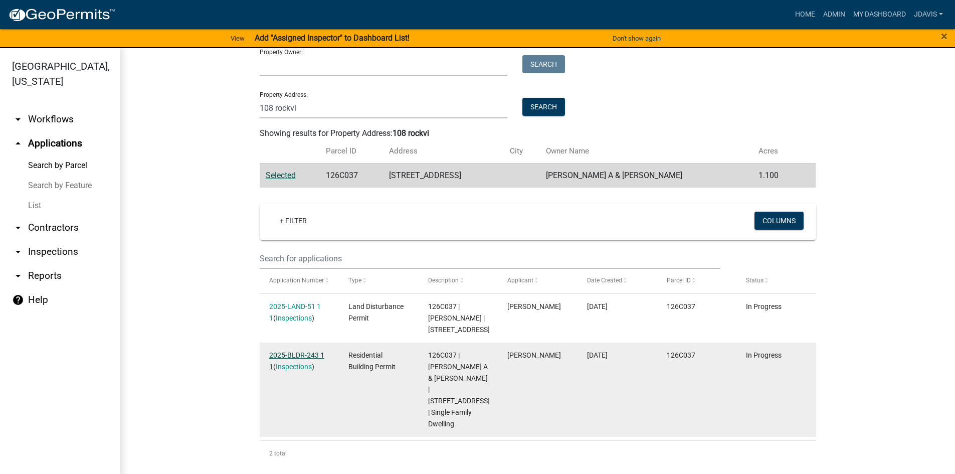
click at [297, 366] on link "2025-BLDR-243 1 1" at bounding box center [296, 361] width 55 height 20
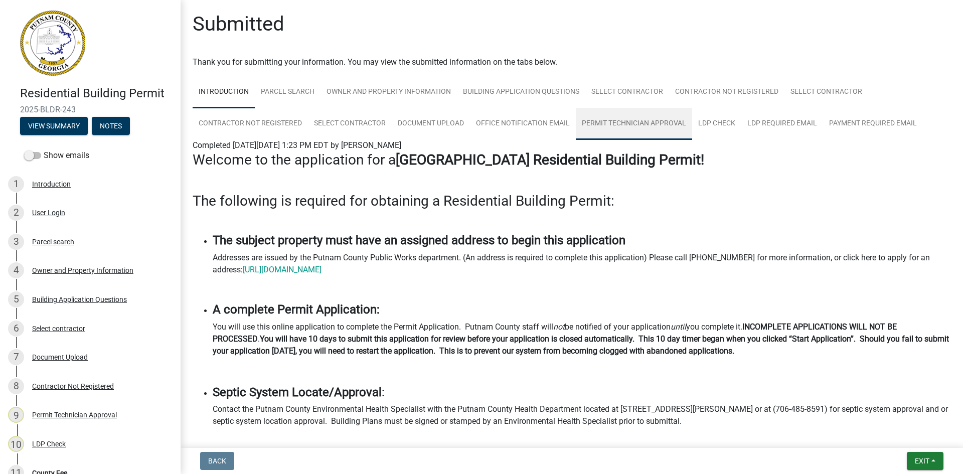
click at [665, 120] on link "Permit Technician Approval" at bounding box center [634, 124] width 116 height 32
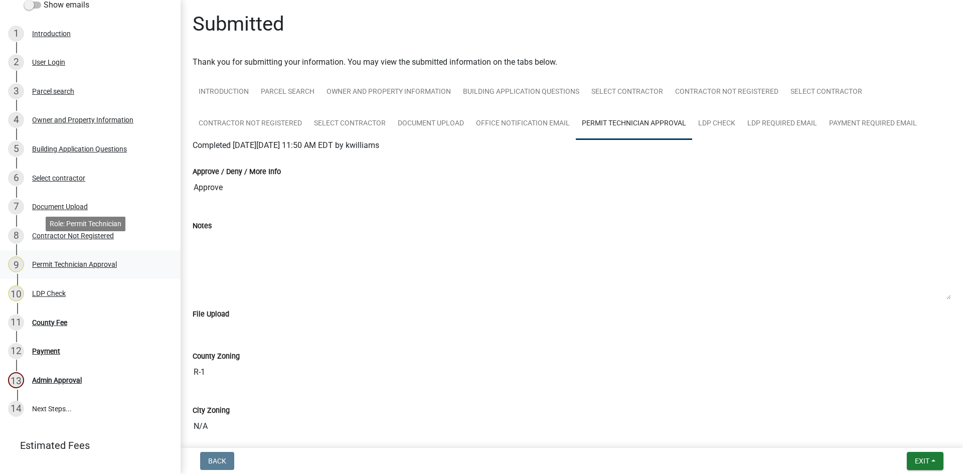
scroll to position [171, 0]
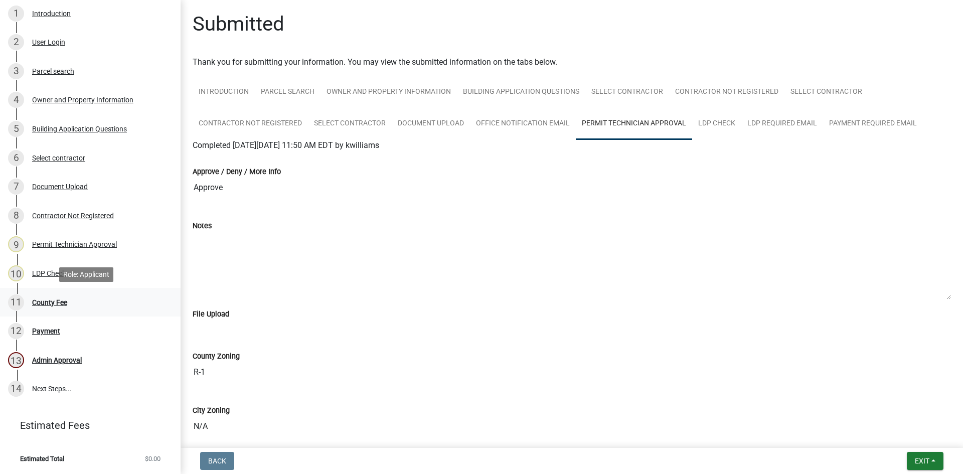
click at [51, 304] on div "County Fee" at bounding box center [49, 302] width 35 height 7
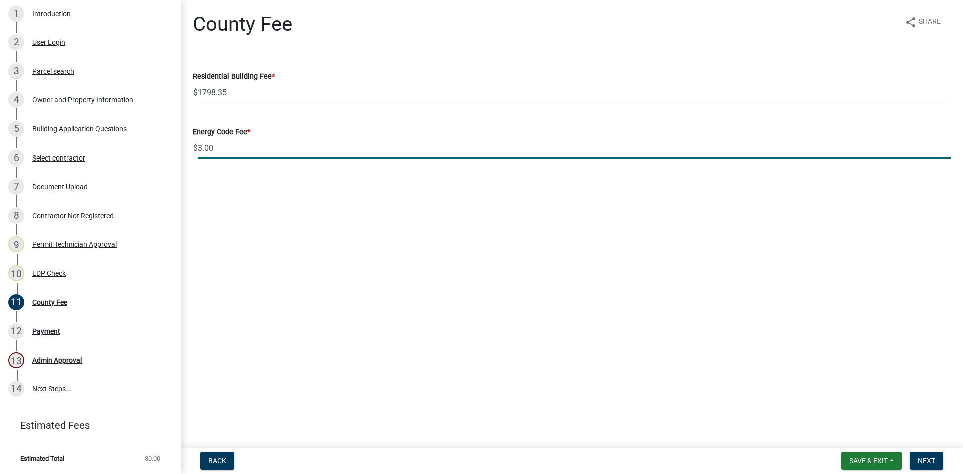
click at [202, 153] on input "3.00" at bounding box center [574, 148] width 753 height 21
type input "0.00"
click at [919, 454] on button "Next" at bounding box center [927, 461] width 34 height 18
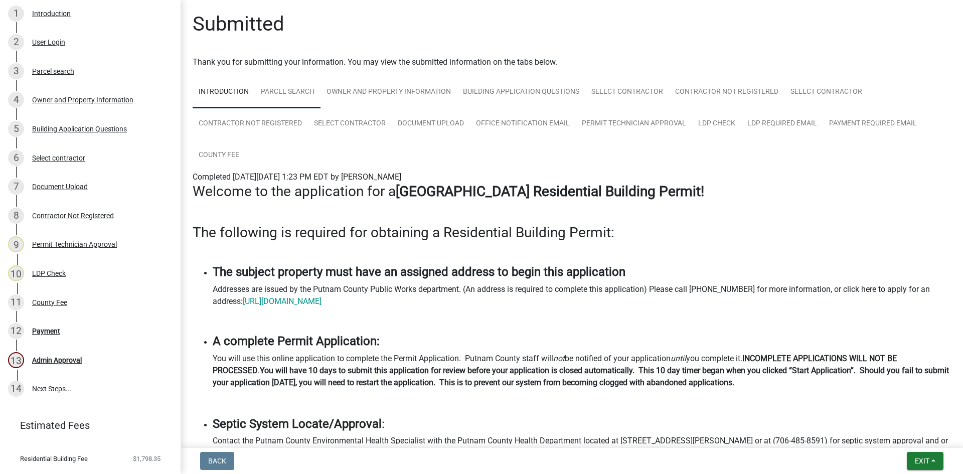
click at [305, 95] on link "Parcel search" at bounding box center [288, 92] width 66 height 32
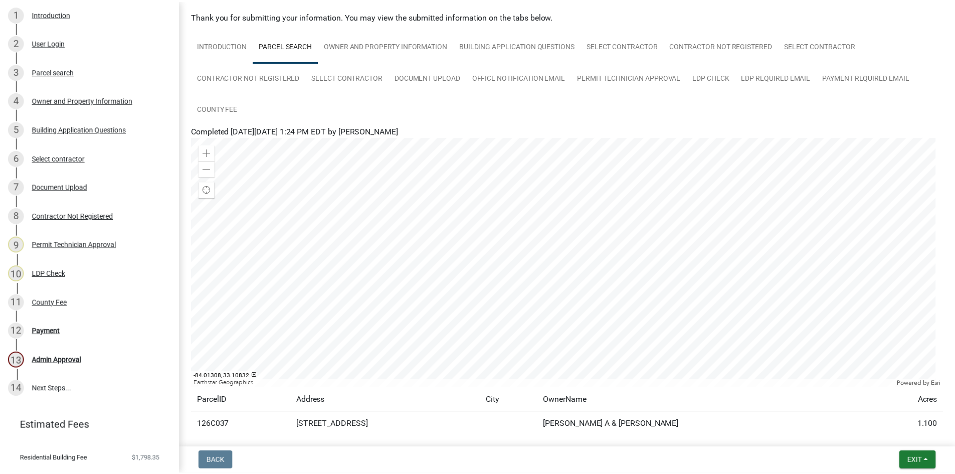
scroll to position [98, 0]
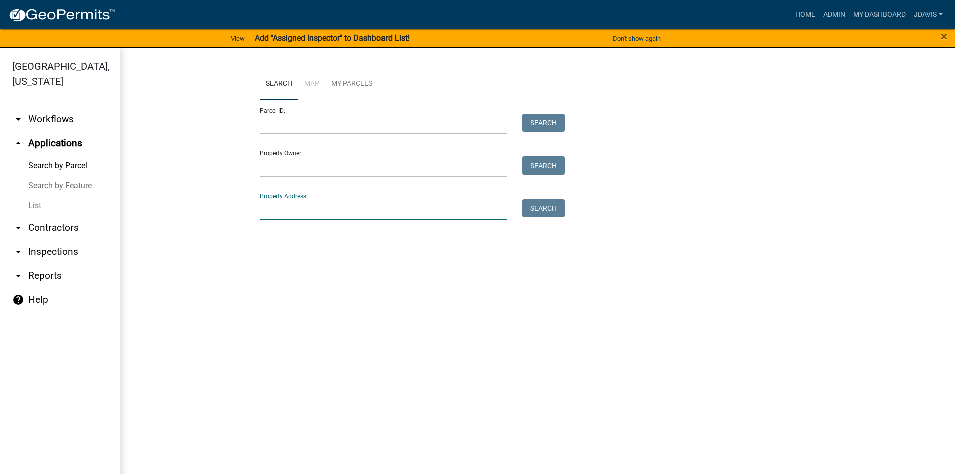
click at [343, 208] on input "Property Address:" at bounding box center [384, 209] width 248 height 21
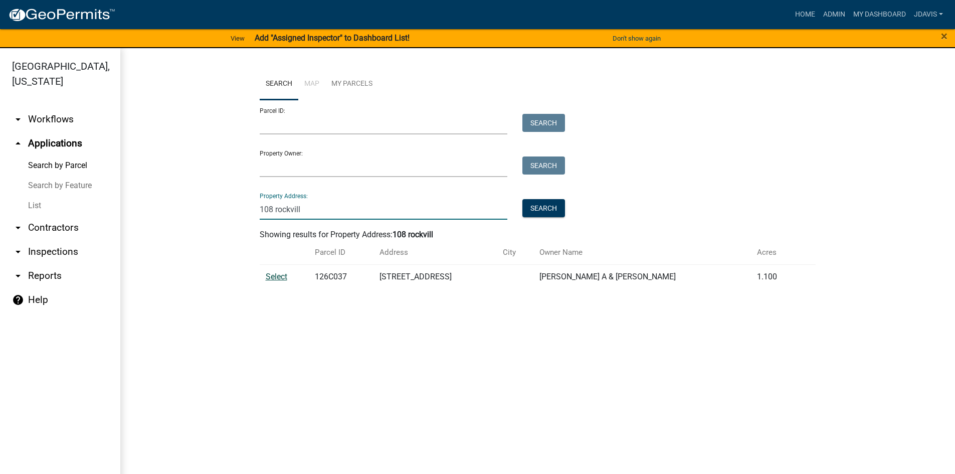
type input "108 rockvill"
click at [271, 274] on span "Select" at bounding box center [277, 277] width 22 height 10
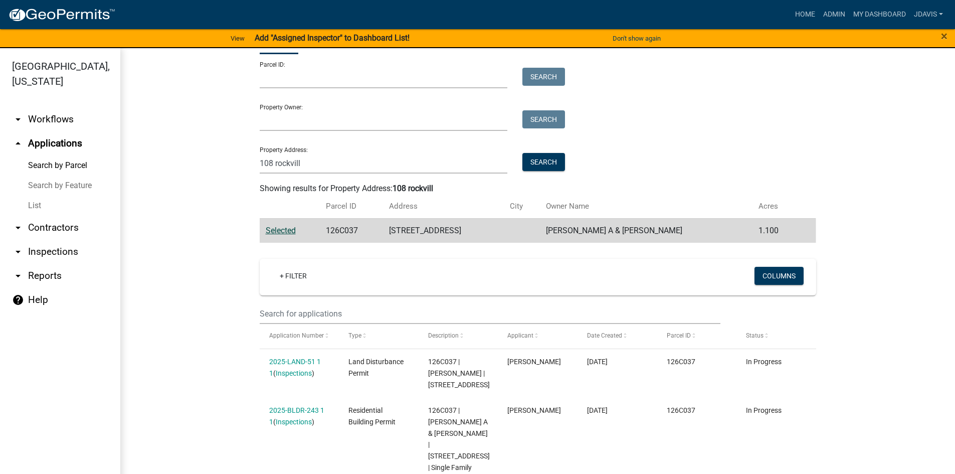
scroll to position [101, 0]
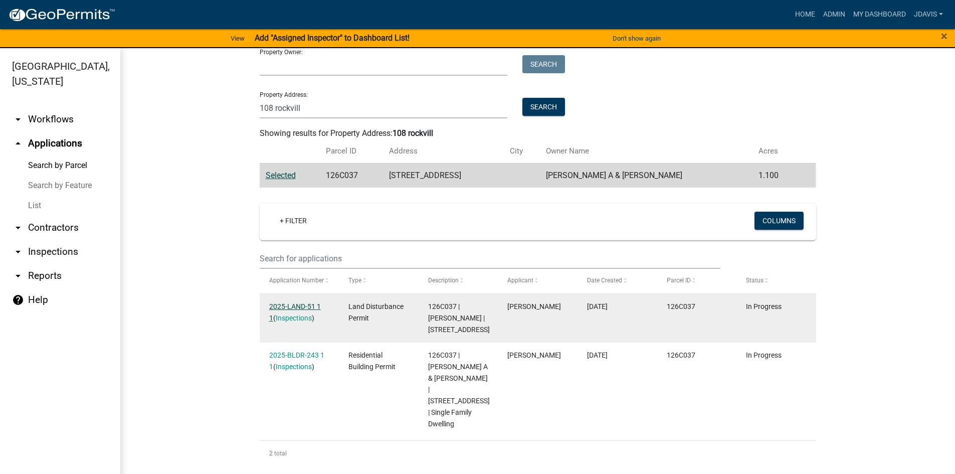
click at [292, 306] on link "2025-LAND-51 1 1" at bounding box center [295, 312] width 52 height 20
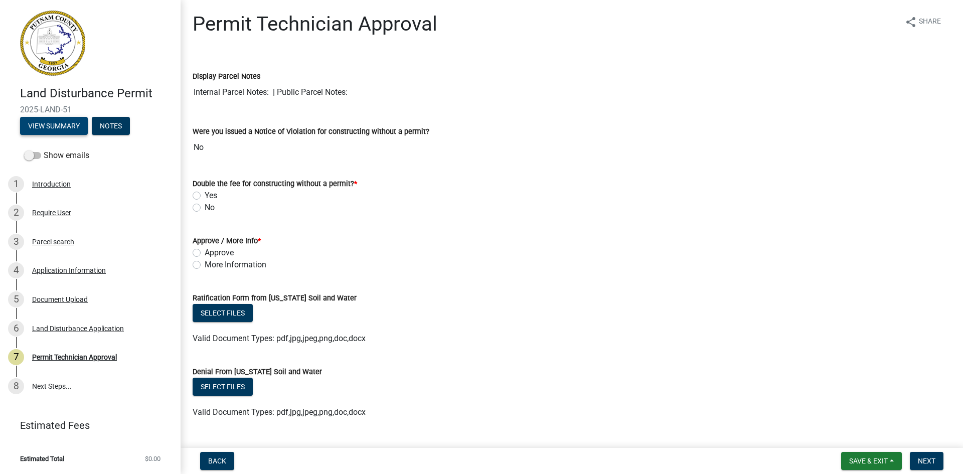
click at [52, 124] on button "View Summary" at bounding box center [54, 126] width 68 height 18
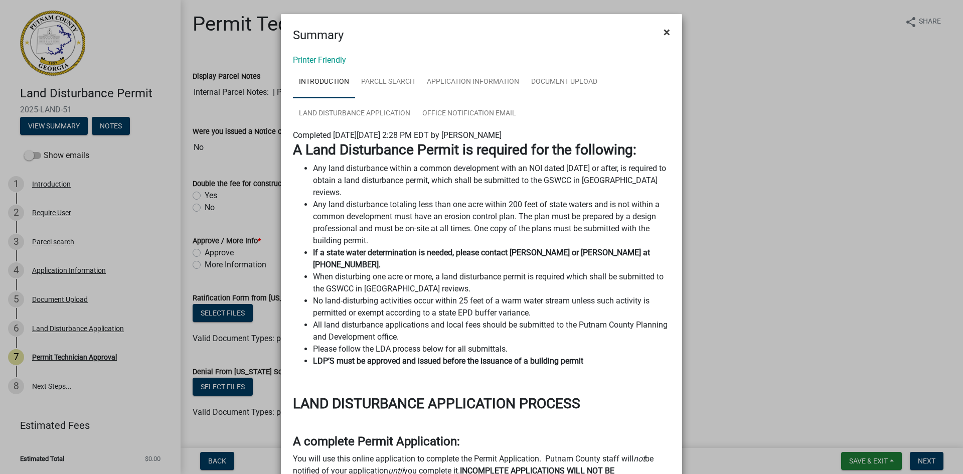
click at [664, 35] on span "×" at bounding box center [667, 32] width 7 height 14
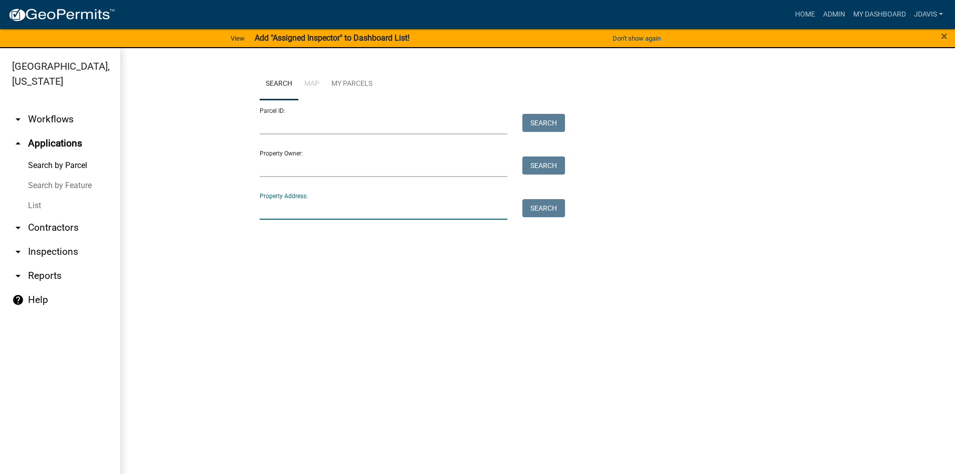
click at [335, 211] on input "Property Address:" at bounding box center [384, 209] width 248 height 21
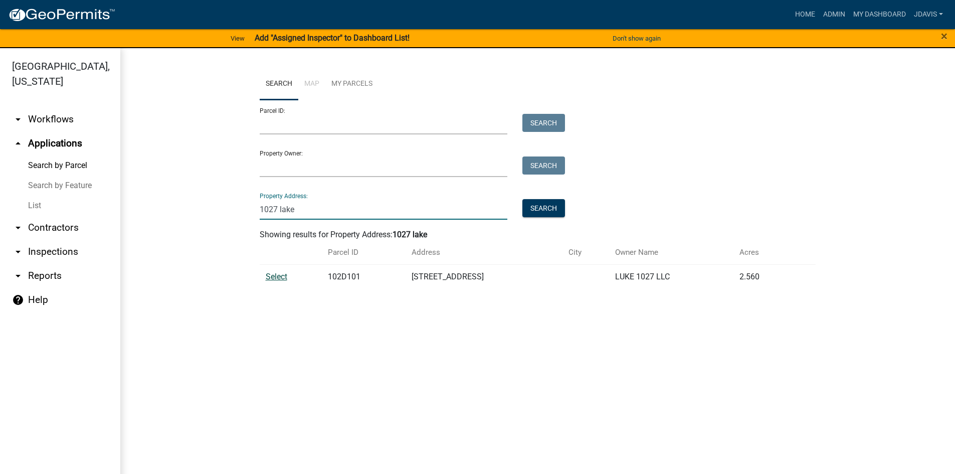
type input "1027 lake"
click at [272, 277] on span "Select" at bounding box center [277, 277] width 22 height 10
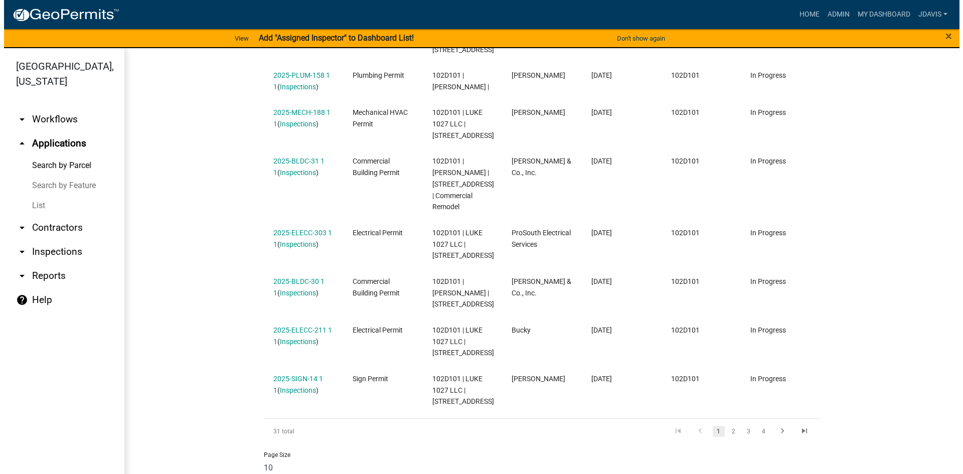
scroll to position [502, 0]
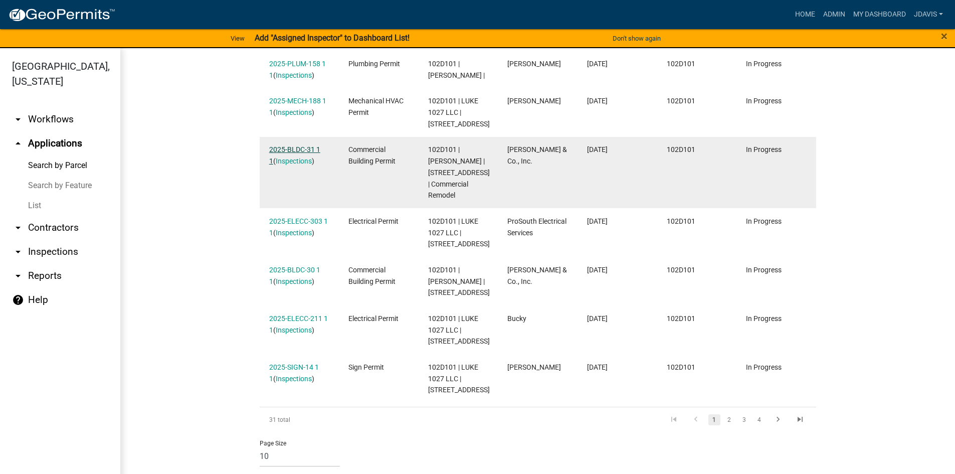
click at [296, 158] on link "2025-BLDC-31 1 1" at bounding box center [294, 155] width 51 height 20
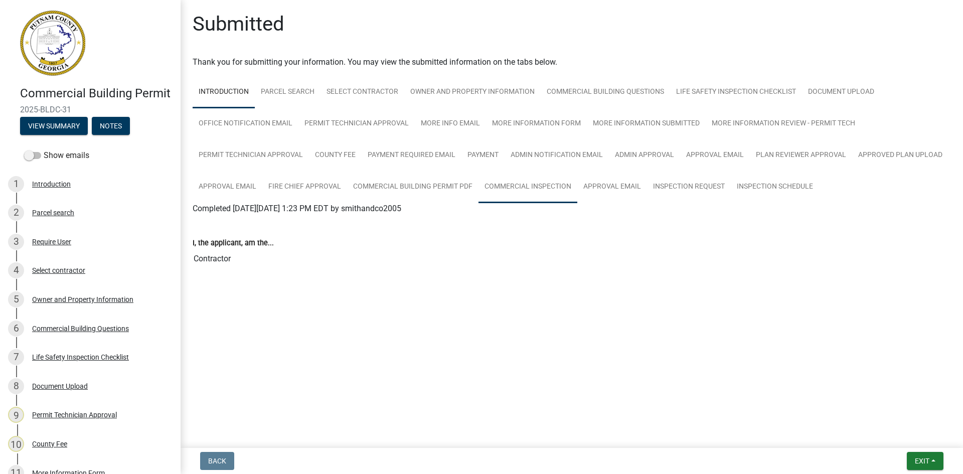
click at [554, 191] on link "Commercial Inspection" at bounding box center [527, 187] width 99 height 32
click at [258, 223] on link "Commercial Inspection" at bounding box center [233, 221] width 81 height 10
